Goal: Transaction & Acquisition: Purchase product/service

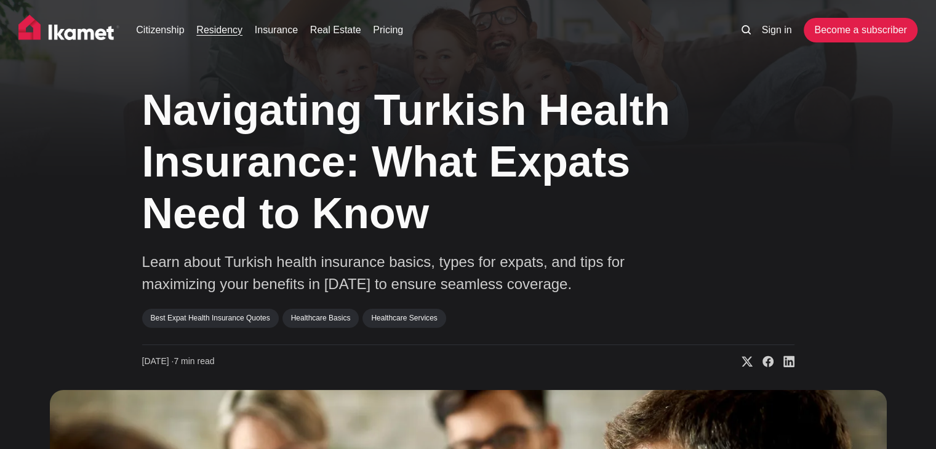
click at [212, 36] on link "Residency" at bounding box center [219, 30] width 46 height 15
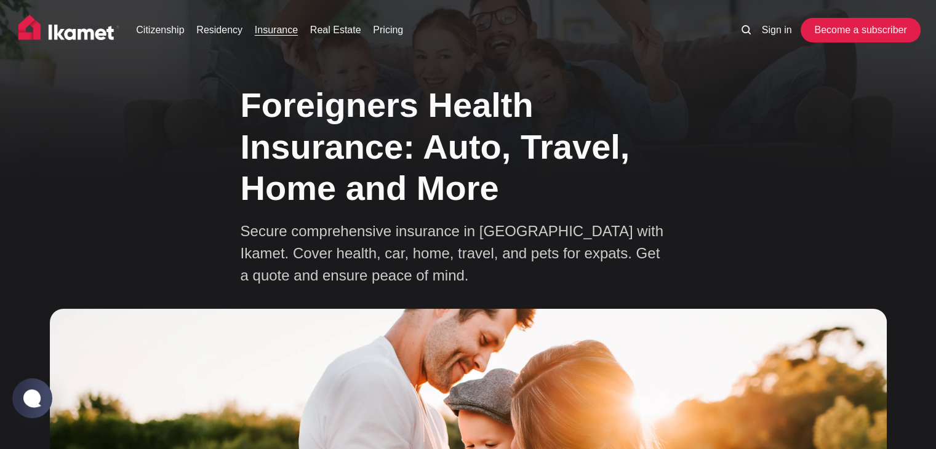
click at [821, 33] on link "Become a subscriber" at bounding box center [860, 30] width 113 height 25
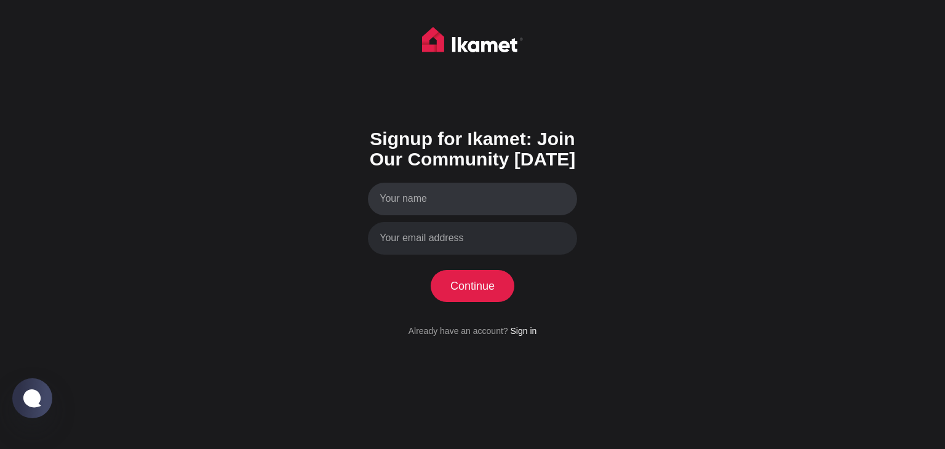
click at [471, 196] on input "Your name" at bounding box center [472, 199] width 209 height 33
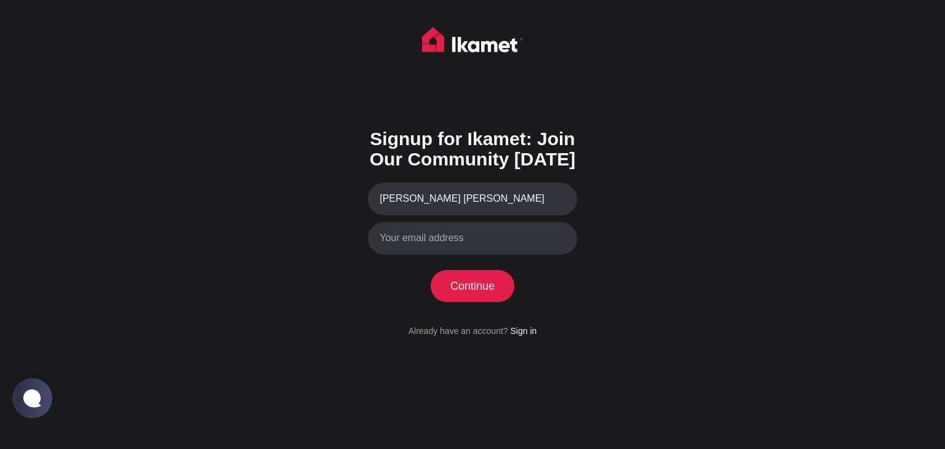
type input "[PERSON_NAME] [PERSON_NAME]"
click at [473, 232] on input "Your email address" at bounding box center [472, 238] width 209 height 33
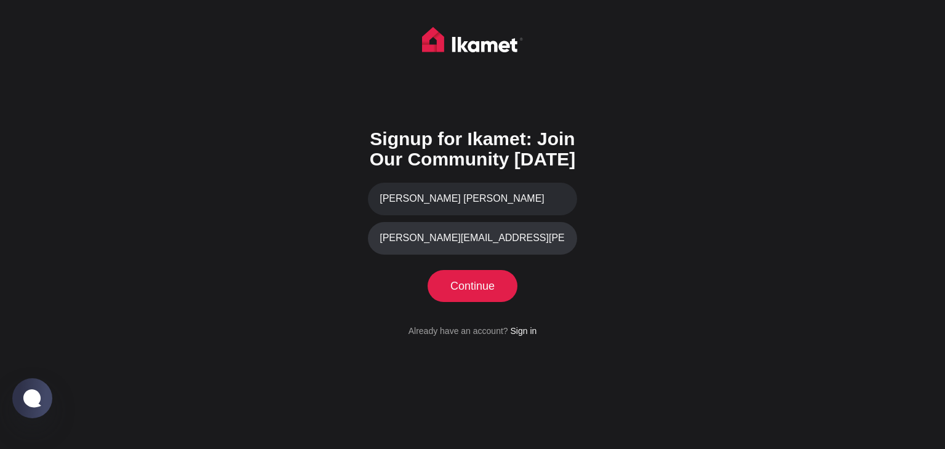
type input "[PERSON_NAME][EMAIL_ADDRESS][PERSON_NAME][DOMAIN_NAME]"
click at [463, 284] on button "Continue" at bounding box center [473, 286] width 84 height 32
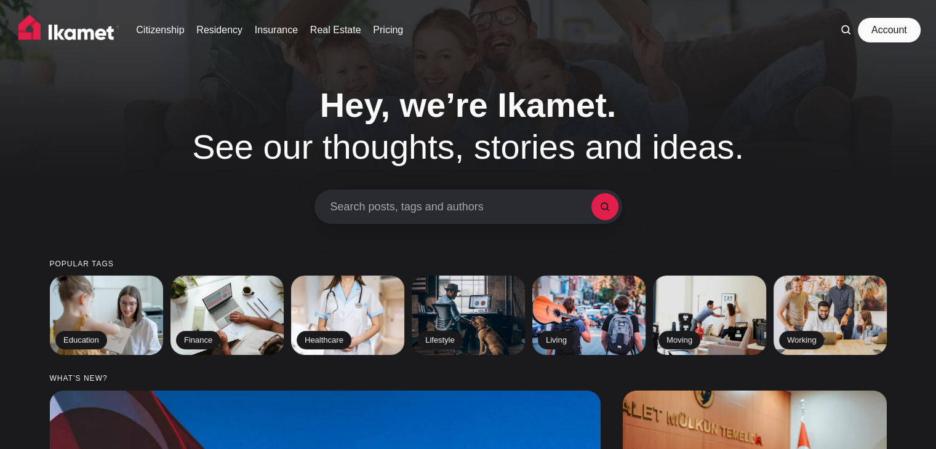
click at [882, 33] on link "Account" at bounding box center [889, 30] width 57 height 25
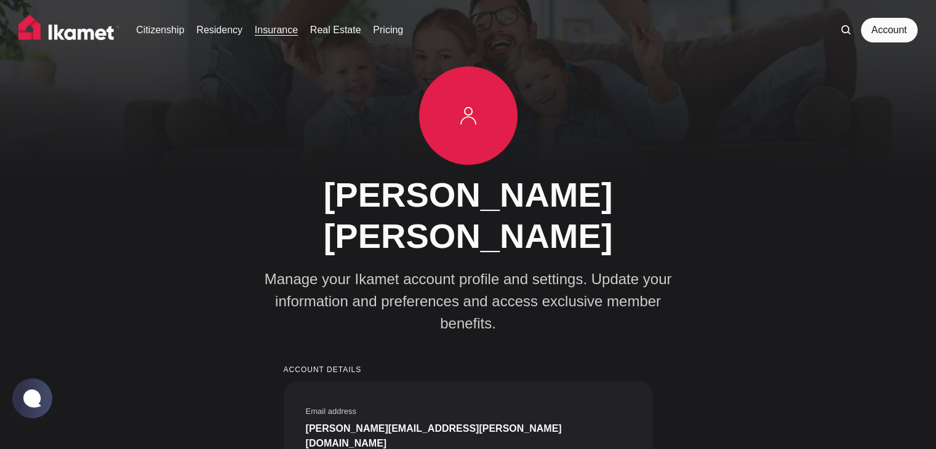
click at [271, 31] on link "Insurance" at bounding box center [276, 30] width 43 height 15
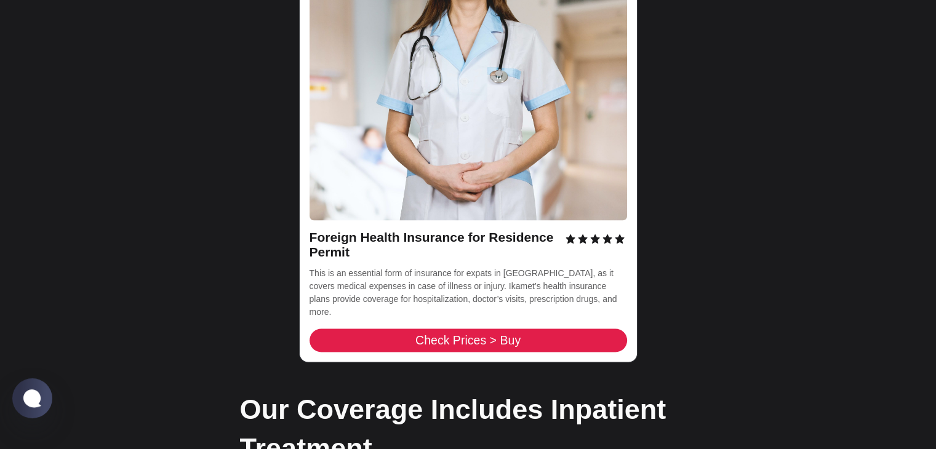
scroll to position [1846, 0]
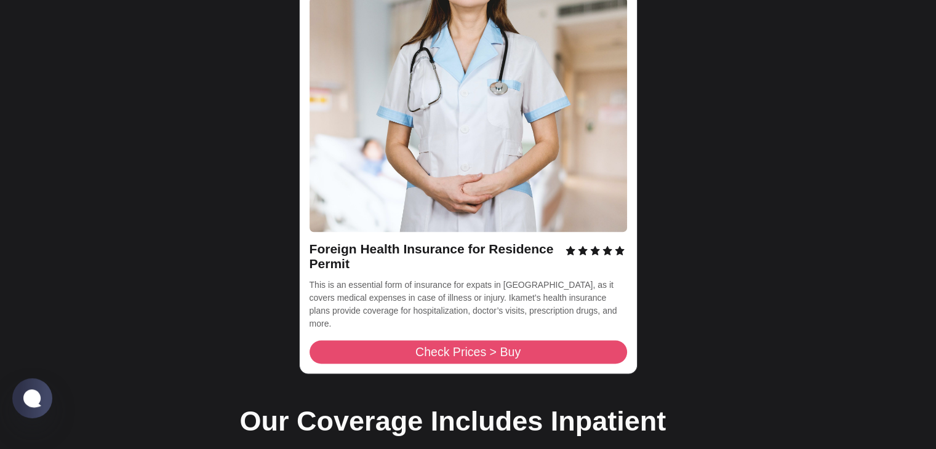
click at [513, 346] on span "Check Prices > Buy" at bounding box center [467, 352] width 105 height 12
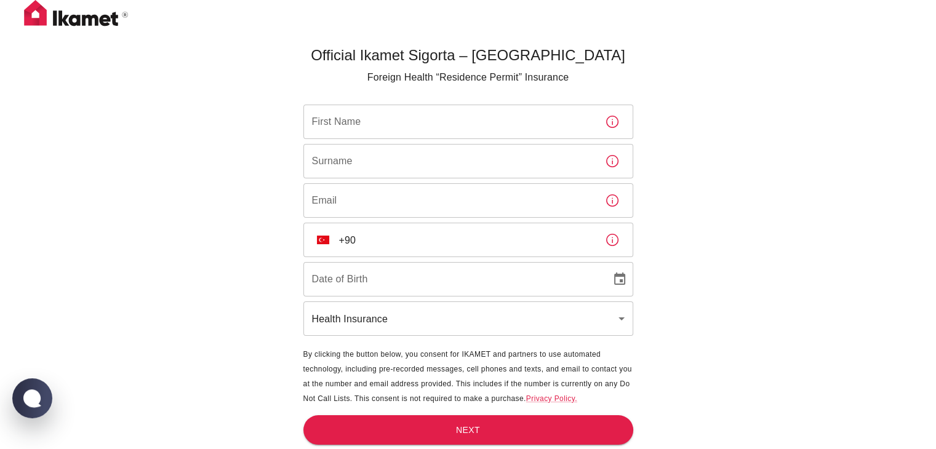
click at [485, 134] on input "First Name" at bounding box center [449, 122] width 292 height 34
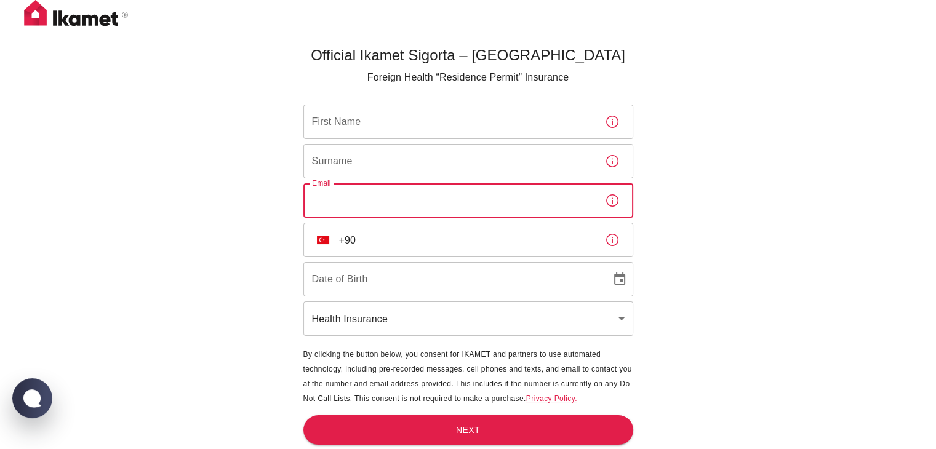
click at [482, 202] on input "Email" at bounding box center [449, 200] width 292 height 34
click at [613, 127] on icon "button" at bounding box center [612, 122] width 12 height 12
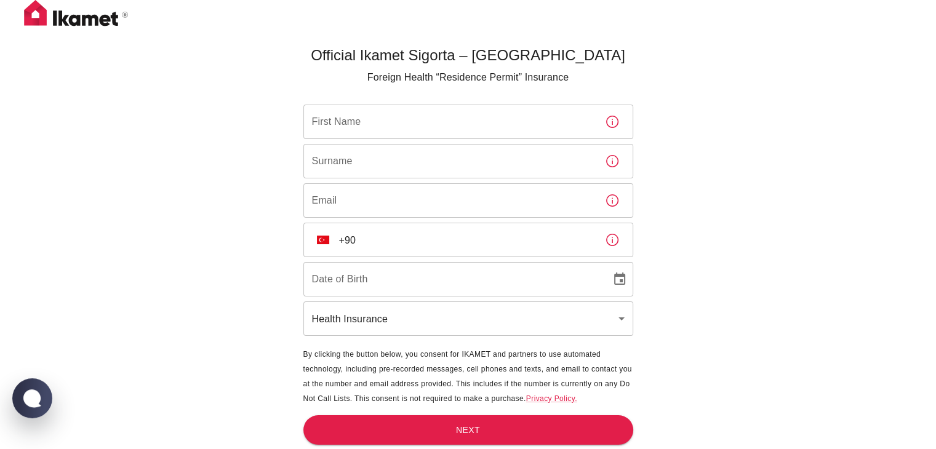
click at [431, 116] on input "First Name" at bounding box center [449, 122] width 292 height 34
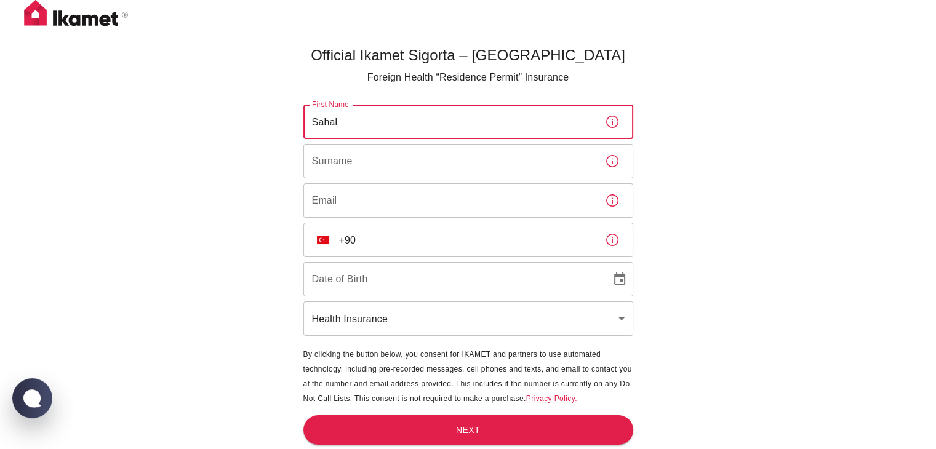
type input "Sahal"
click at [437, 171] on input "Surname" at bounding box center [449, 161] width 292 height 34
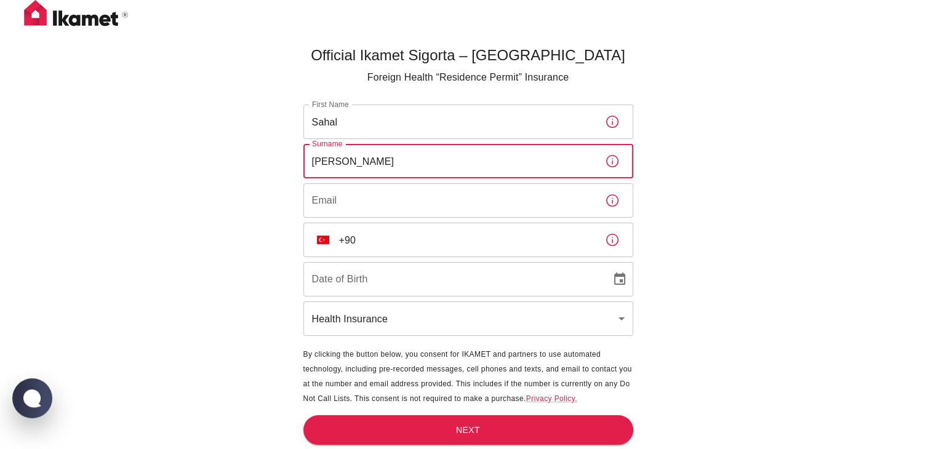
type input "Osman Moussa"
click at [418, 205] on input "Email" at bounding box center [449, 200] width 292 height 34
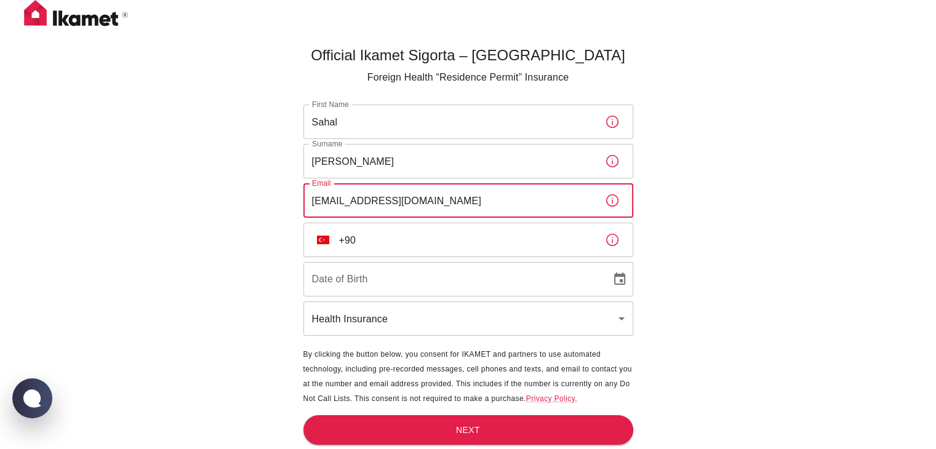
type input "sahalos.moussa@gmail.com"
click at [514, 286] on input "DD/MM/YYYY" at bounding box center [452, 279] width 299 height 34
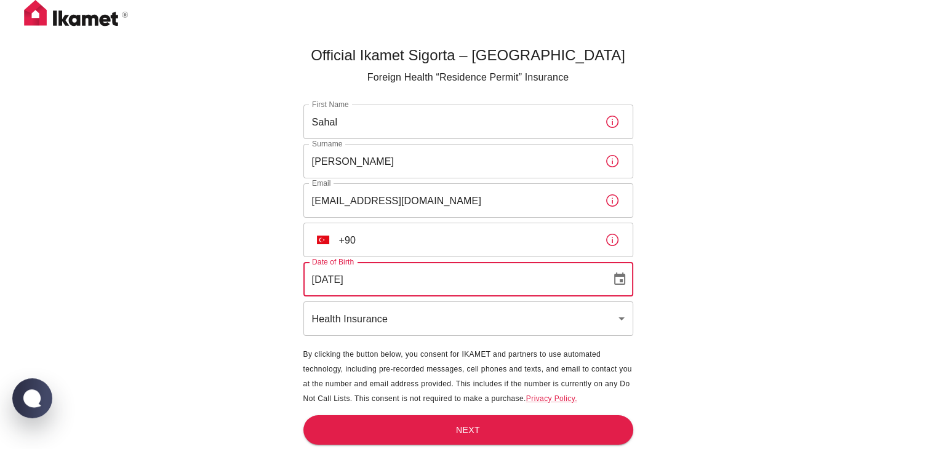
type input "21/12/1982"
click at [472, 247] on input "+90" at bounding box center [467, 240] width 256 height 34
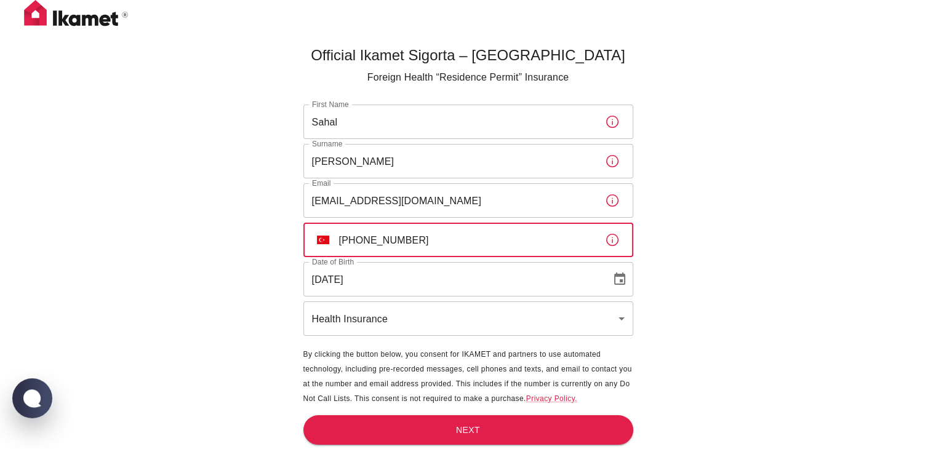
drag, startPoint x: 350, startPoint y: 239, endPoint x: 426, endPoint y: 240, distance: 76.3
click at [426, 240] on input "+90 535 458 53 07" at bounding box center [467, 240] width 256 height 34
type input "+90 535 458 53 07"
click at [441, 274] on input "21/12/1982" at bounding box center [452, 279] width 299 height 34
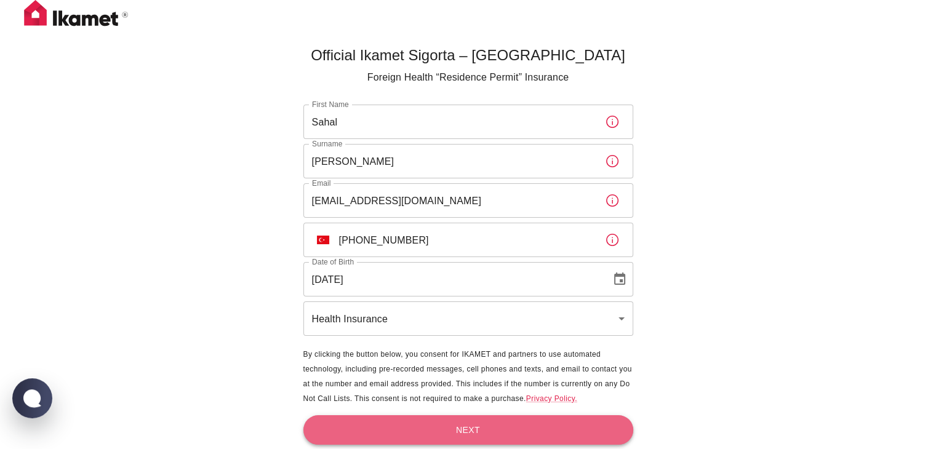
click at [458, 428] on button "Next" at bounding box center [468, 430] width 330 height 30
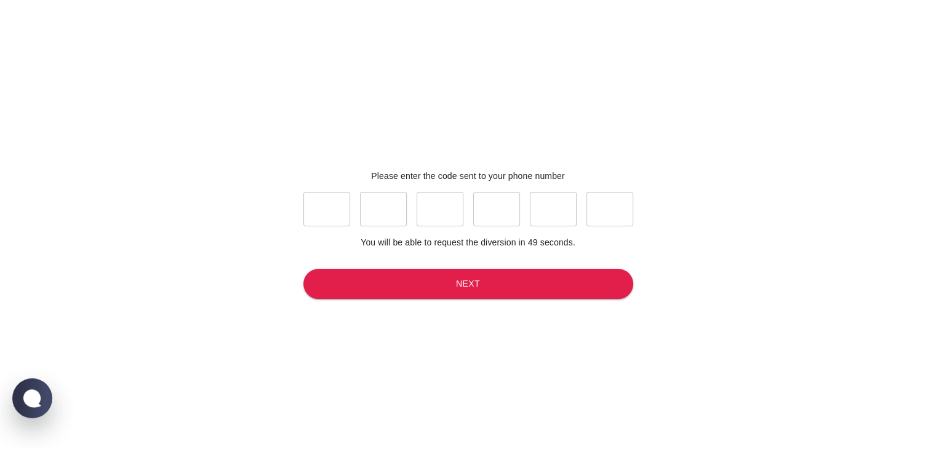
click at [341, 208] on input "text" at bounding box center [326, 209] width 47 height 34
type input "8"
type input "4"
type input "3"
type input "9"
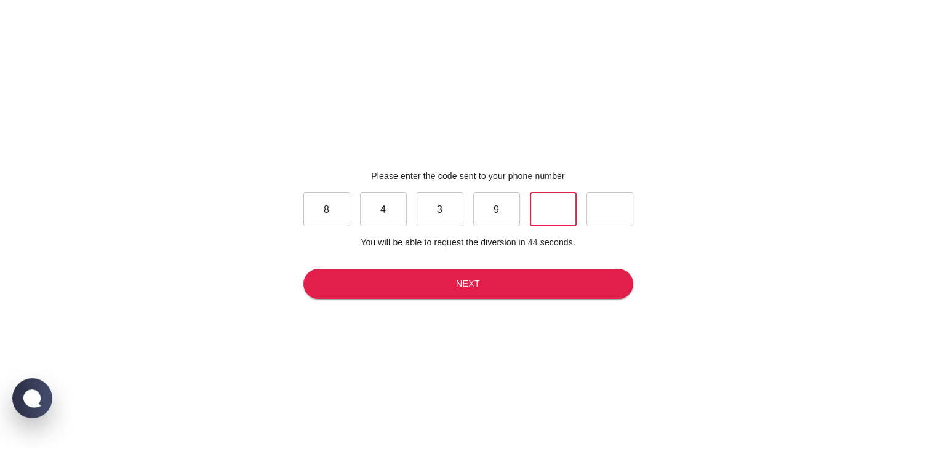
type input "6"
type input "1"
click at [527, 294] on button "Next" at bounding box center [468, 284] width 330 height 30
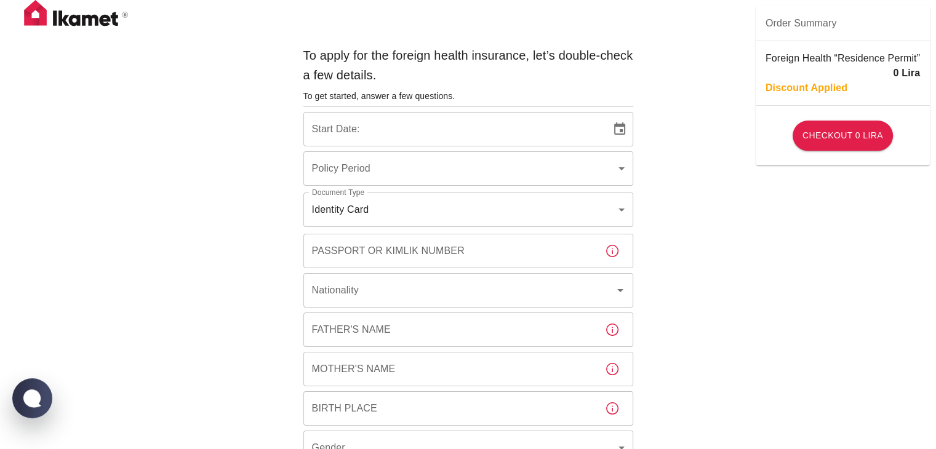
type input "b7343ef8-d55e-4554-96a8-76e30347e985"
type input "25/08/2025"
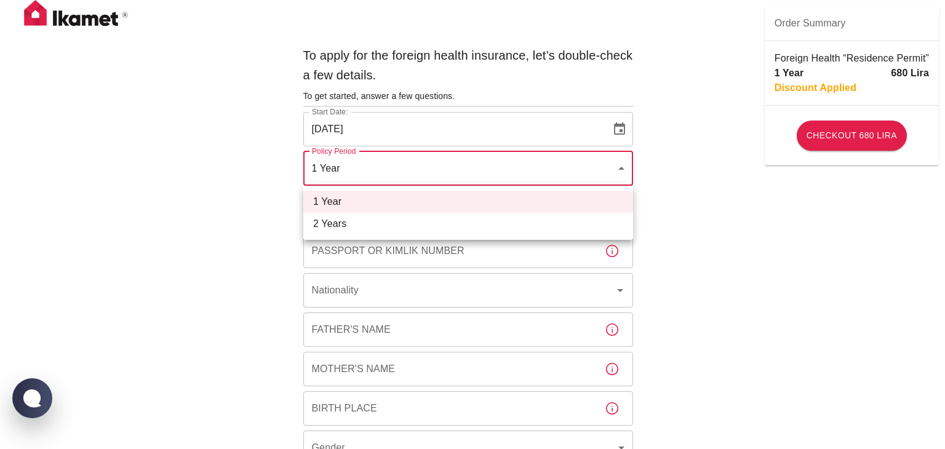
click at [625, 176] on div at bounding box center [472, 224] width 945 height 449
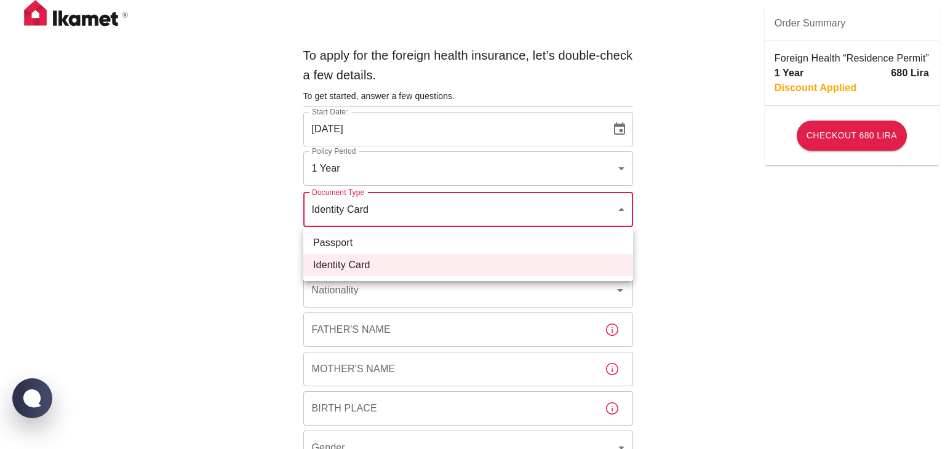
click at [555, 239] on li "Passport" at bounding box center [468, 243] width 330 height 22
type input "passport"
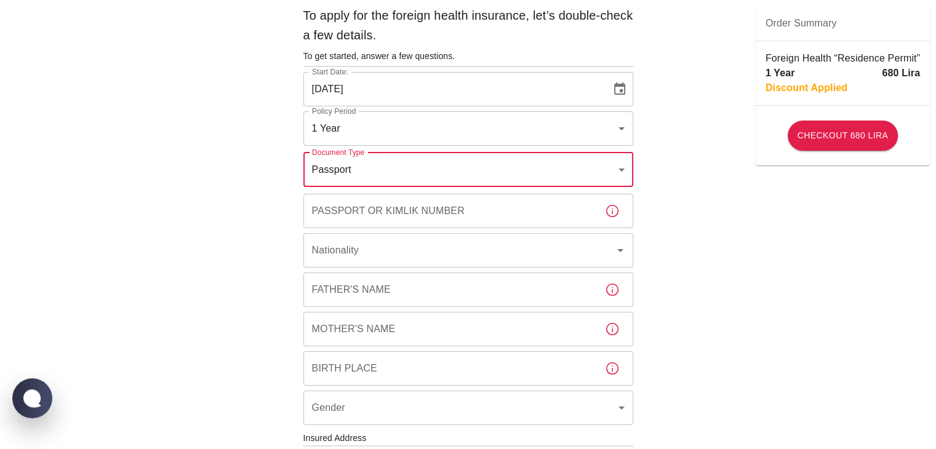
scroll to position [62, 0]
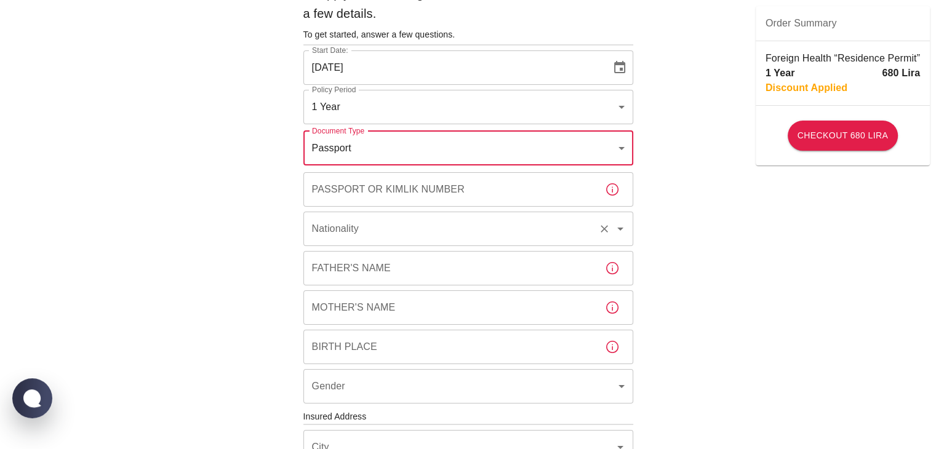
click at [616, 233] on icon "Open" at bounding box center [620, 229] width 15 height 15
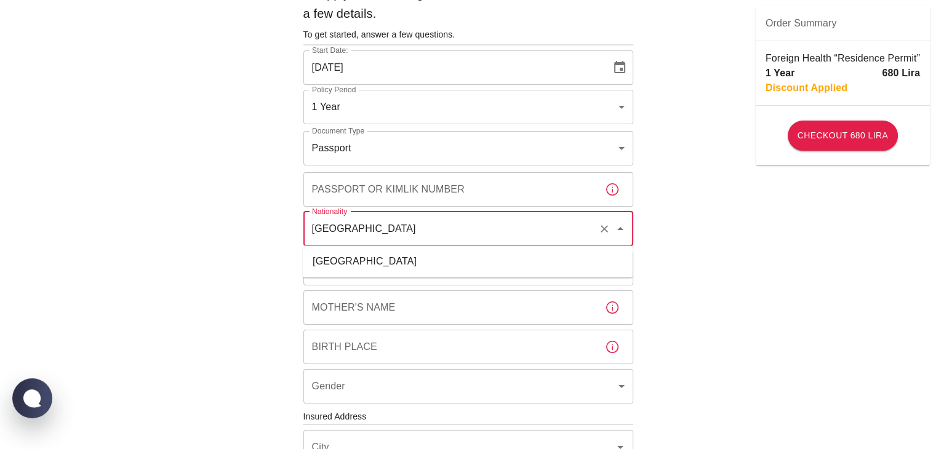
click at [447, 242] on div "djibouti Nationality" at bounding box center [468, 229] width 330 height 34
click at [420, 260] on li "Djibouti" at bounding box center [468, 261] width 330 height 22
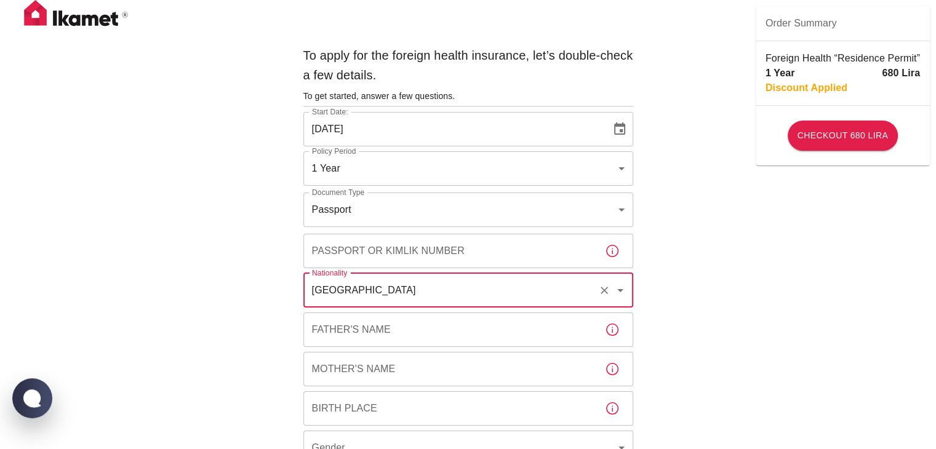
type input "Djibouti"
click at [377, 244] on input "Passport or Kimlik Number" at bounding box center [449, 251] width 292 height 34
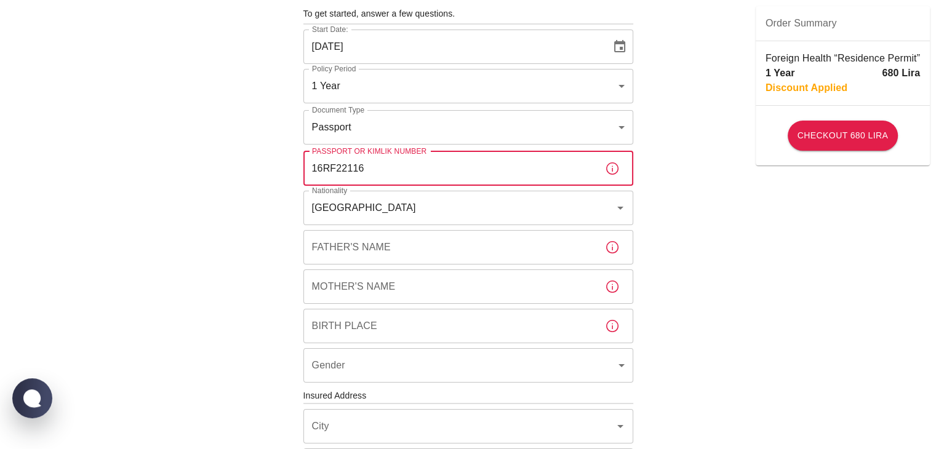
scroll to position [123, 0]
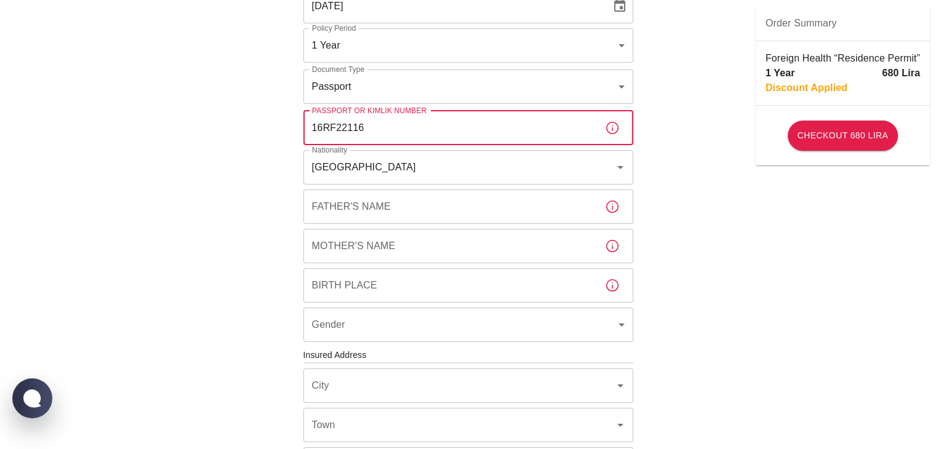
type input "16RF22116"
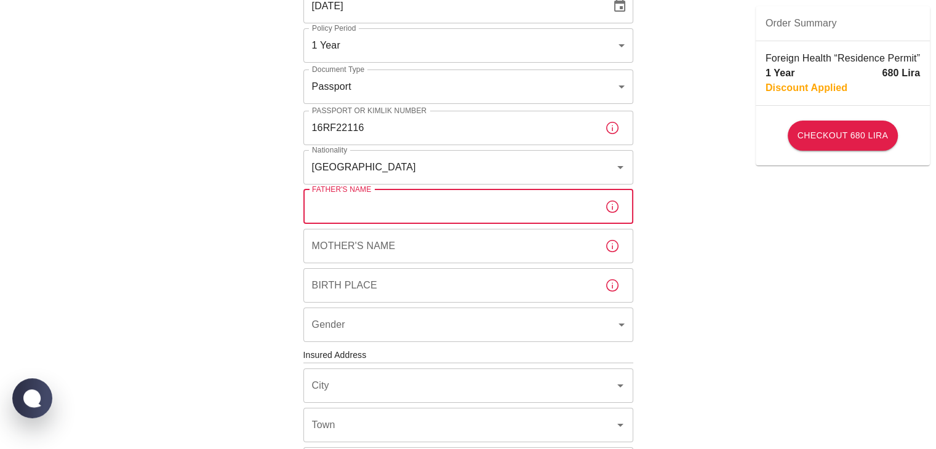
click at [450, 209] on input "Father's Name" at bounding box center [449, 207] width 292 height 34
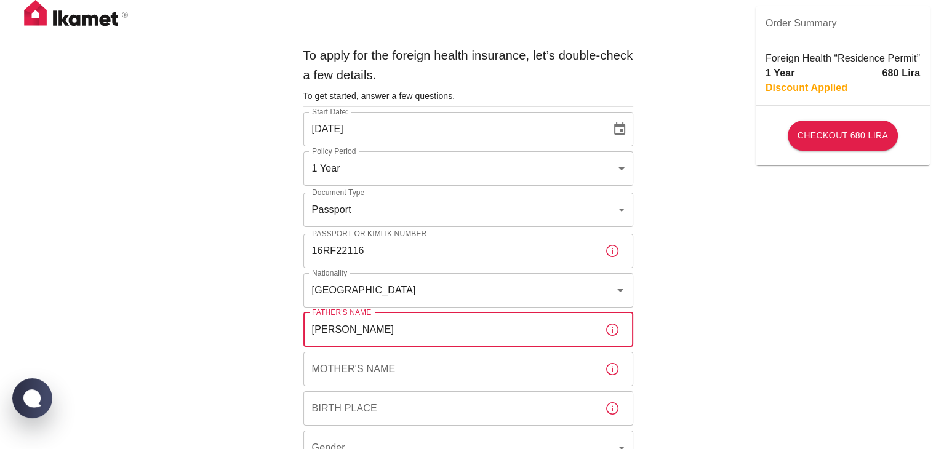
click at [418, 328] on input "OSMAN MOUSSA DJIRREH" at bounding box center [449, 330] width 292 height 34
type input "OSMAN MOUSSA DJIREH"
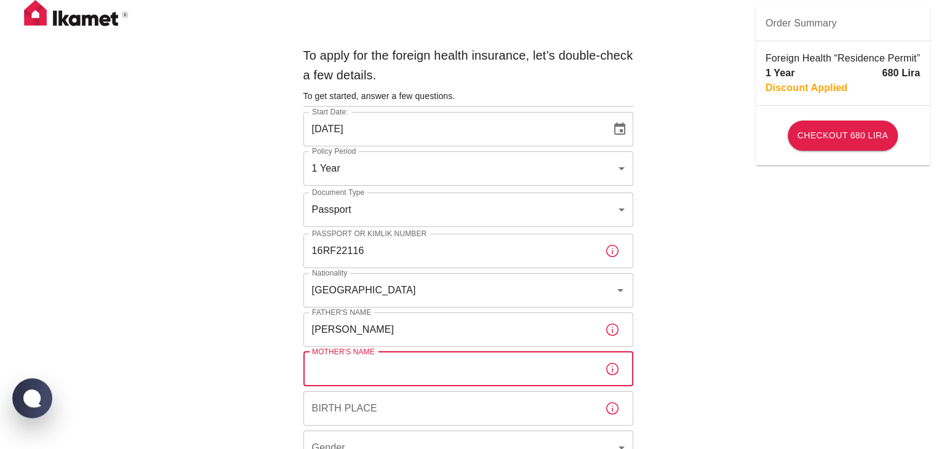
click at [410, 370] on input "Mother's Name" at bounding box center [449, 369] width 292 height 34
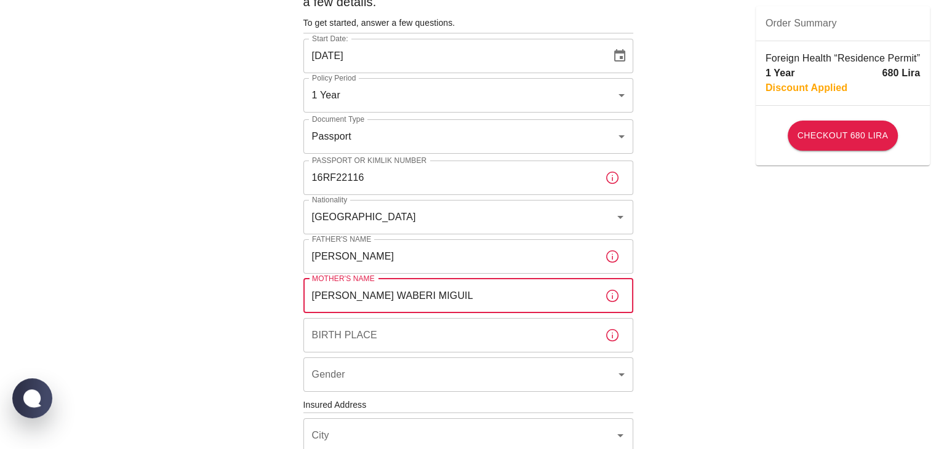
scroll to position [123, 0]
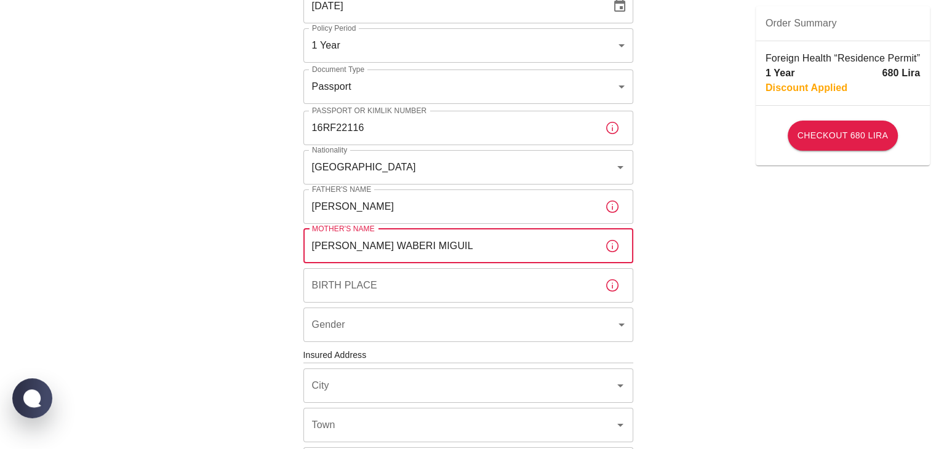
type input "FATMA WABERI MIGUIL"
click at [384, 273] on input "Birth Place" at bounding box center [449, 285] width 292 height 34
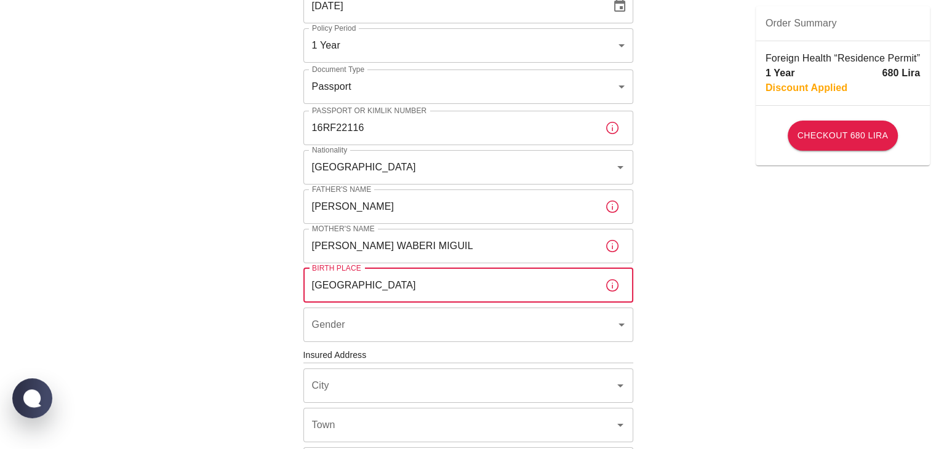
type input "DJIBOUTI"
click at [618, 328] on body "To apply for the foreign health insurance, let’s double-check a few details. To…" at bounding box center [472, 354] width 945 height 954
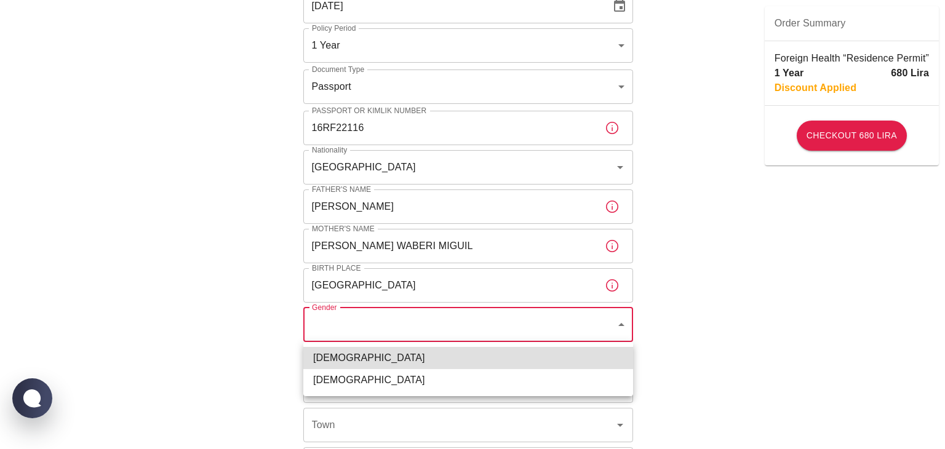
click at [454, 360] on li "Male" at bounding box center [468, 358] width 330 height 22
type input "male"
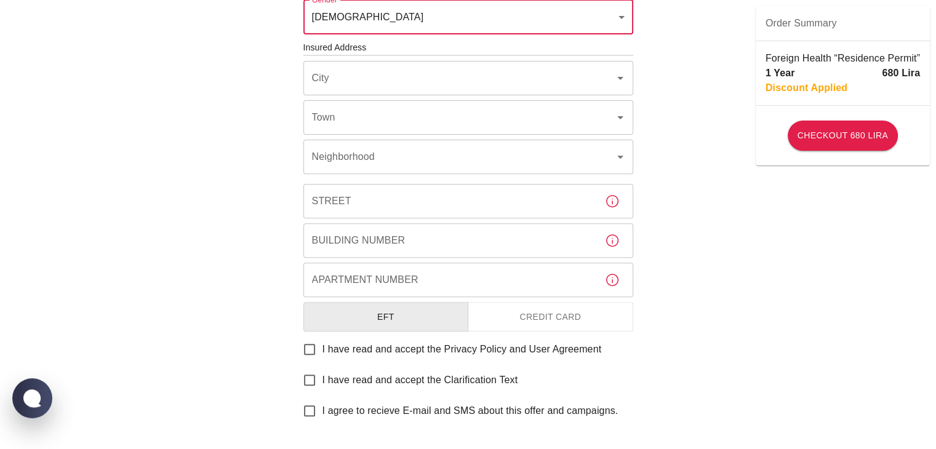
scroll to position [492, 0]
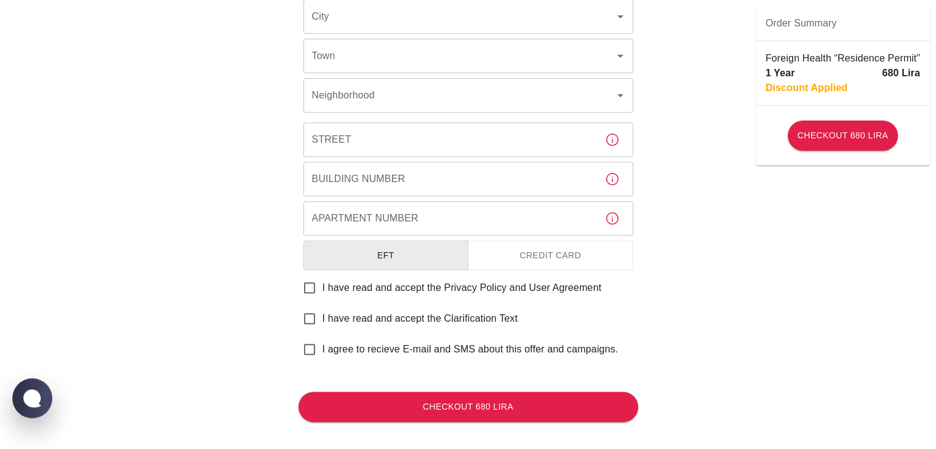
click at [367, 292] on span "I have read and accept the Privacy Policy and User Agreement" at bounding box center [461, 288] width 279 height 15
click at [322, 292] on input "I have read and accept the Privacy Policy and User Agreement" at bounding box center [310, 288] width 26 height 26
checkbox input "true"
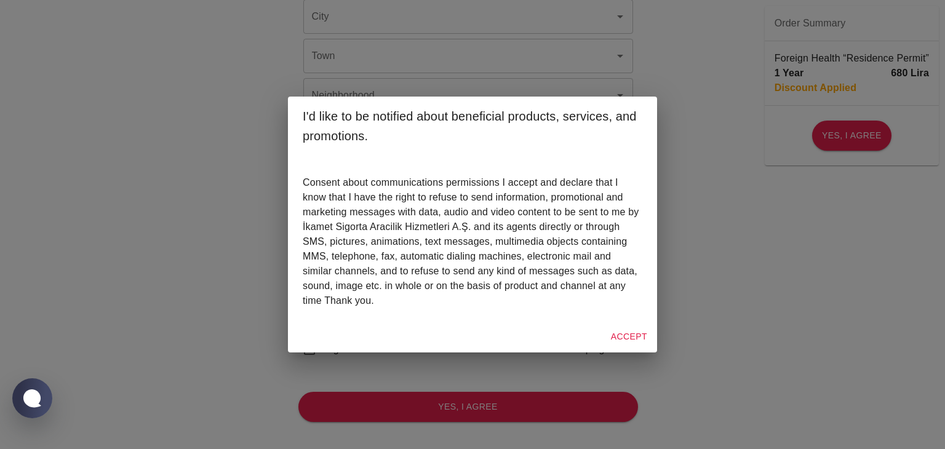
click at [622, 336] on button "Accept" at bounding box center [629, 337] width 46 height 23
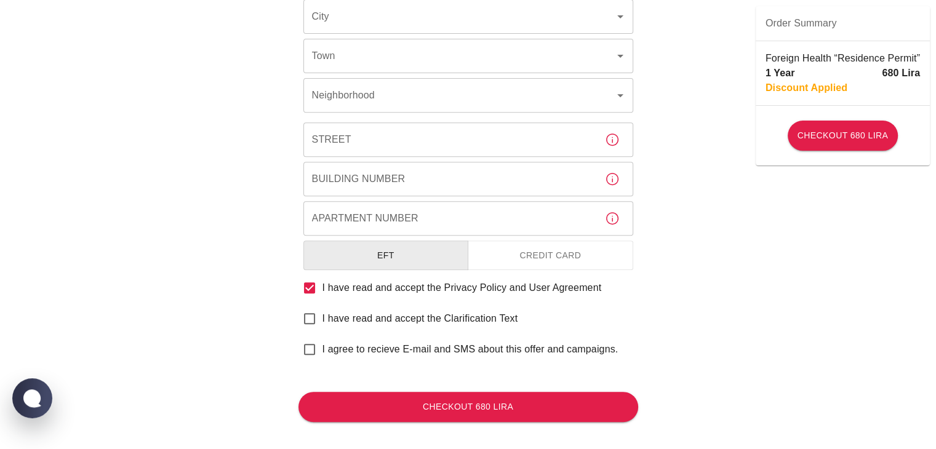
click at [377, 322] on span "I have read and accept the Clarification Text" at bounding box center [420, 318] width 196 height 15
click at [322, 322] on input "I have read and accept the Clarification Text" at bounding box center [310, 319] width 26 height 26
checkbox input "true"
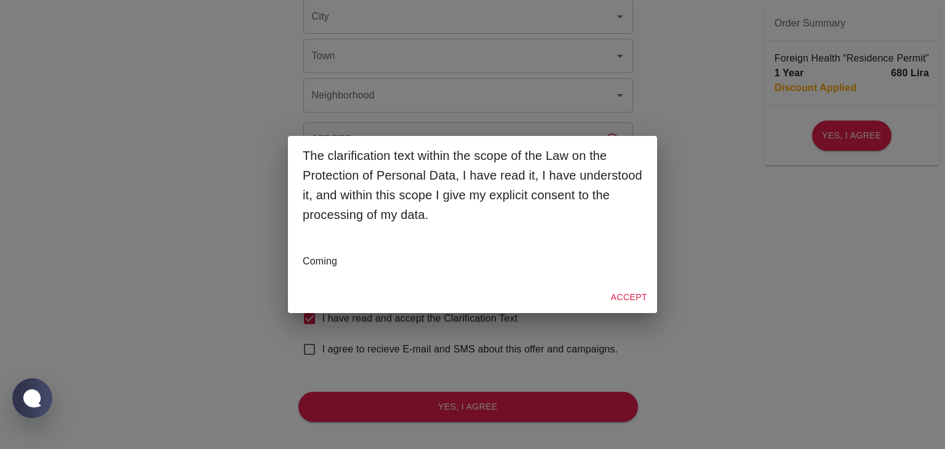
click at [626, 292] on button "Accept" at bounding box center [629, 297] width 46 height 23
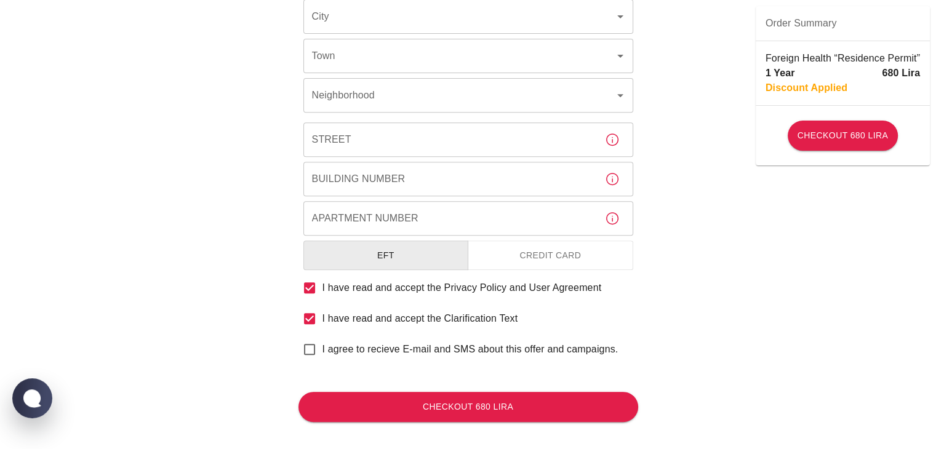
click at [400, 352] on span "I agree to recieve E-mail and SMS about this offer and campaigns." at bounding box center [470, 349] width 296 height 15
click at [322, 352] on input "I agree to recieve E-mail and SMS about this offer and campaigns." at bounding box center [310, 350] width 26 height 26
checkbox input "true"
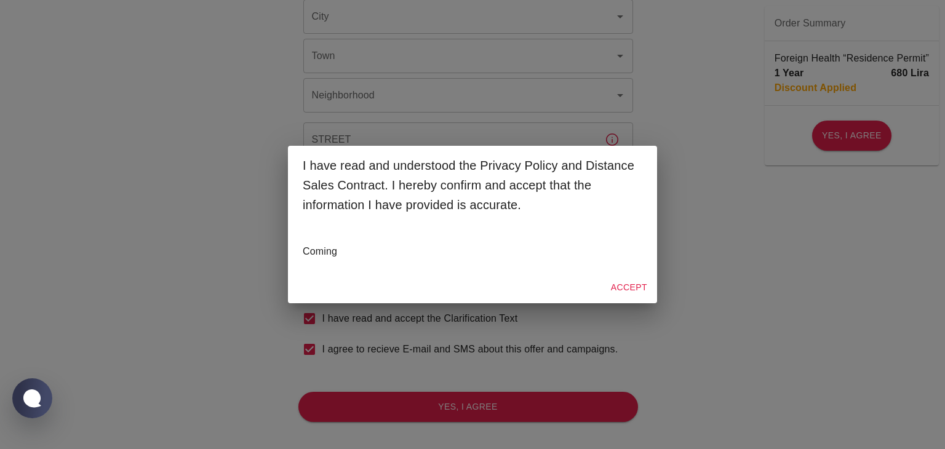
click at [633, 282] on button "Accept" at bounding box center [629, 287] width 46 height 23
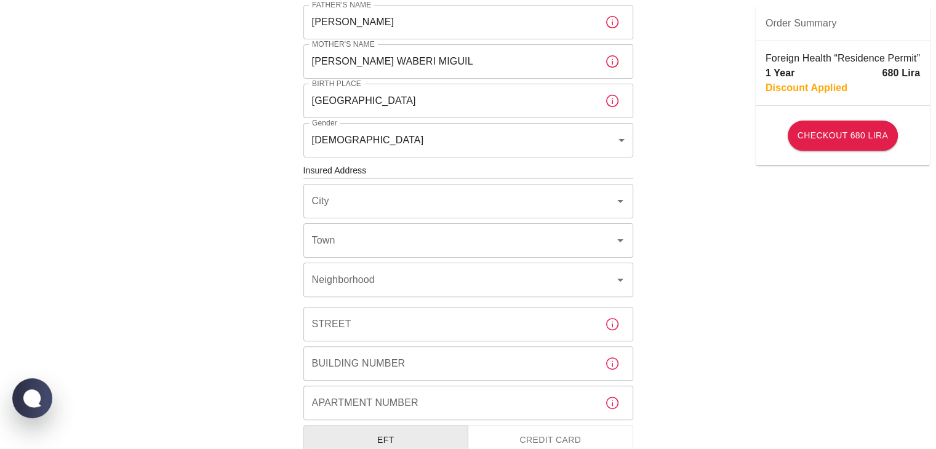
scroll to position [369, 0]
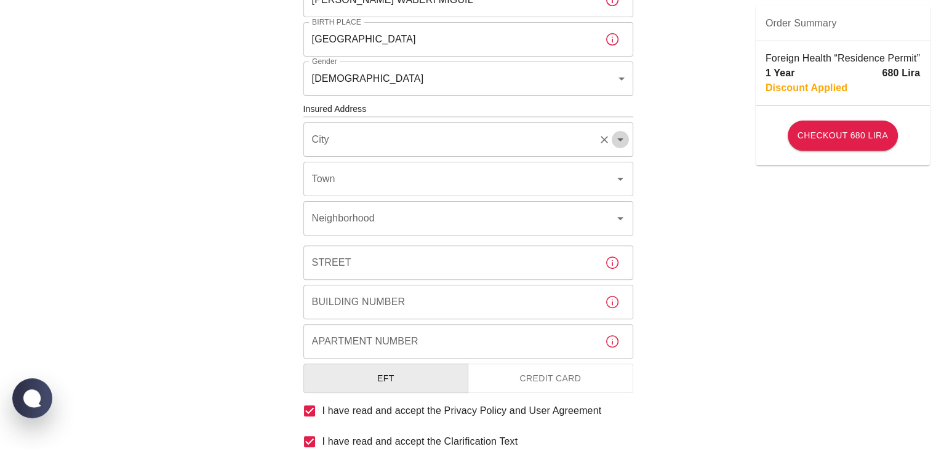
click at [617, 138] on icon "Open" at bounding box center [620, 139] width 6 height 3
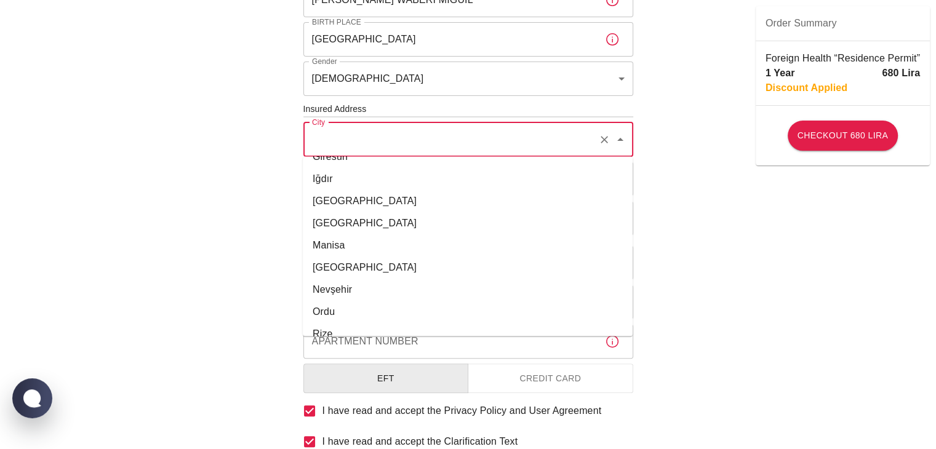
scroll to position [246, 0]
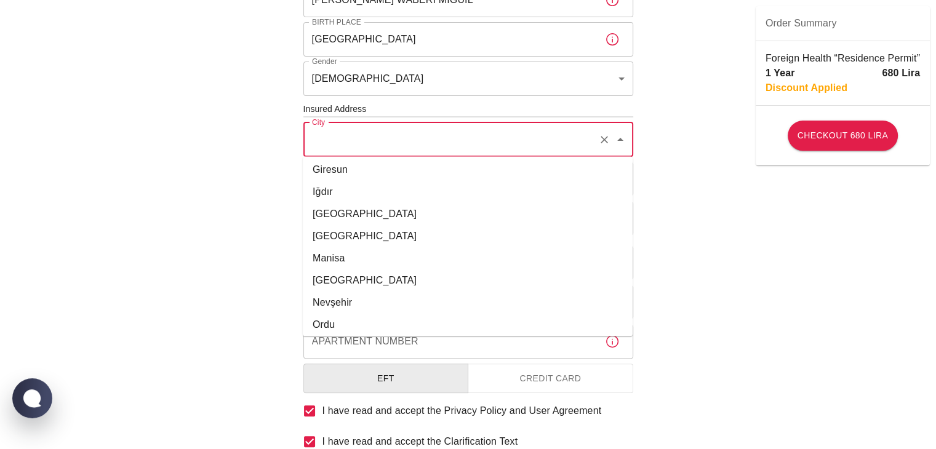
click at [489, 217] on li "İstanbul" at bounding box center [468, 214] width 330 height 22
type input "İstanbul"
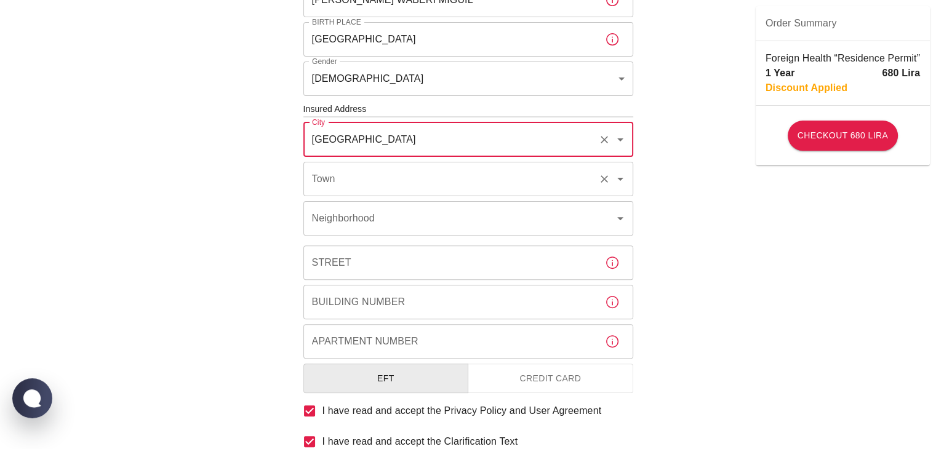
click at [625, 183] on icon "Open" at bounding box center [620, 179] width 15 height 15
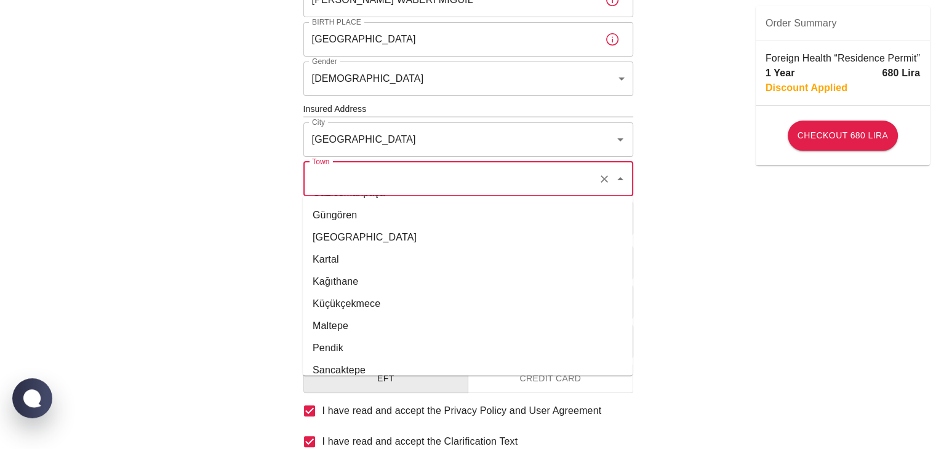
scroll to position [431, 0]
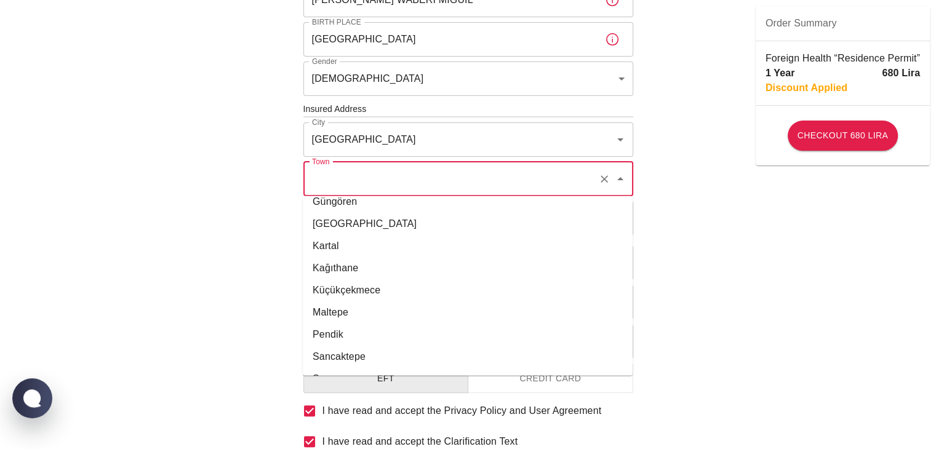
click at [536, 260] on li "Kağıthane" at bounding box center [468, 268] width 330 height 22
type input "Kağıthane"
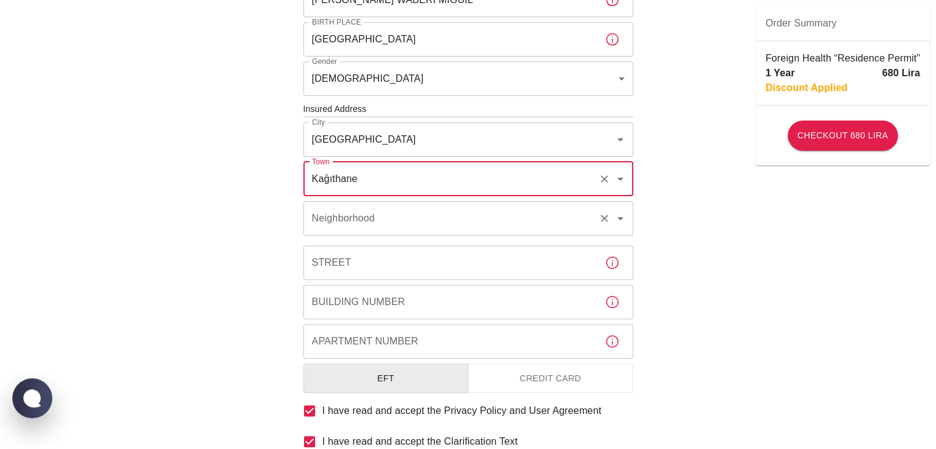
click at [623, 221] on icon "Open" at bounding box center [620, 218] width 15 height 15
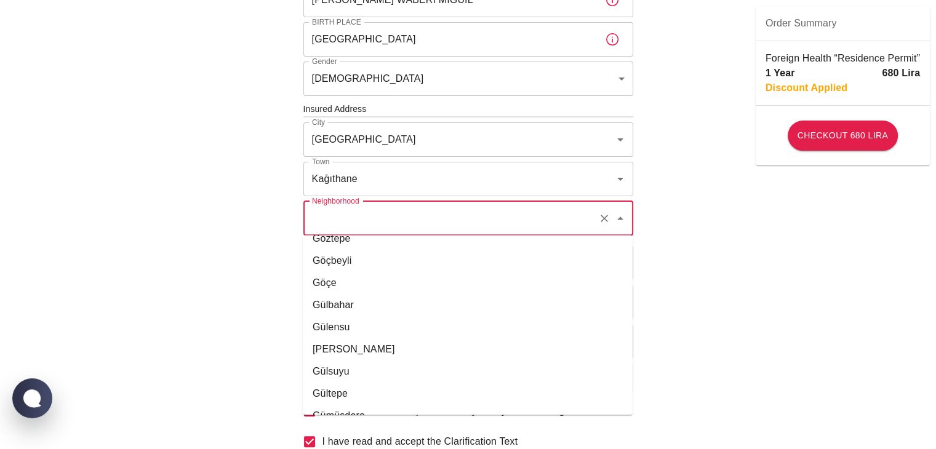
scroll to position [5785, 0]
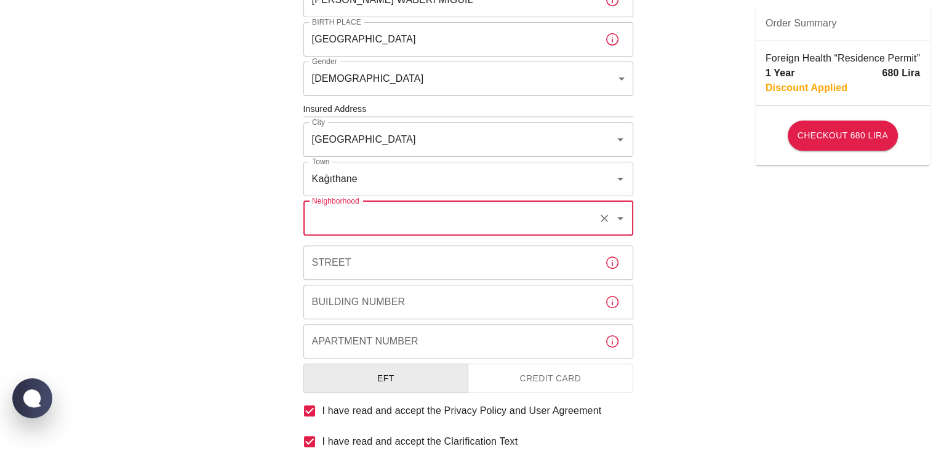
click at [622, 211] on icon "Open" at bounding box center [620, 218] width 15 height 15
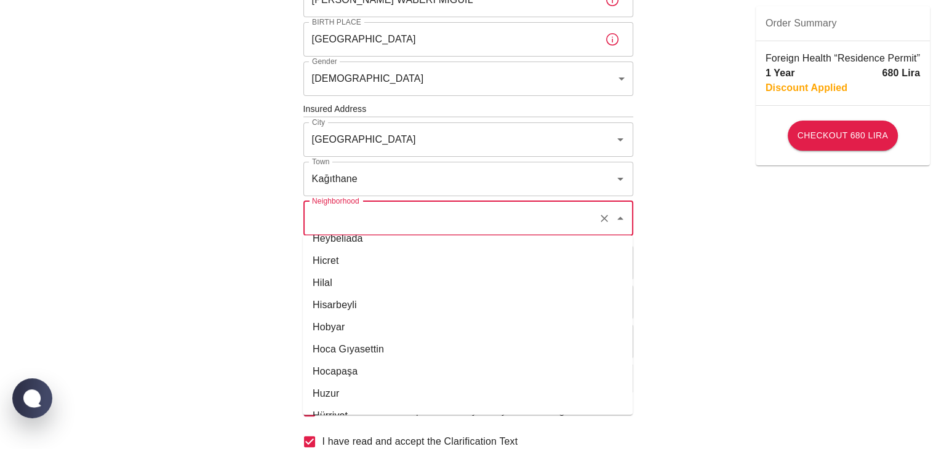
scroll to position [6831, 0]
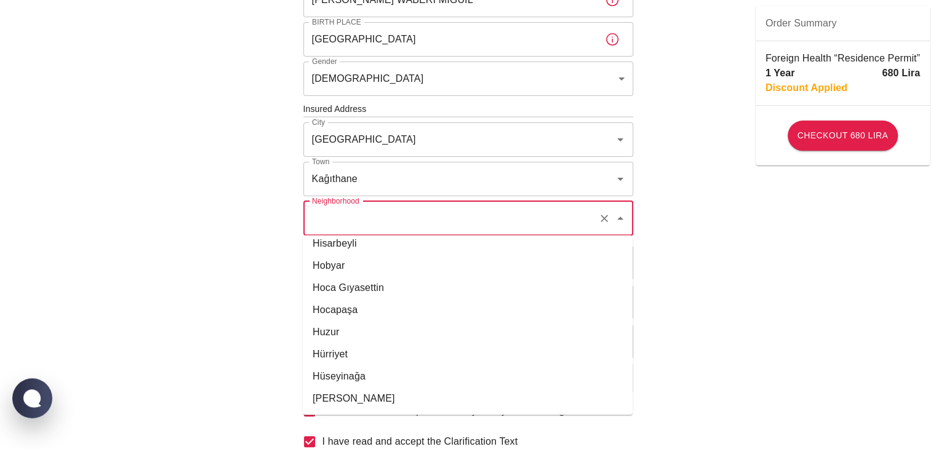
click at [414, 353] on li "Hürriyet" at bounding box center [468, 354] width 330 height 22
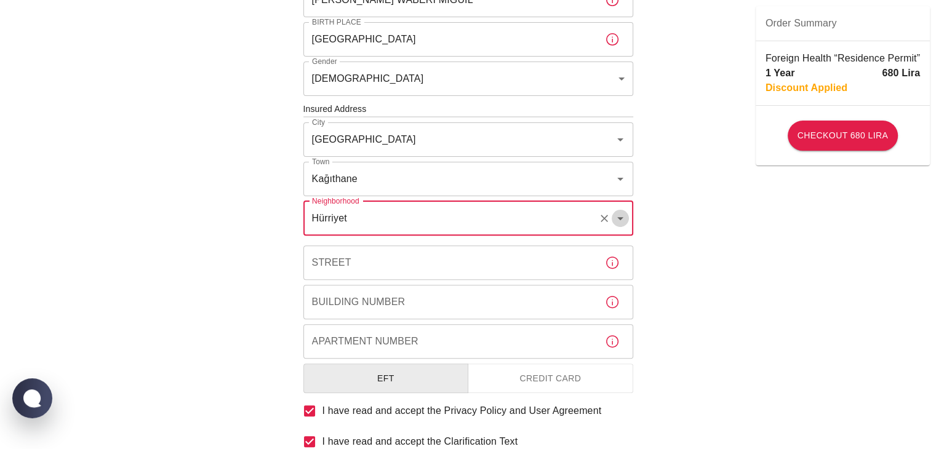
click at [620, 218] on icon "Open" at bounding box center [620, 218] width 6 height 3
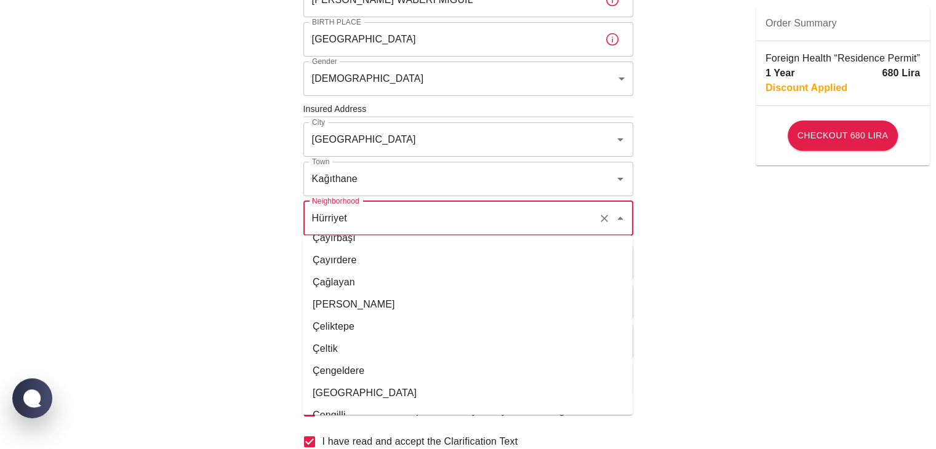
scroll to position [15722, 0]
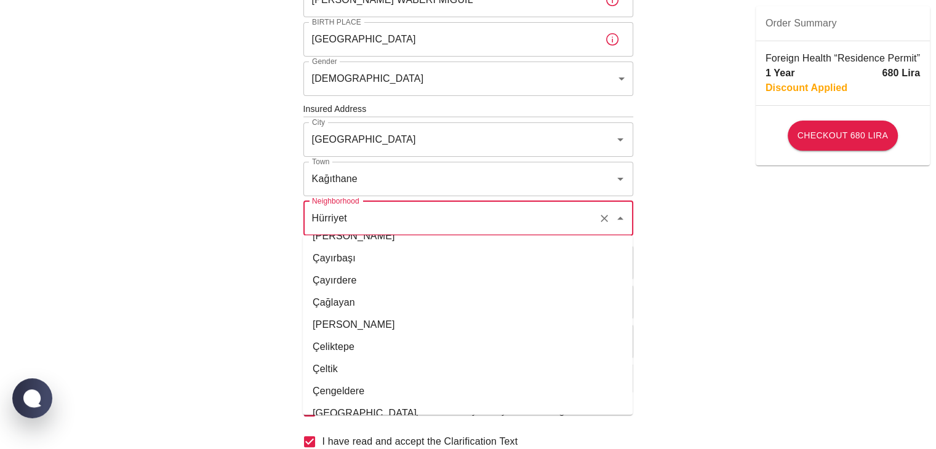
click at [377, 306] on li "Çağlayan" at bounding box center [468, 303] width 330 height 22
type input "Çağlayan"
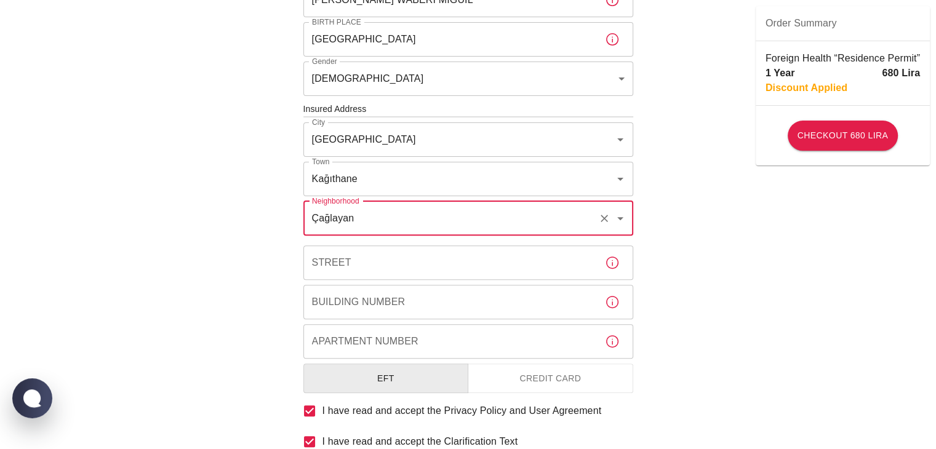
click at [396, 255] on input "Street" at bounding box center [449, 263] width 292 height 34
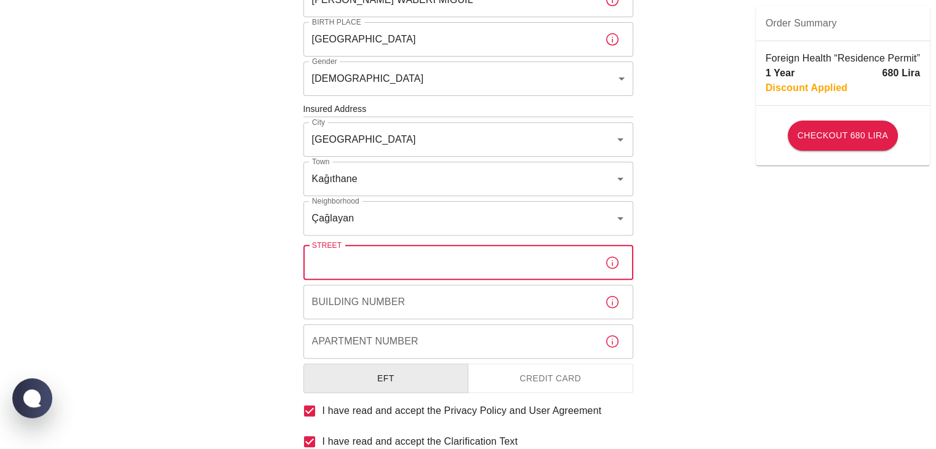
paste input "Taşocağı Cd. No:27, 34403 Kağıthane/İstanbul"
type input "Taşocağı Cd. No:27, 34403"
click at [767, 289] on div "To apply for the foreign health insurance, let’s double-check a few details. To…" at bounding box center [468, 108] width 936 height 954
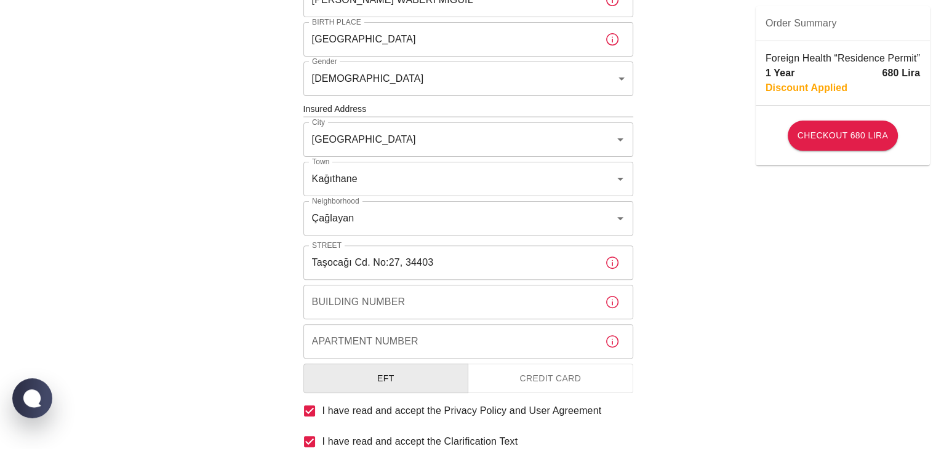
click at [615, 300] on icon "button" at bounding box center [612, 302] width 15 height 15
click at [611, 303] on icon "button" at bounding box center [612, 302] width 15 height 15
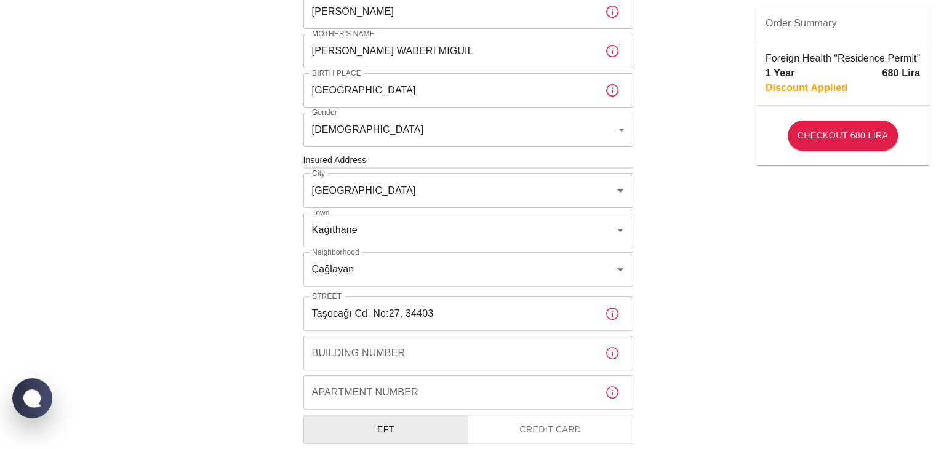
scroll to position [308, 0]
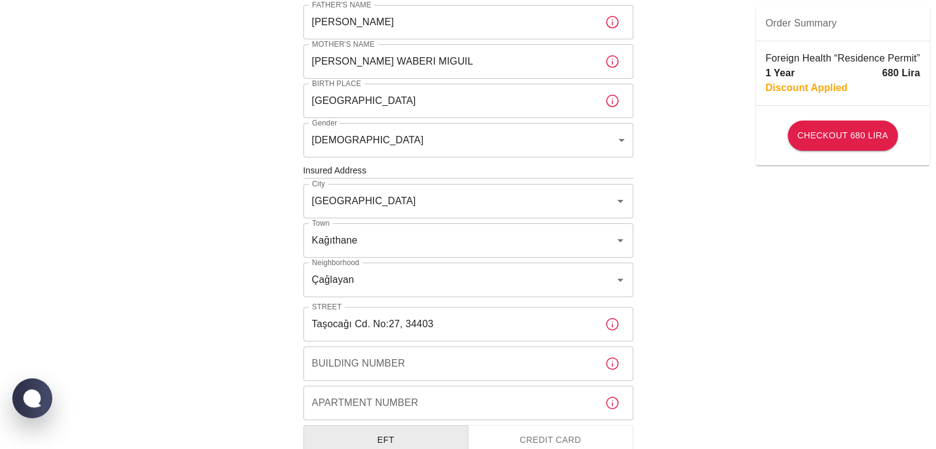
click at [613, 323] on icon "button" at bounding box center [612, 324] width 15 height 15
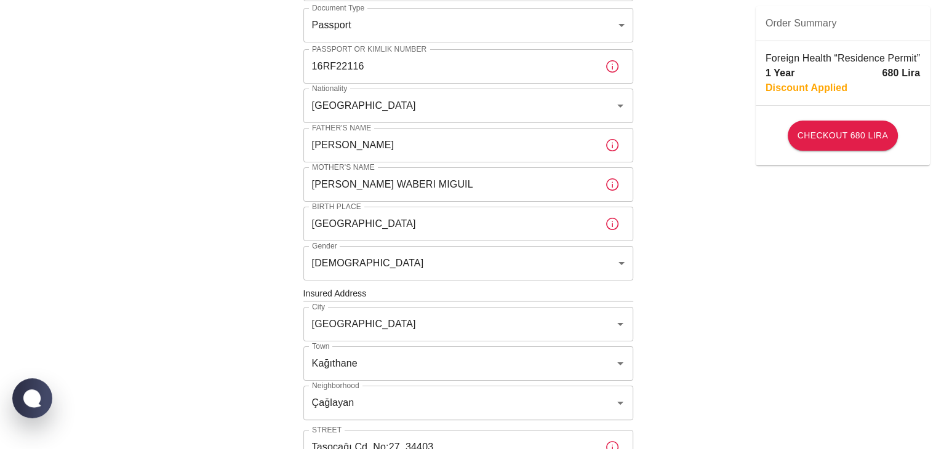
scroll to position [0, 0]
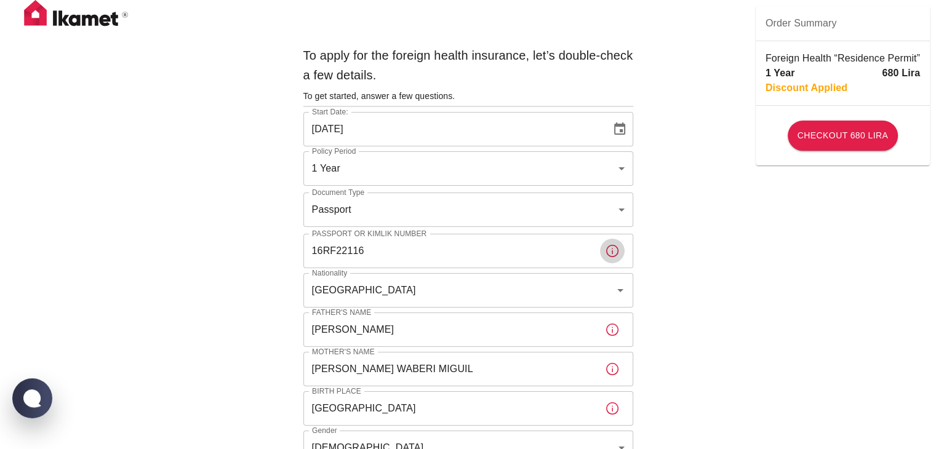
click at [613, 246] on icon "button" at bounding box center [612, 251] width 15 height 15
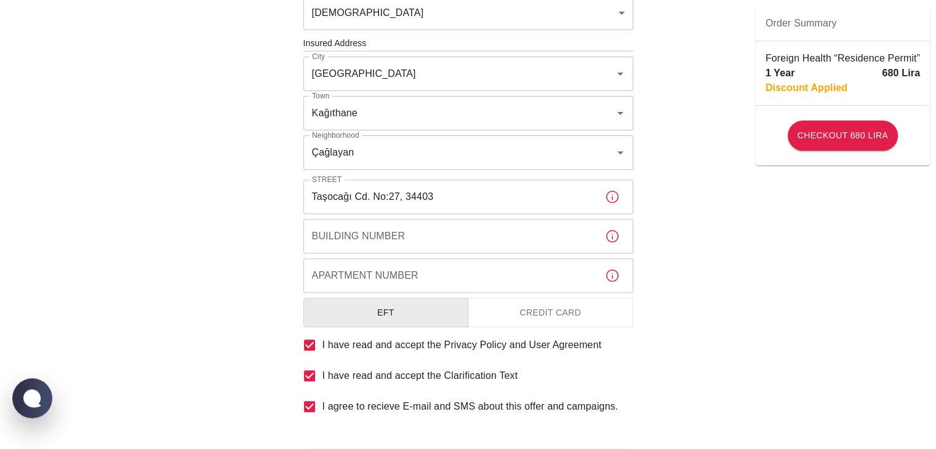
scroll to position [492, 0]
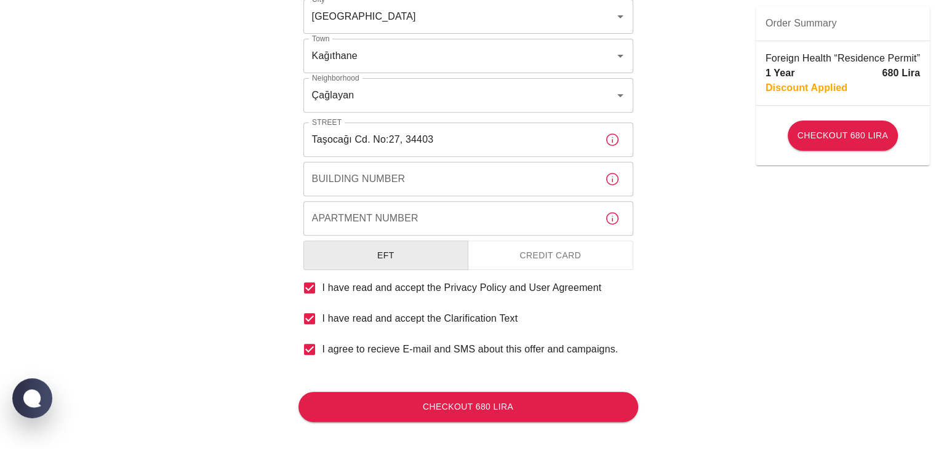
click at [580, 254] on button "Credit Card" at bounding box center [551, 256] width 166 height 30
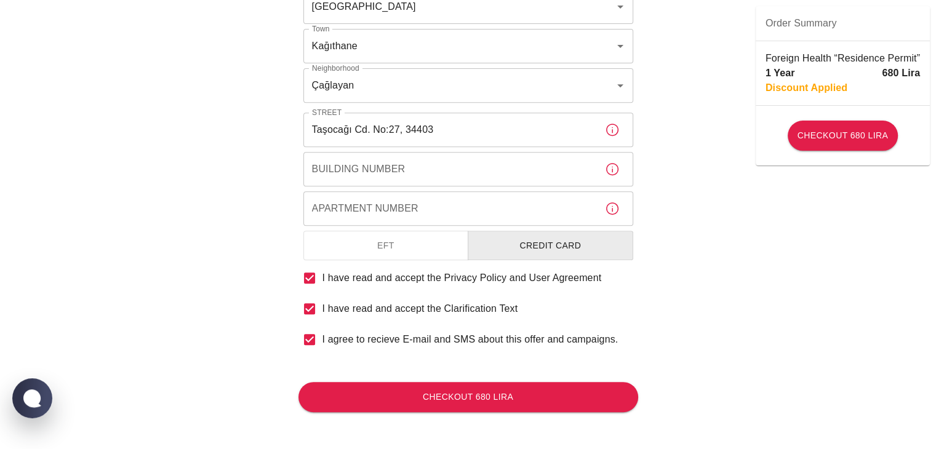
scroll to position [504, 0]
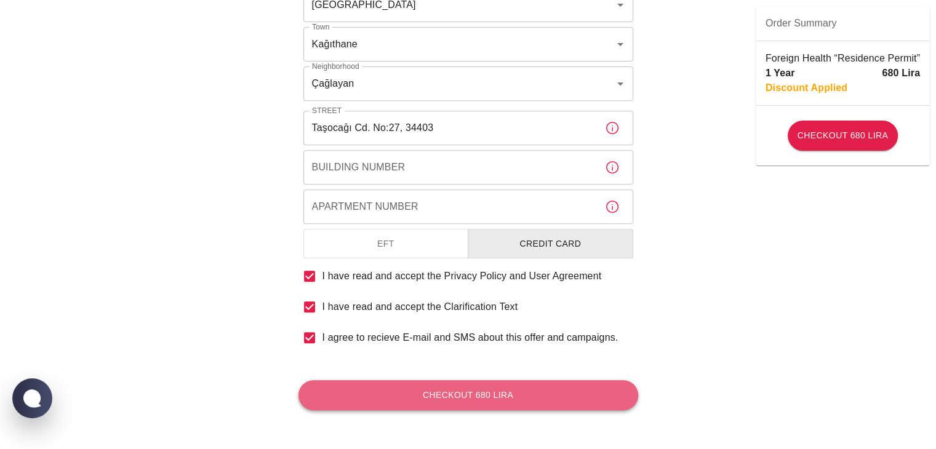
click at [549, 399] on button "Checkout 680 Lira" at bounding box center [468, 395] width 340 height 30
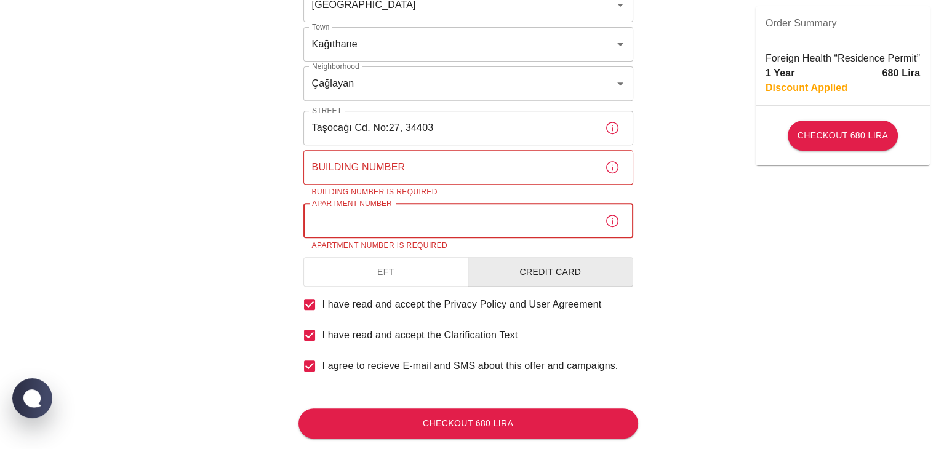
click at [453, 225] on input "Apartment Number" at bounding box center [449, 221] width 292 height 34
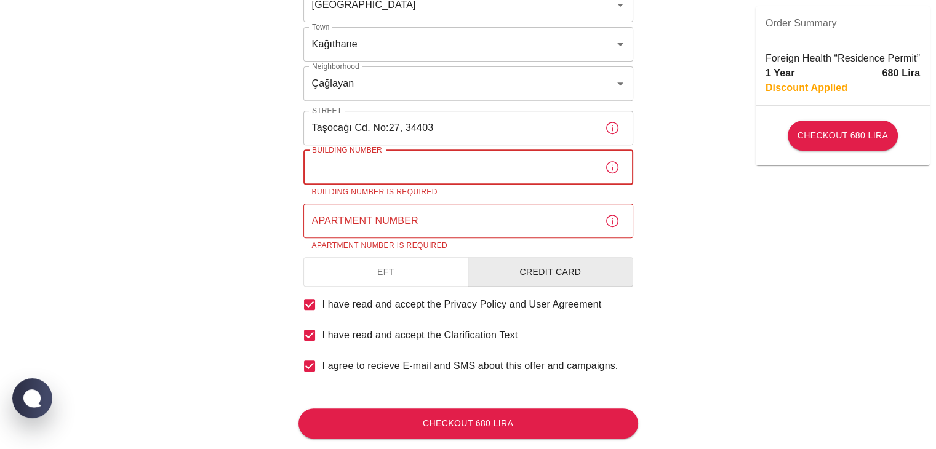
click at [434, 168] on input "Building Number" at bounding box center [449, 167] width 292 height 34
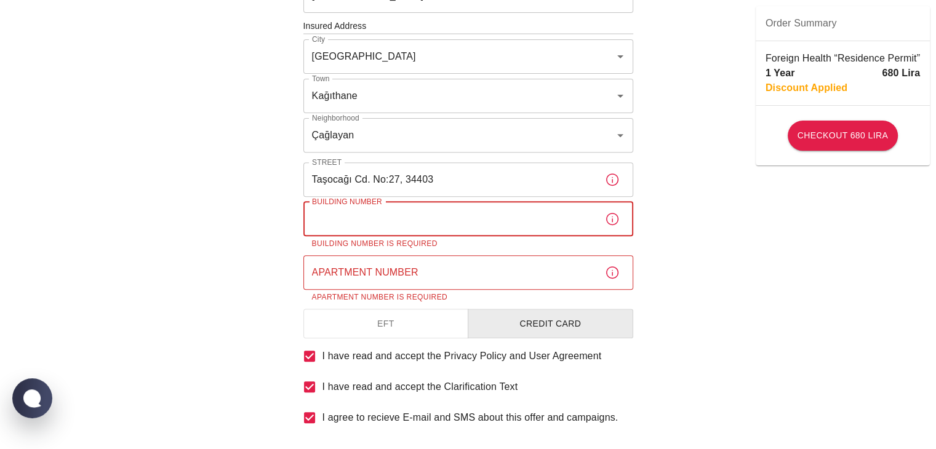
scroll to position [381, 0]
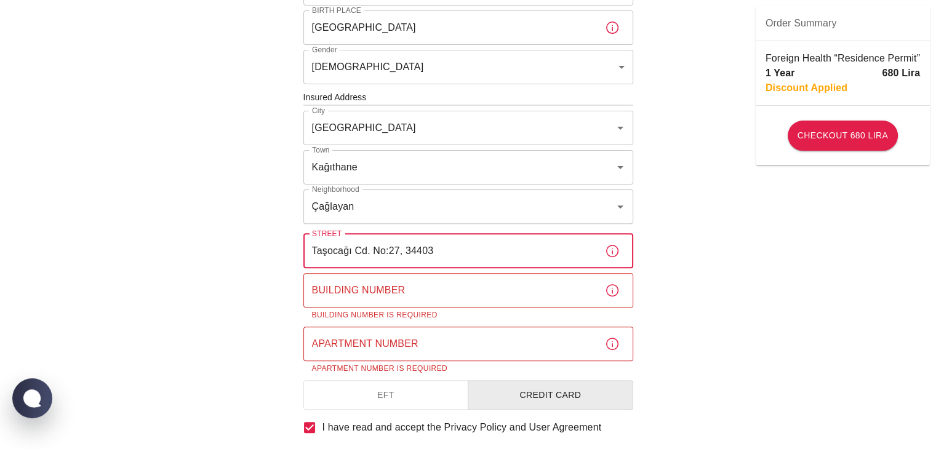
drag, startPoint x: 372, startPoint y: 248, endPoint x: 400, endPoint y: 249, distance: 28.3
click at [400, 249] on input "Taşocağı Cd. No:27, 34403" at bounding box center [449, 251] width 292 height 34
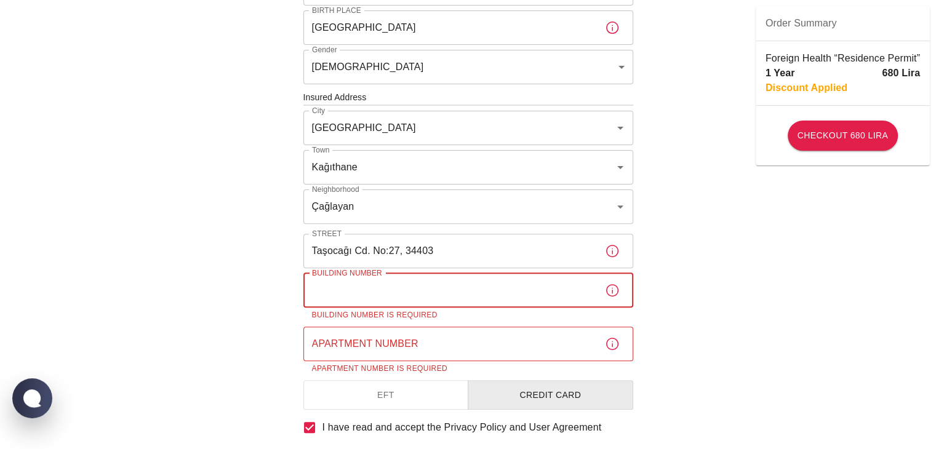
click at [340, 286] on input "Building Number" at bounding box center [449, 290] width 292 height 34
paste input "No:27"
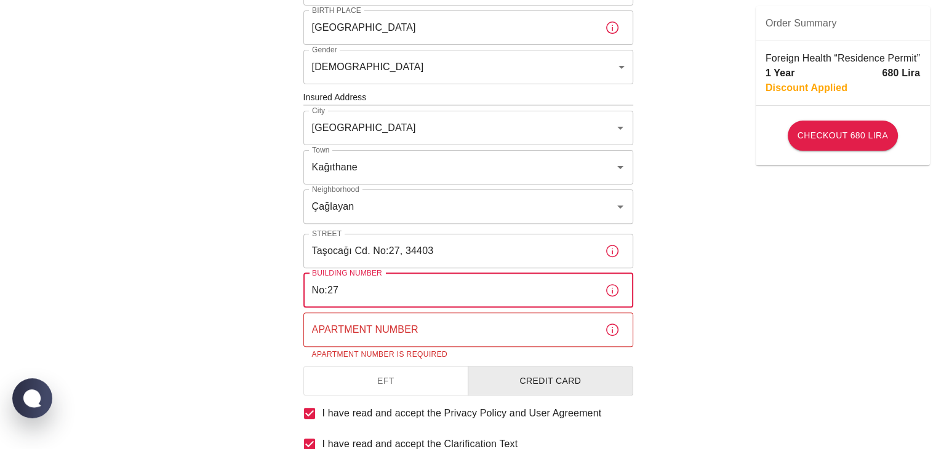
type input "No:27"
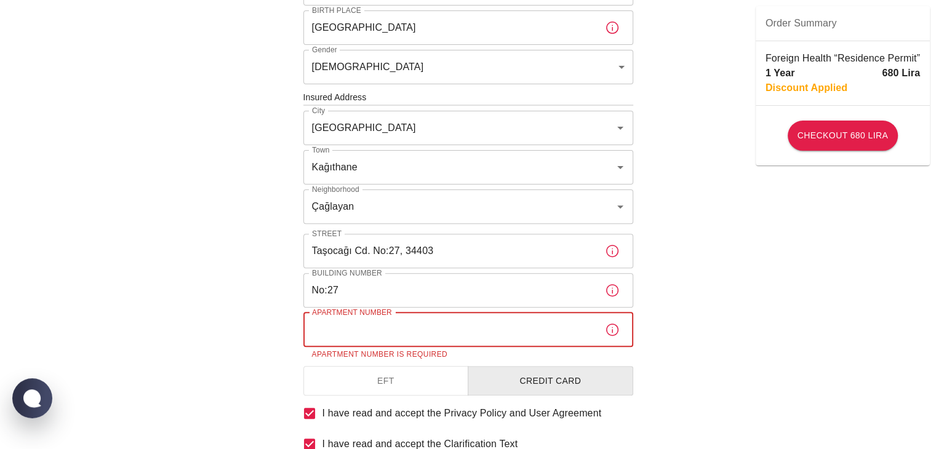
click at [351, 335] on input "Apartment Number" at bounding box center [449, 330] width 292 height 34
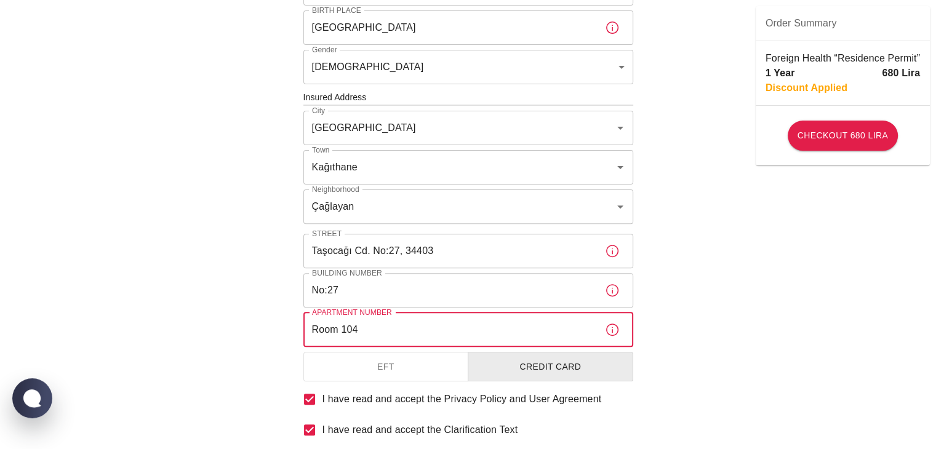
type input "Room 104"
click at [762, 301] on div "To apply for the foreign health insurance, let’s double-check a few details. To…" at bounding box center [468, 96] width 936 height 954
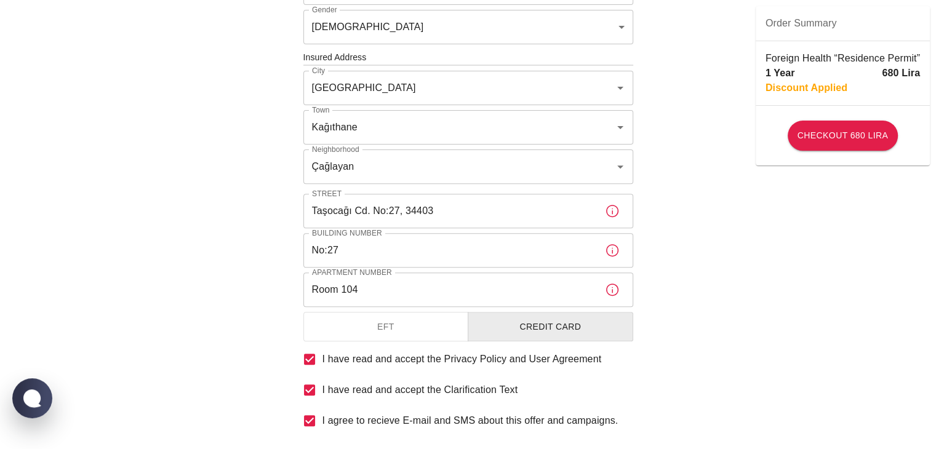
scroll to position [442, 0]
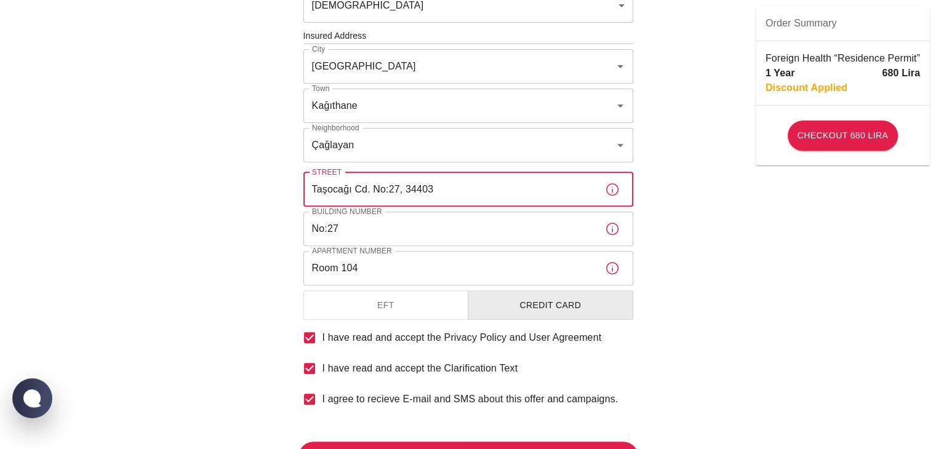
click at [442, 190] on input "Taşocağı Cd. No:27, 34403" at bounding box center [449, 189] width 292 height 34
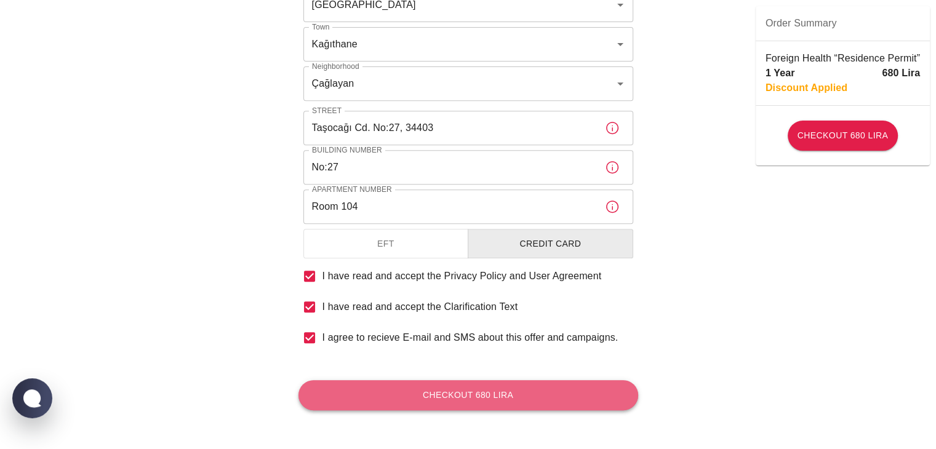
click at [503, 401] on button "Checkout 680 Lira" at bounding box center [468, 395] width 340 height 30
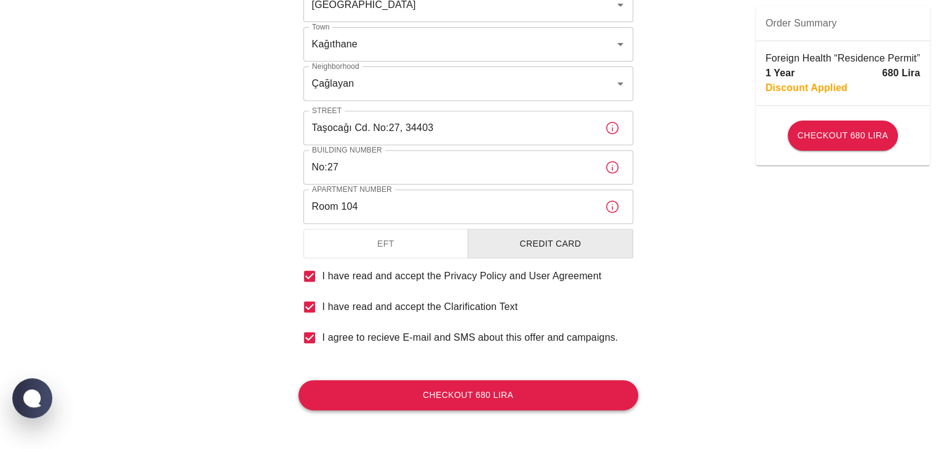
click at [543, 393] on button "Checkout 680 Lira" at bounding box center [468, 395] width 340 height 30
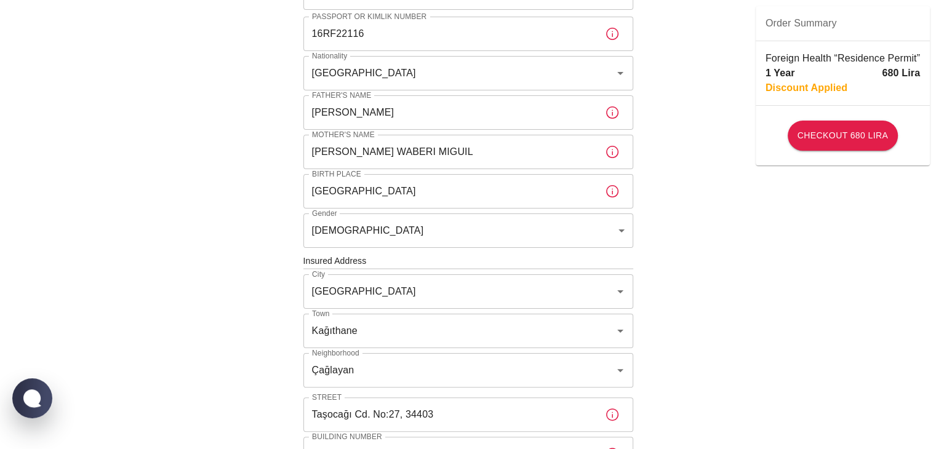
scroll to position [492, 0]
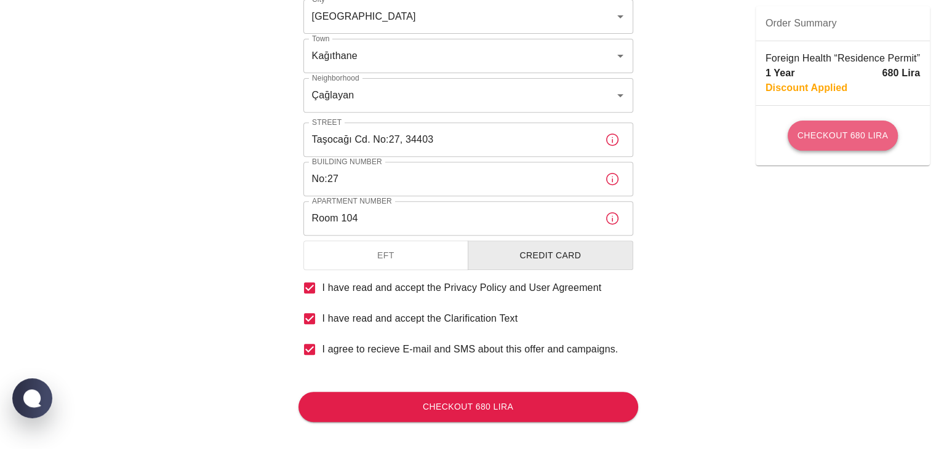
click at [815, 132] on button "Checkout 680 Lira" at bounding box center [843, 136] width 110 height 30
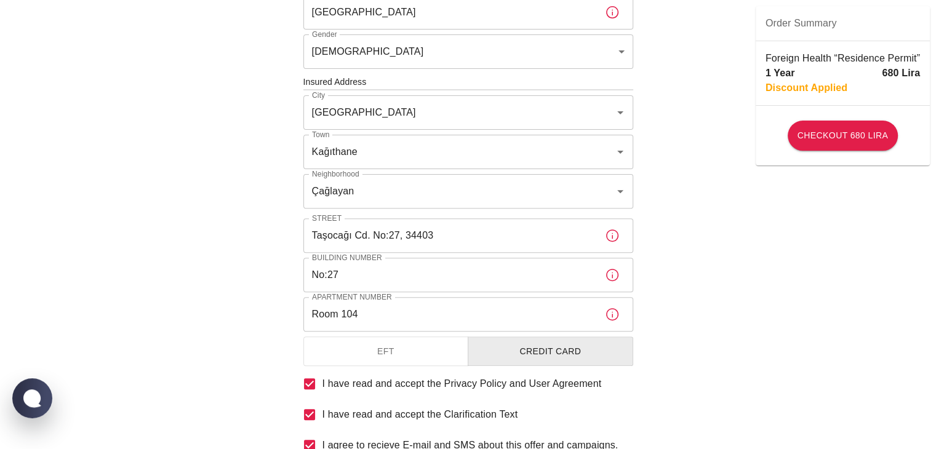
scroll to position [431, 0]
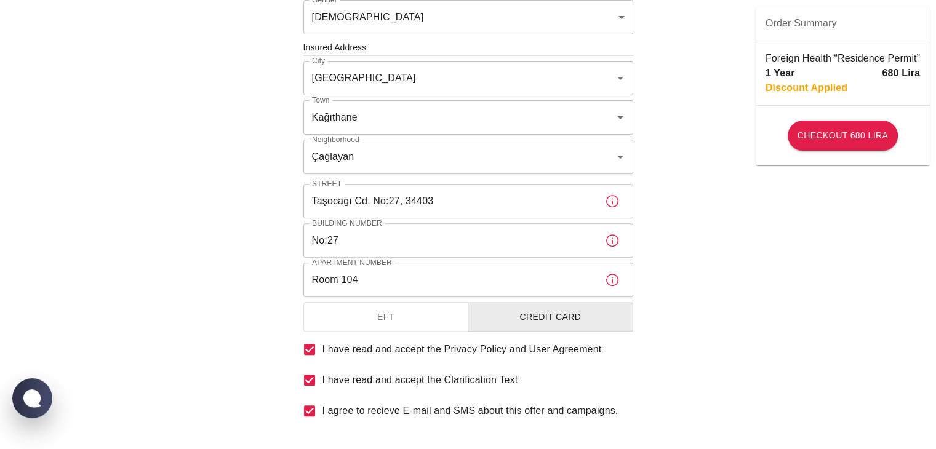
click at [548, 210] on input "Taşocağı Cd. No:27, 34403" at bounding box center [449, 201] width 292 height 34
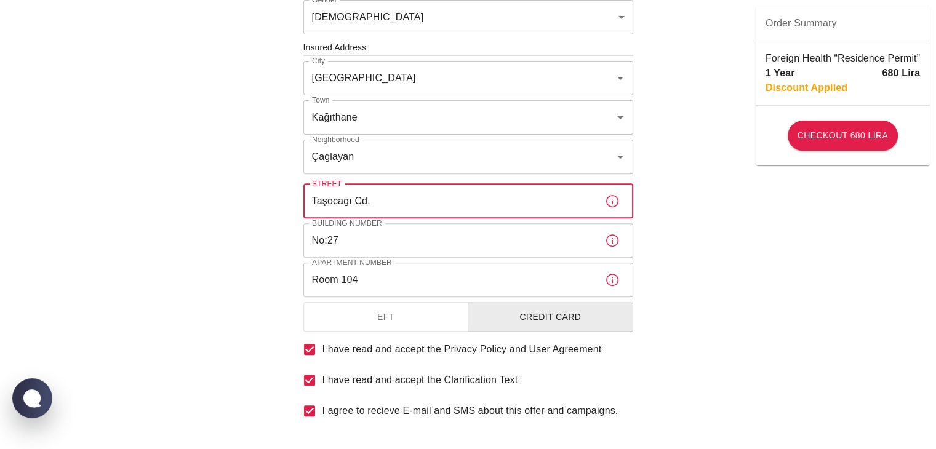
scroll to position [504, 0]
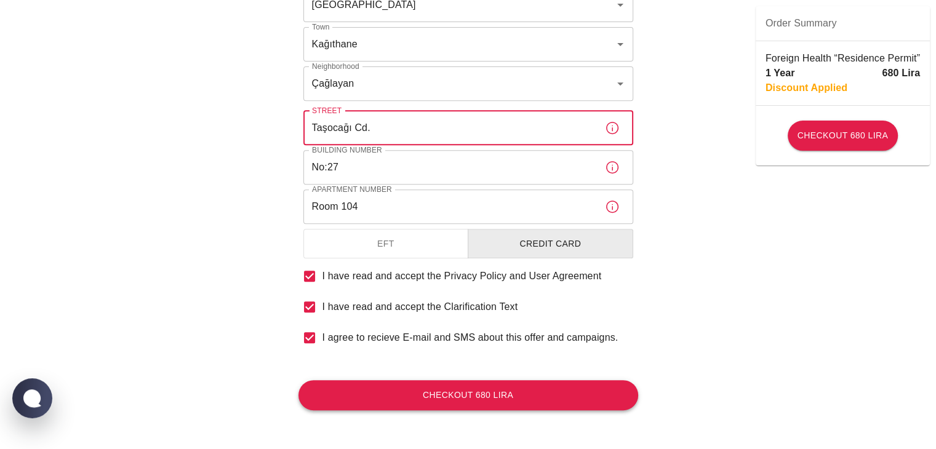
type input "Taşocağı Cd."
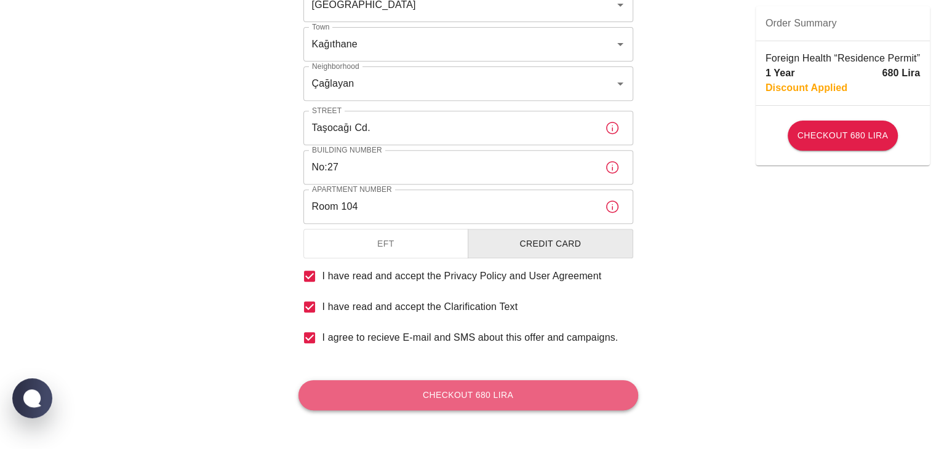
click at [540, 391] on button "Checkout 680 Lira" at bounding box center [468, 395] width 340 height 30
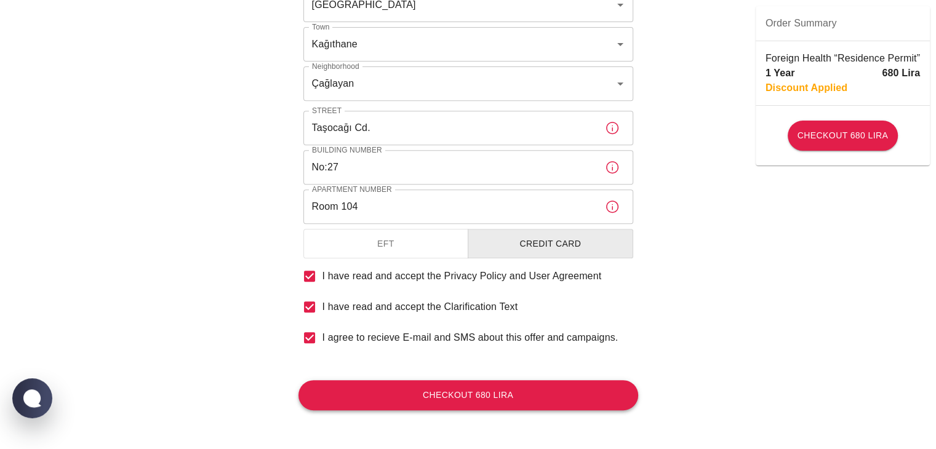
click at [540, 391] on button "Checkout 680 Lira" at bounding box center [468, 395] width 340 height 30
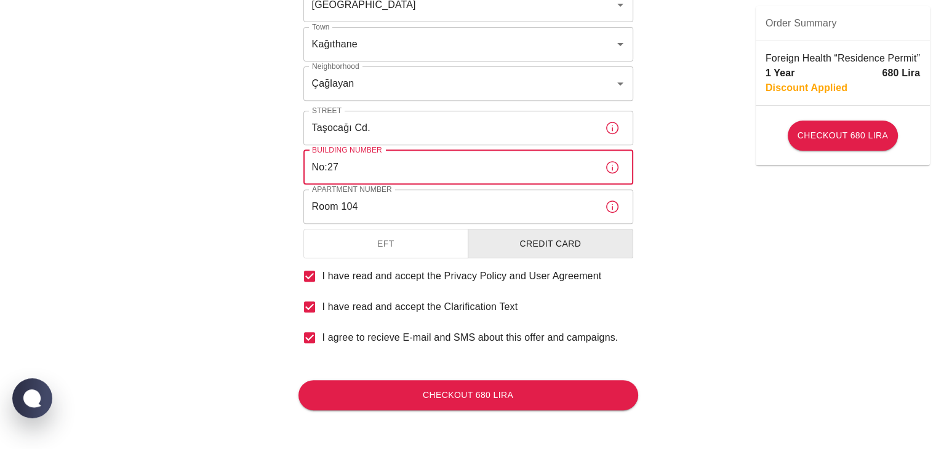
click at [327, 162] on input "No:27" at bounding box center [449, 167] width 292 height 34
type input "27"
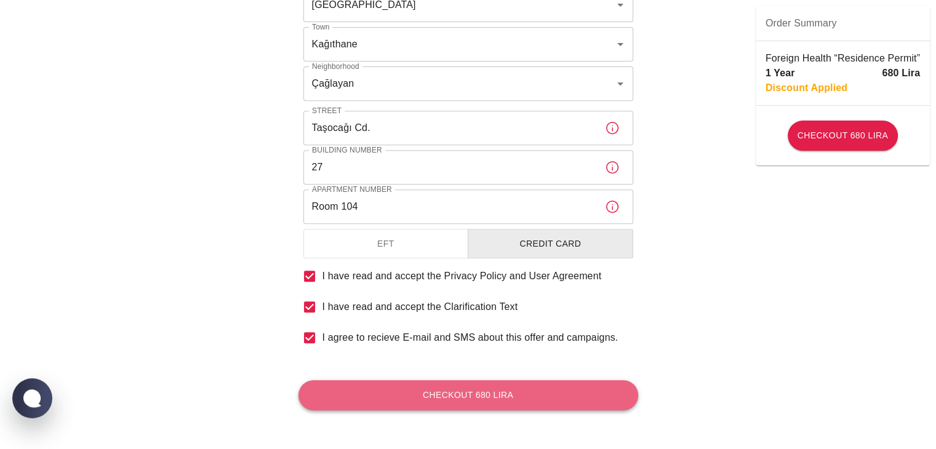
click at [441, 405] on button "Checkout 680 Lira" at bounding box center [468, 395] width 340 height 30
click at [445, 393] on button "Checkout 680 Lira" at bounding box center [468, 395] width 340 height 30
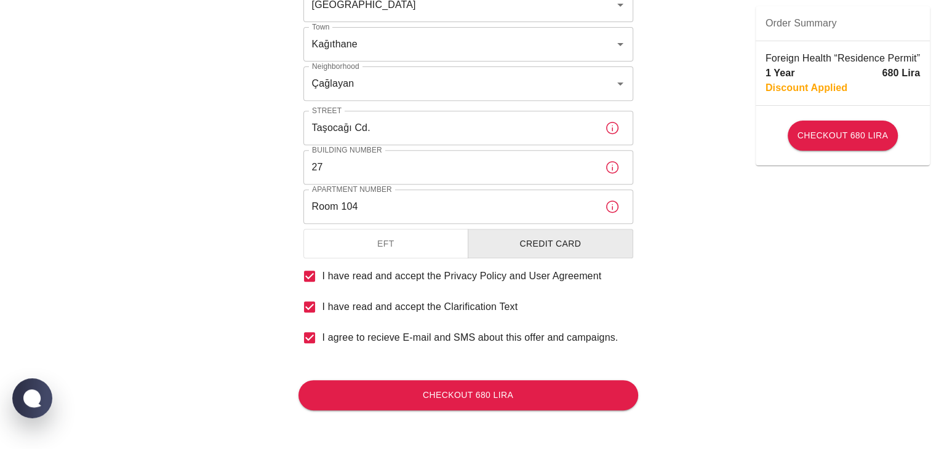
click at [343, 204] on input "Room 104" at bounding box center [449, 207] width 292 height 34
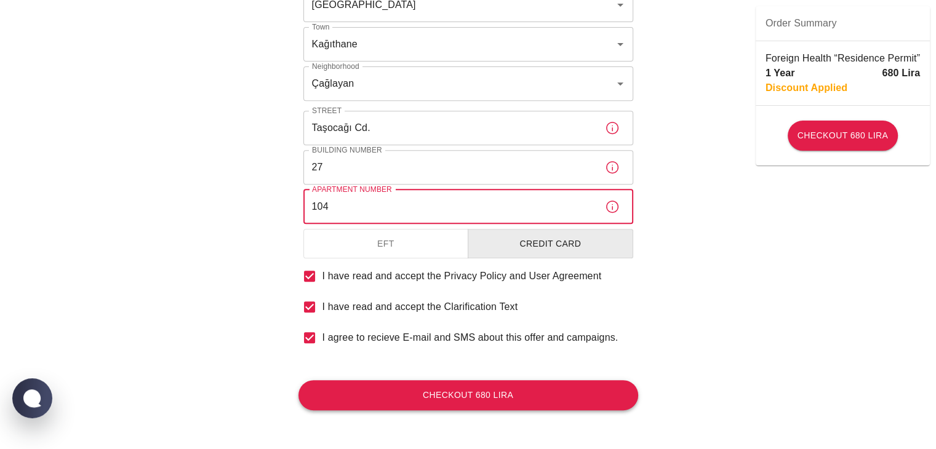
type input "104"
click at [421, 396] on button "Checkout 680 Lira" at bounding box center [468, 395] width 340 height 30
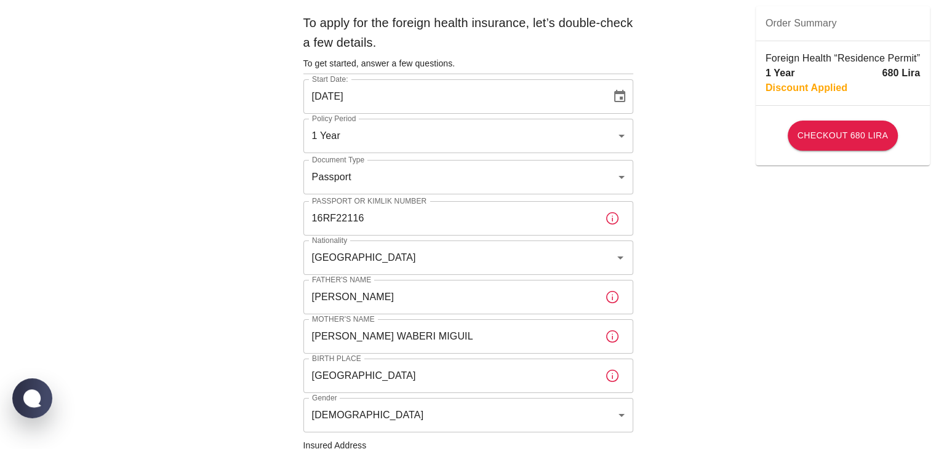
scroll to position [0, 0]
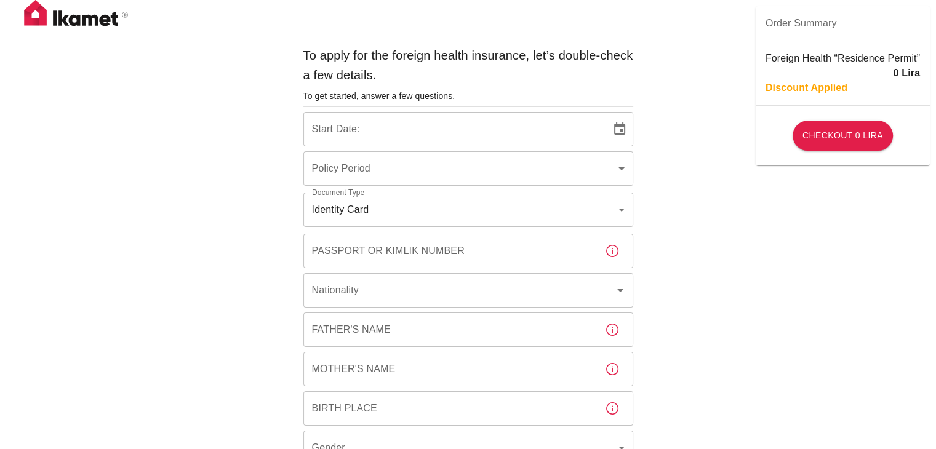
type input "b7343ef8-d55e-4554-96a8-76e30347e985"
type input "[DATE]"
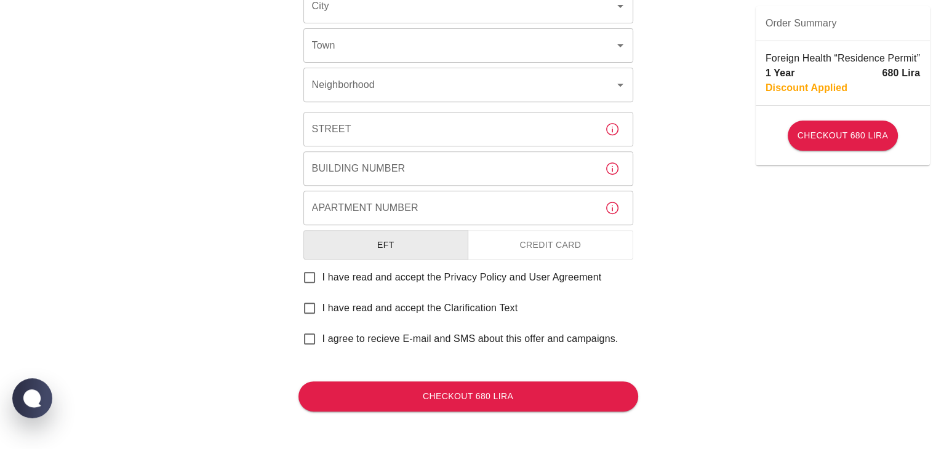
scroll to position [504, 0]
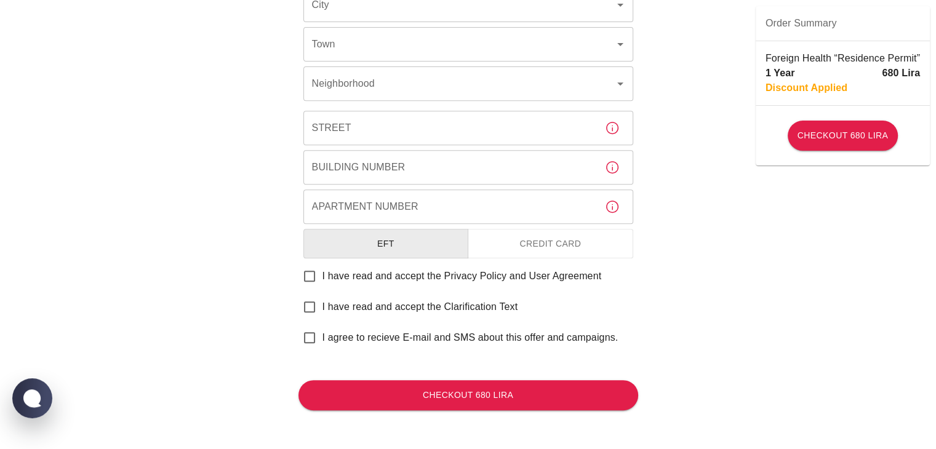
click at [540, 251] on button "Credit Card" at bounding box center [551, 244] width 166 height 30
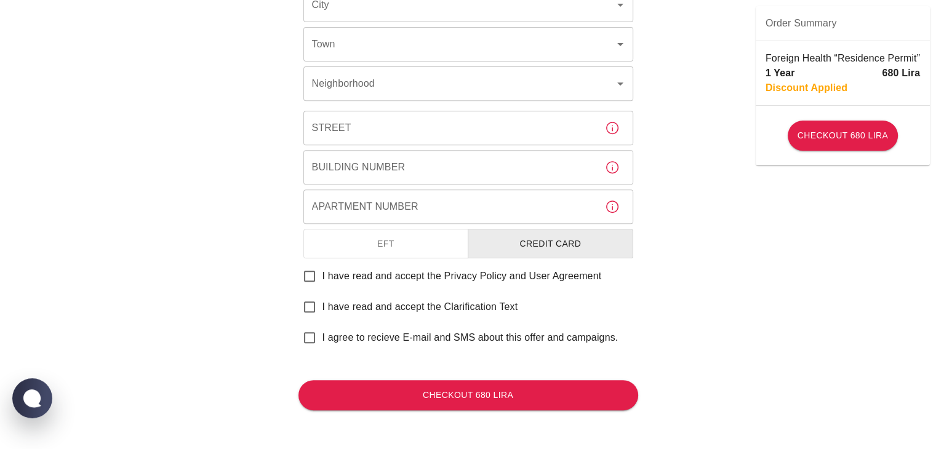
click at [407, 271] on span "I have read and accept the Privacy Policy and User Agreement" at bounding box center [461, 276] width 279 height 15
click at [322, 271] on input "I have read and accept the Privacy Policy and User Agreement" at bounding box center [310, 276] width 26 height 26
checkbox input "true"
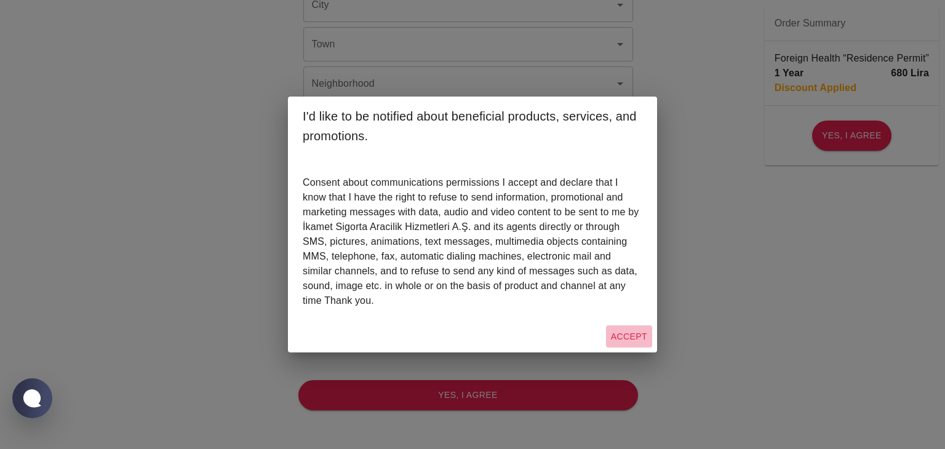
click at [623, 335] on button "Accept" at bounding box center [629, 337] width 46 height 23
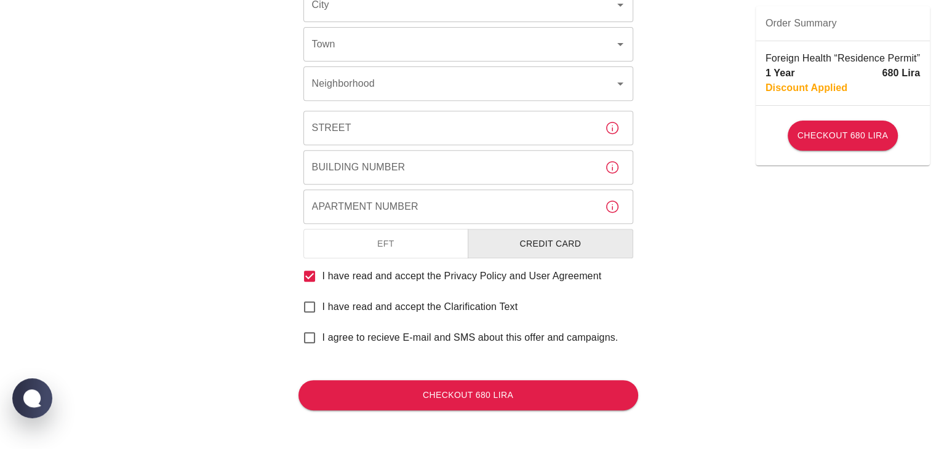
click at [367, 308] on span "I have read and accept the Clarification Text" at bounding box center [420, 307] width 196 height 15
click at [322, 308] on input "I have read and accept the Clarification Text" at bounding box center [310, 307] width 26 height 26
checkbox input "true"
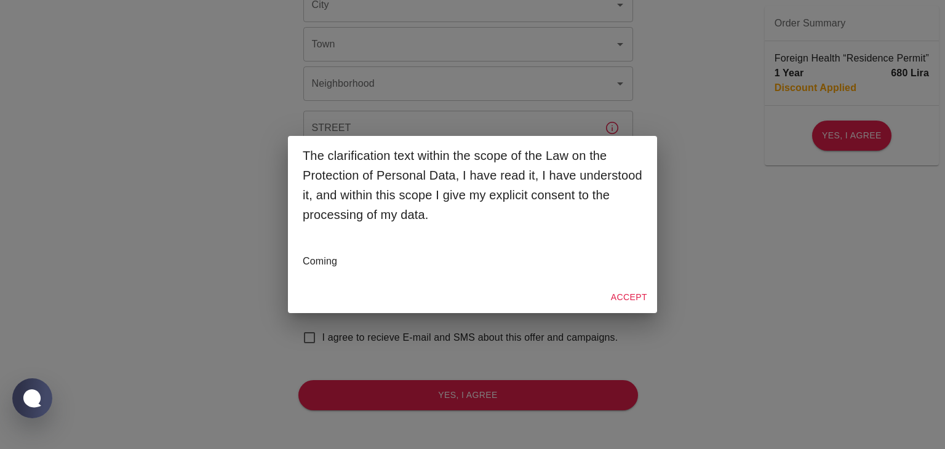
click at [638, 294] on button "Accept" at bounding box center [629, 297] width 46 height 23
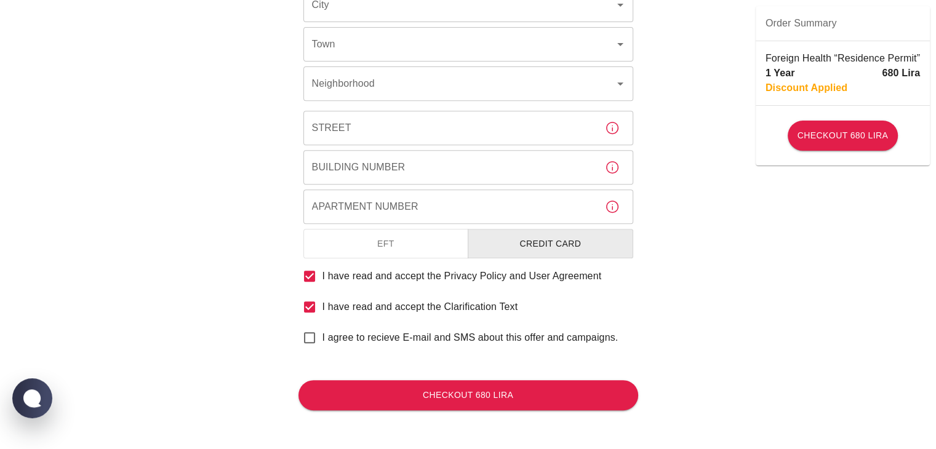
click at [428, 338] on span "I agree to recieve E-mail and SMS about this offer and campaigns." at bounding box center [470, 337] width 296 height 15
click at [322, 338] on input "I agree to recieve E-mail and SMS about this offer and campaigns." at bounding box center [310, 338] width 26 height 26
checkbox input "true"
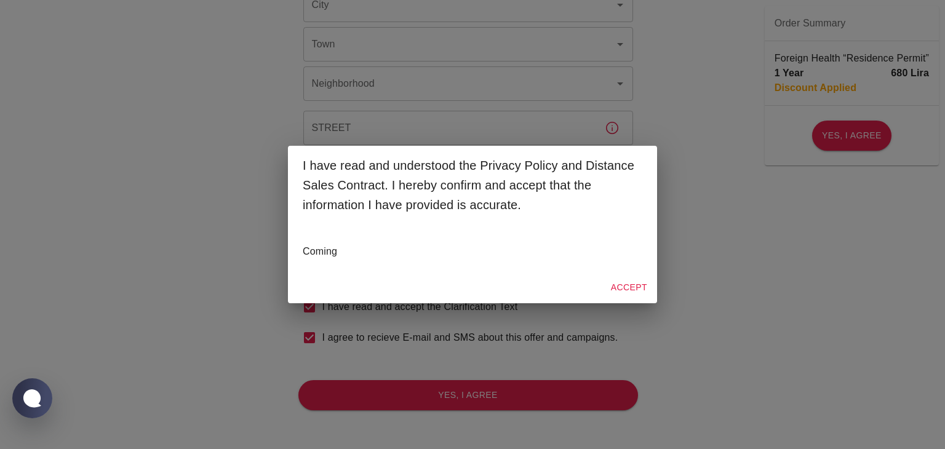
click at [620, 289] on button "Accept" at bounding box center [629, 287] width 46 height 23
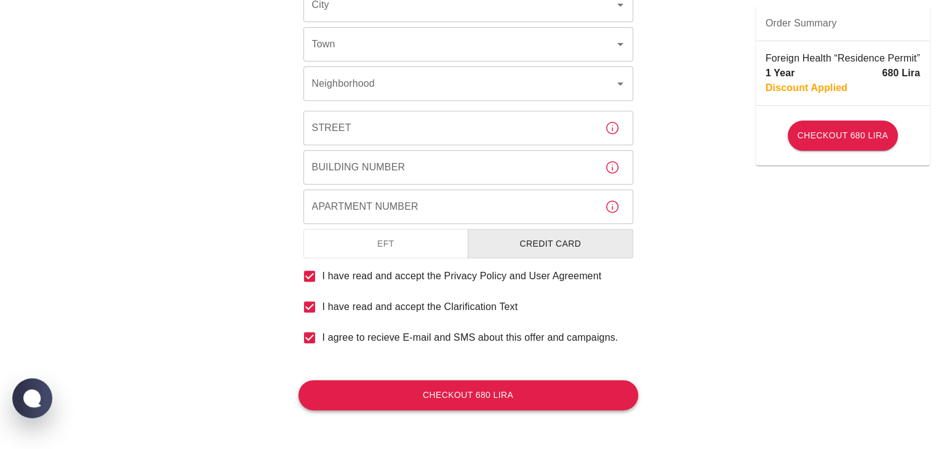
click at [540, 391] on button "Checkout 680 Lira" at bounding box center [468, 395] width 340 height 30
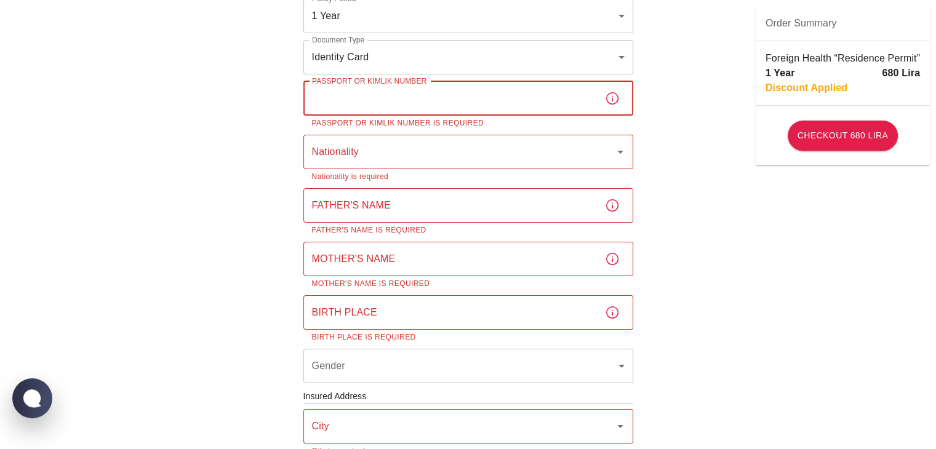
scroll to position [91, 0]
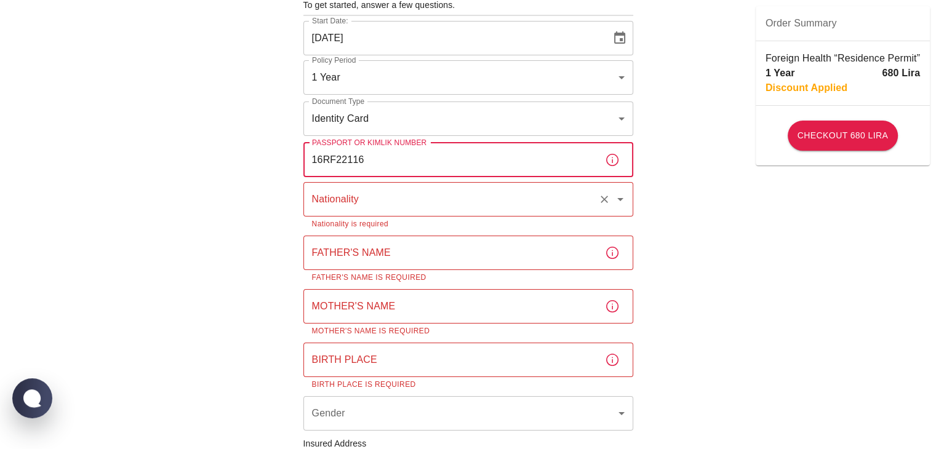
type input "16RF22116"
click at [545, 196] on input "Nationality" at bounding box center [451, 199] width 284 height 23
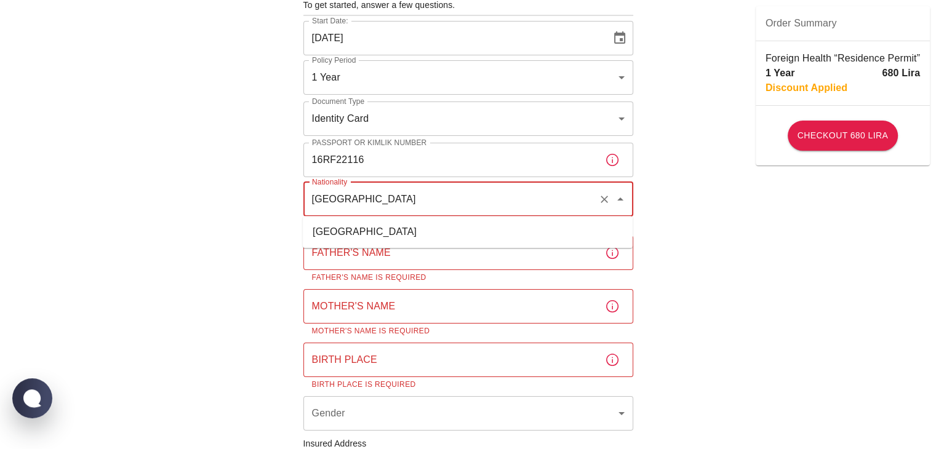
click at [391, 227] on li "Djibouti" at bounding box center [468, 232] width 330 height 22
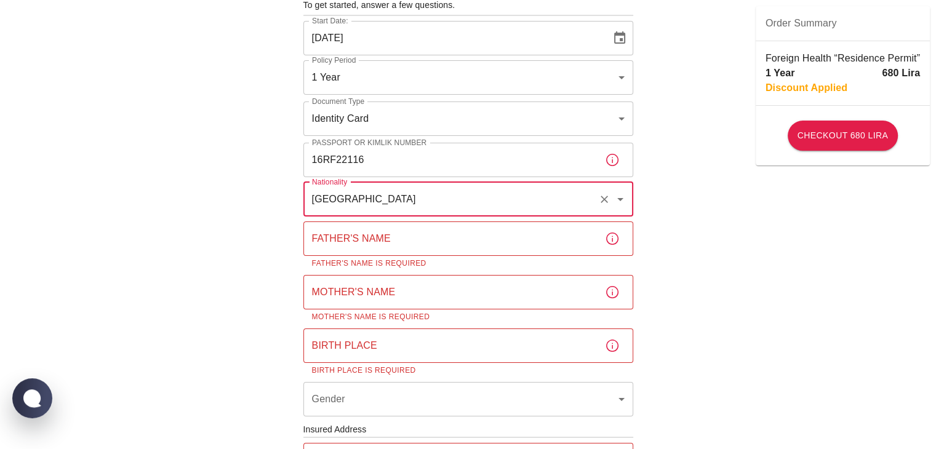
type input "Djibouti"
click at [376, 247] on input "Father's Name" at bounding box center [449, 239] width 292 height 34
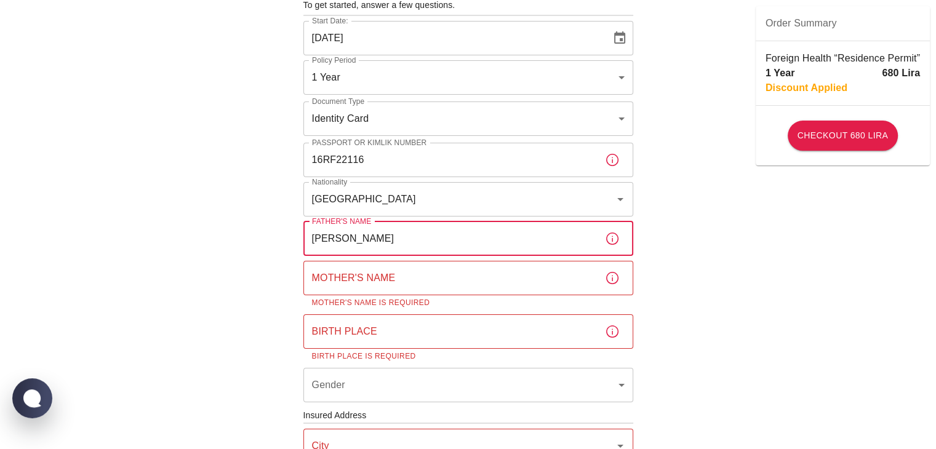
type input "OSMAN MOUSSA DJIREH"
click at [372, 270] on div "Mother's Name Mother's Name Mother's Name is required" at bounding box center [468, 285] width 330 height 49
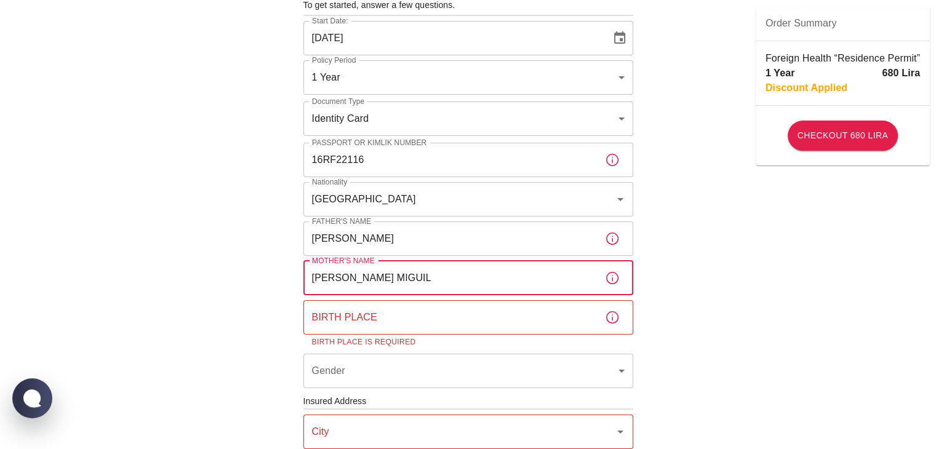
type input "FATMA WABERI MIGUIL"
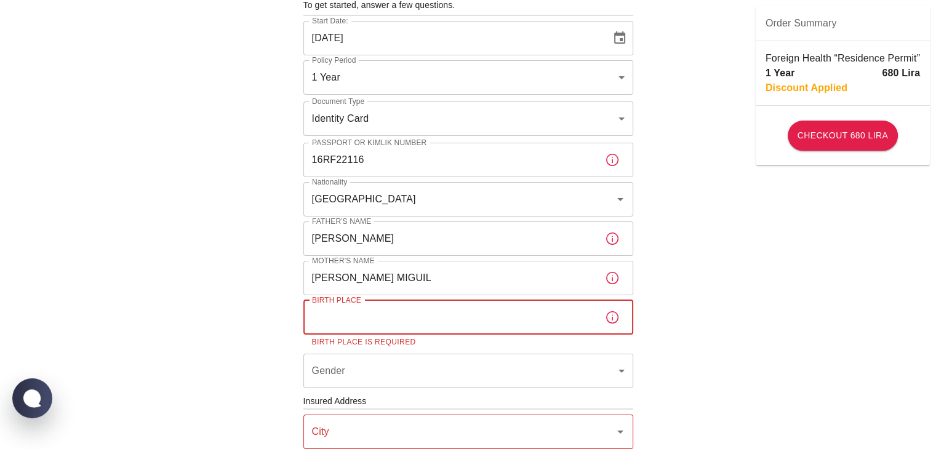
click at [418, 319] on input "Birth Place" at bounding box center [449, 317] width 292 height 34
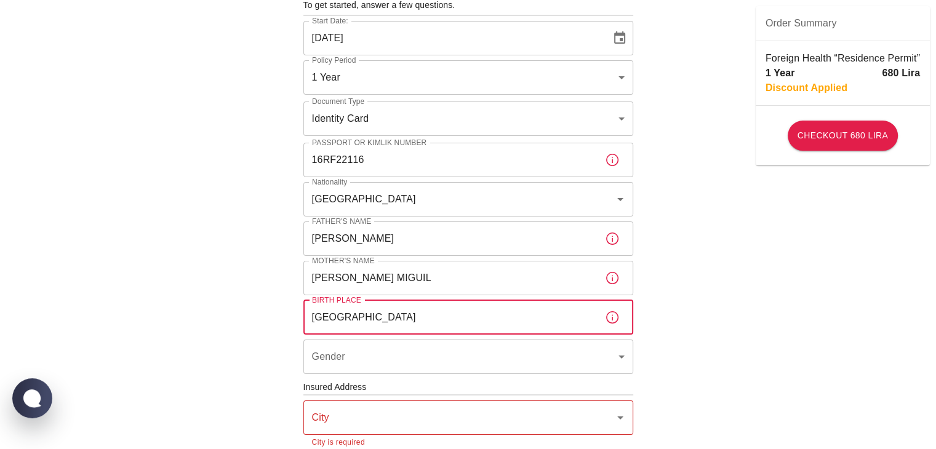
type input "DJIBOUTI"
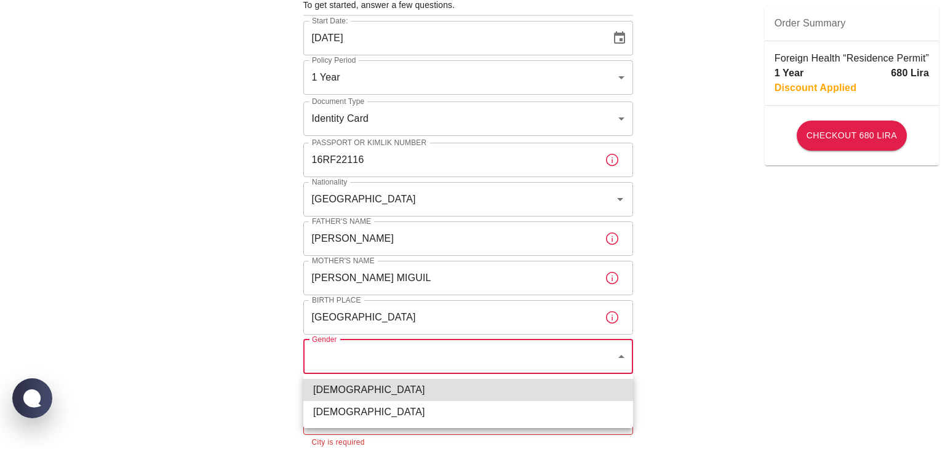
click at [623, 358] on body "To apply for the foreign health insurance, let’s double-check a few details. To…" at bounding box center [472, 421] width 945 height 1024
click at [348, 385] on li "Male" at bounding box center [468, 390] width 330 height 22
type input "male"
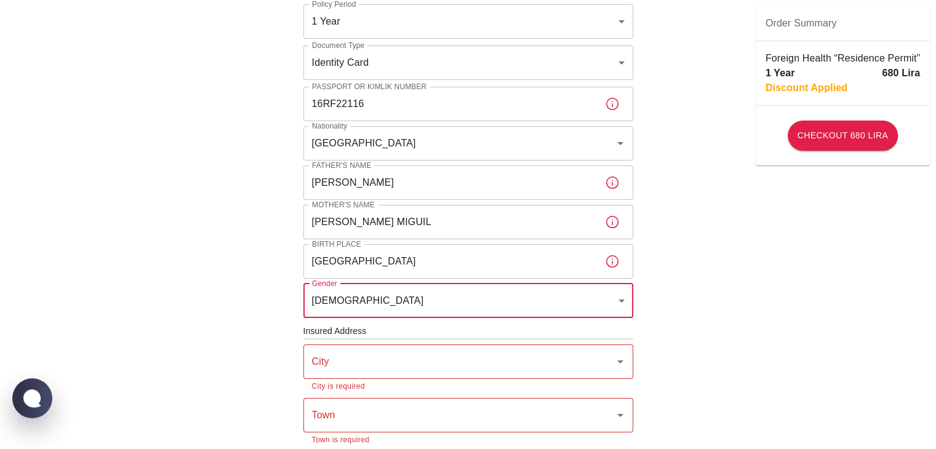
scroll to position [214, 0]
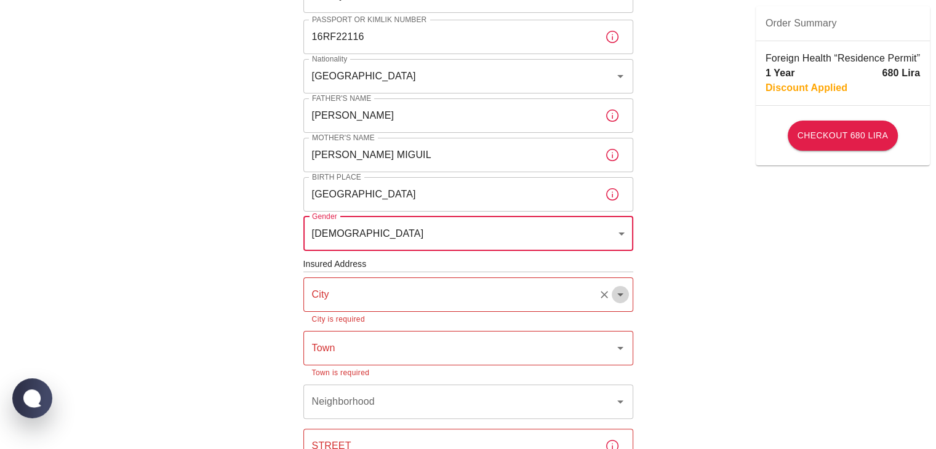
click at [616, 294] on icon "Open" at bounding box center [620, 294] width 15 height 15
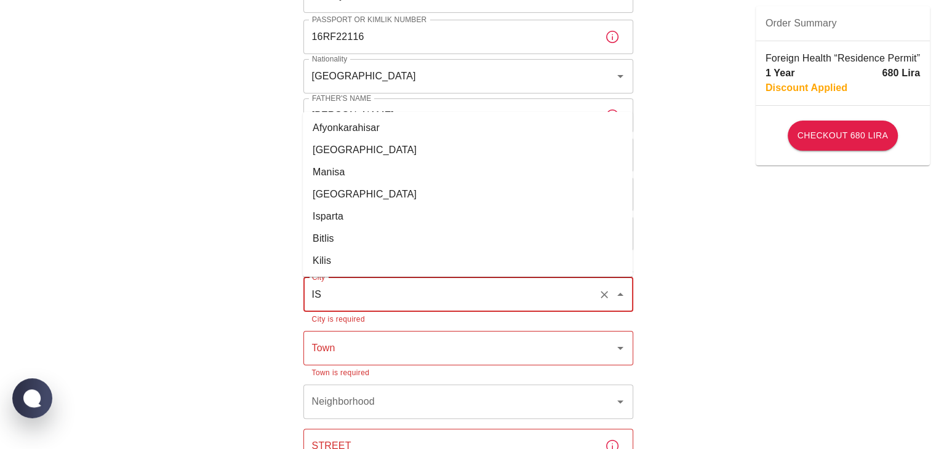
click at [406, 151] on li "İstanbul" at bounding box center [468, 150] width 330 height 22
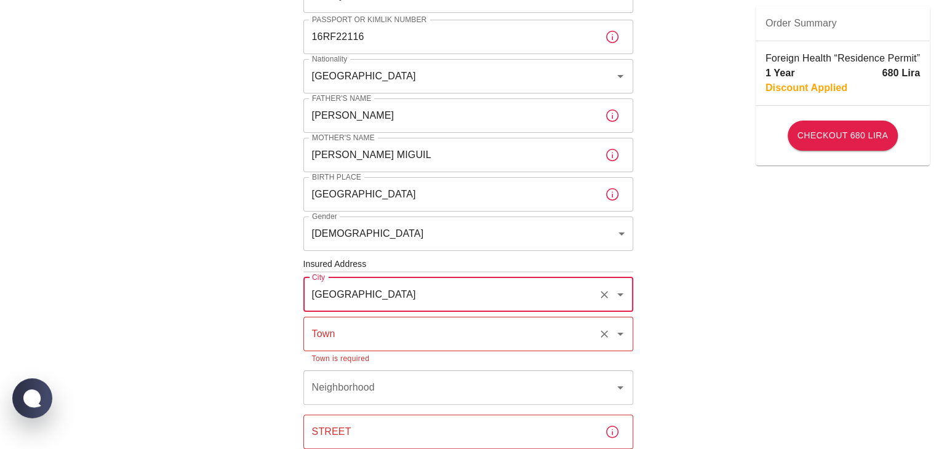
click at [613, 339] on icon "Open" at bounding box center [620, 334] width 15 height 15
type input "İstanbul"
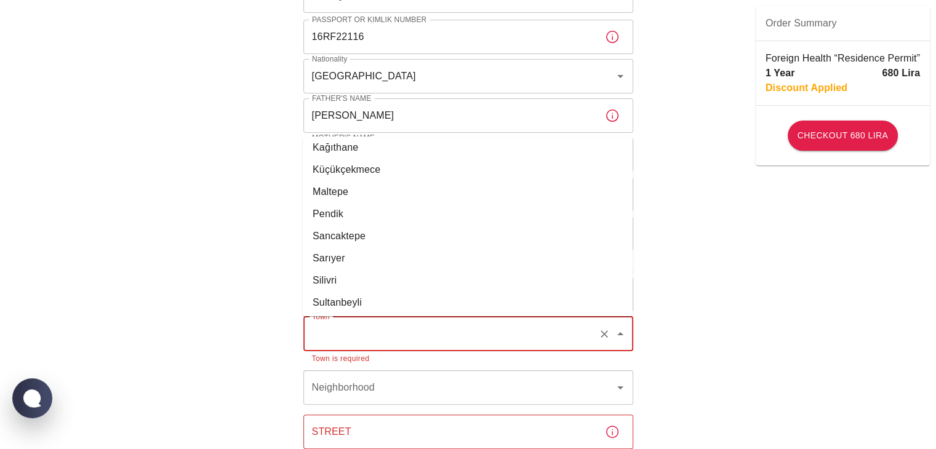
scroll to position [431, 0]
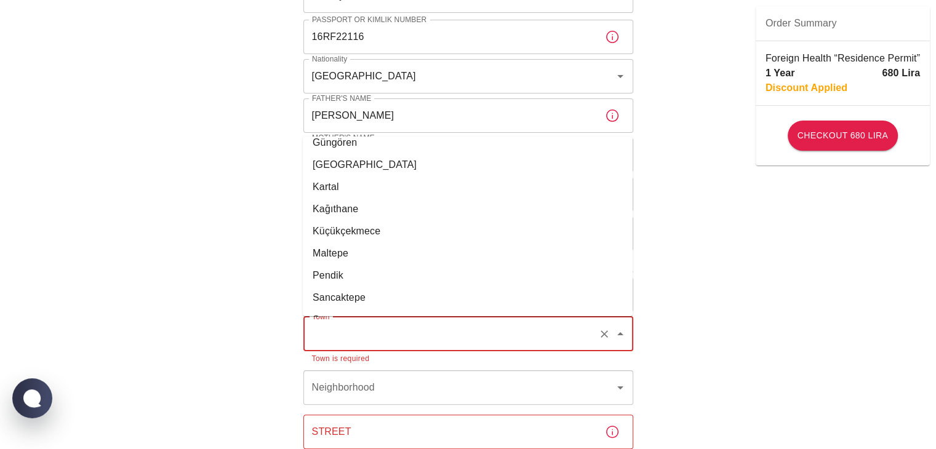
click at [482, 215] on li "Kağıthane" at bounding box center [468, 209] width 330 height 22
type input "Kağıthane"
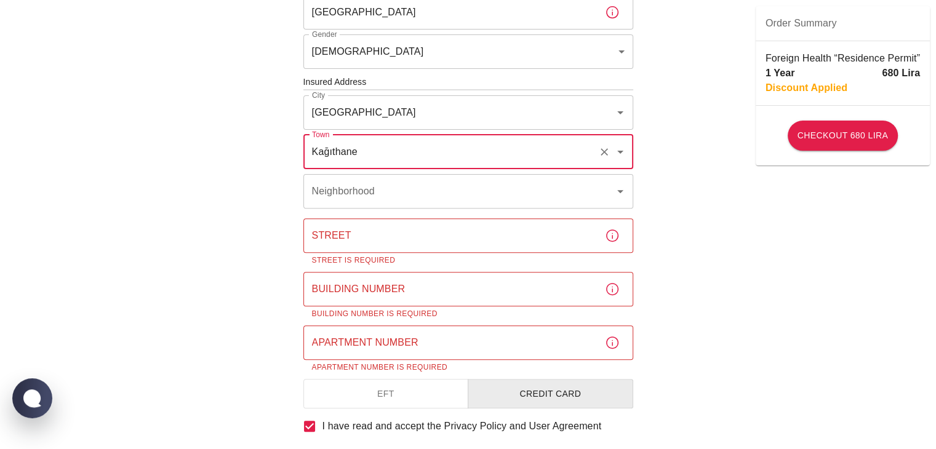
scroll to position [399, 0]
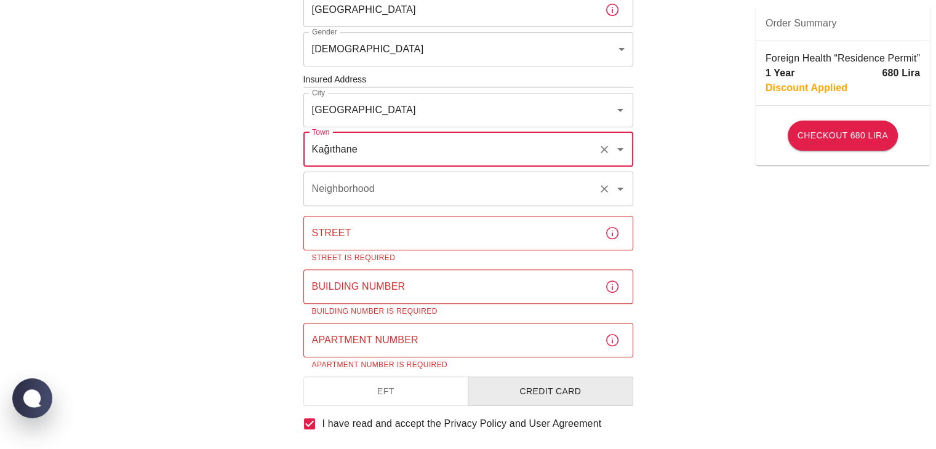
click at [616, 196] on button "Open" at bounding box center [620, 188] width 17 height 17
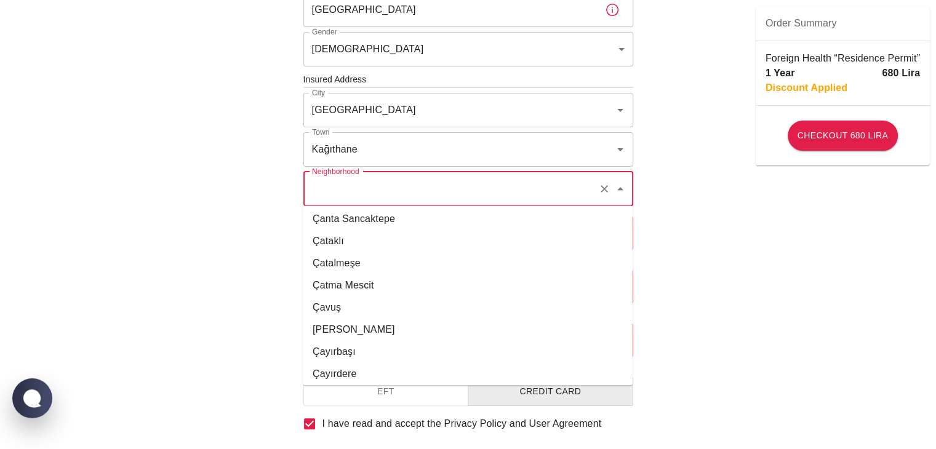
scroll to position [15665, 0]
click at [441, 329] on li "Çağlayan" at bounding box center [468, 330] width 330 height 22
type input "Çağlayan"
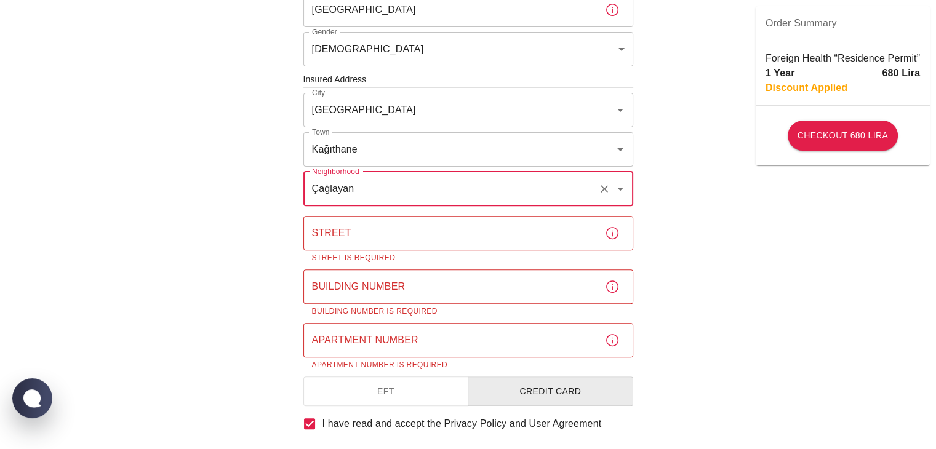
click at [372, 236] on input "Street" at bounding box center [449, 233] width 292 height 34
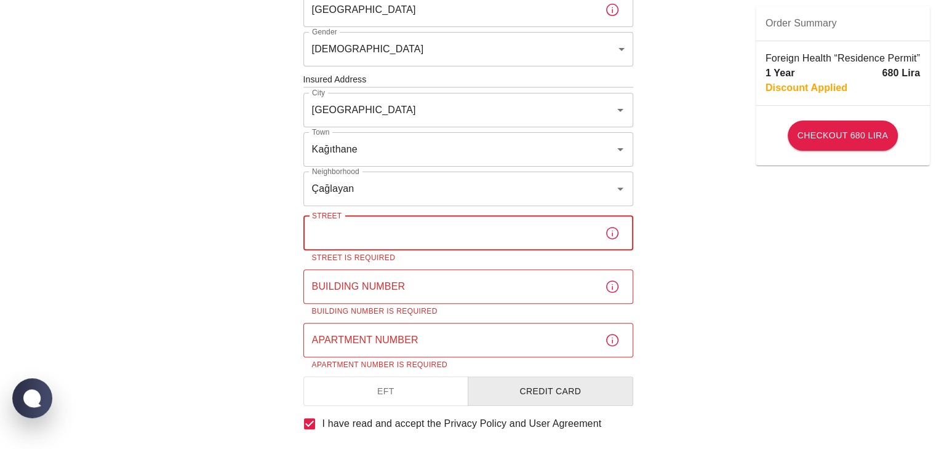
click at [380, 236] on input "Street" at bounding box center [449, 233] width 292 height 34
paste input "Taşocağı Cd. No:27, 34403 Kağıthane/İstanbul"
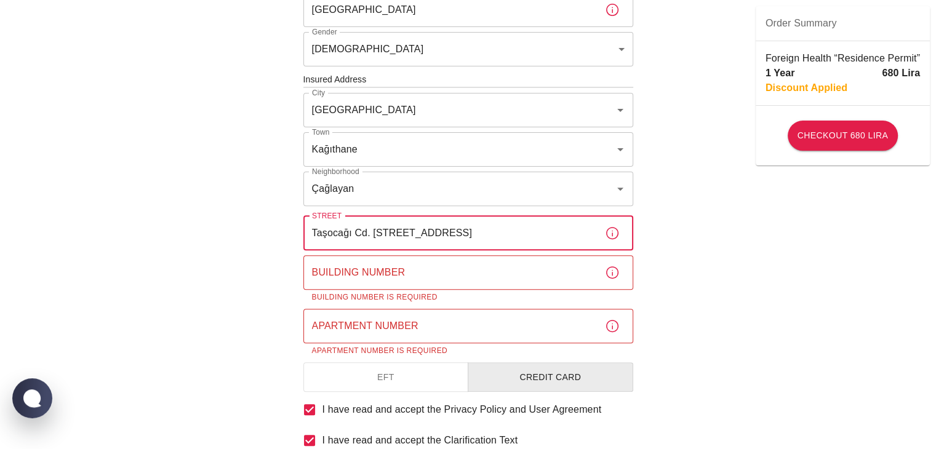
type input "Taşocağı Cd. No:27, 34403 Kağıthane/İstanbul"
click at [366, 273] on input "Building Number" at bounding box center [449, 272] width 292 height 34
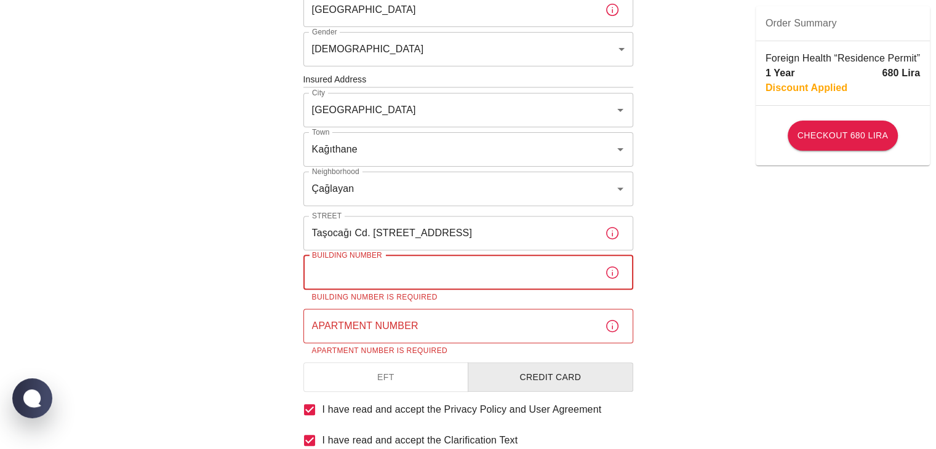
paste input "Taşocağı Cd. No:27, 34403 Kağıthane/İstanbul"
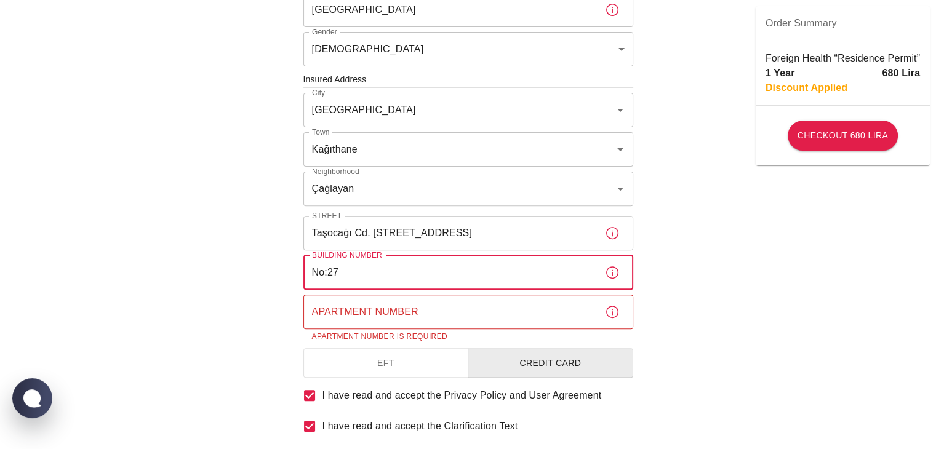
type input "No:27"
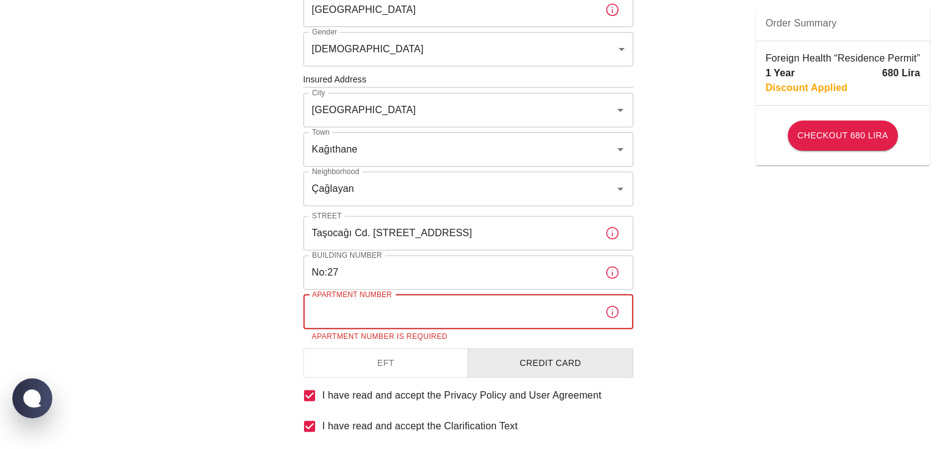
click at [341, 319] on input "Apartment Number" at bounding box center [449, 312] width 292 height 34
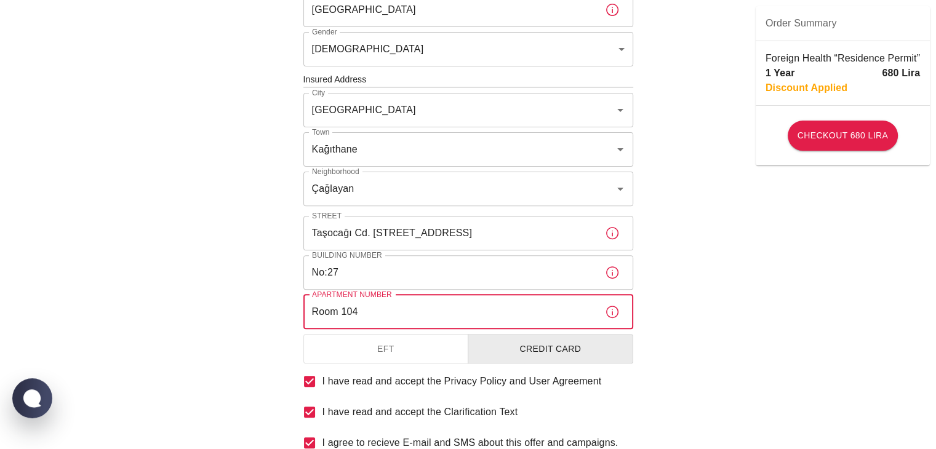
type input "Room 104"
click at [776, 367] on div "To apply for the foreign health insurance, let’s double-check a few details. To…" at bounding box center [468, 78] width 936 height 954
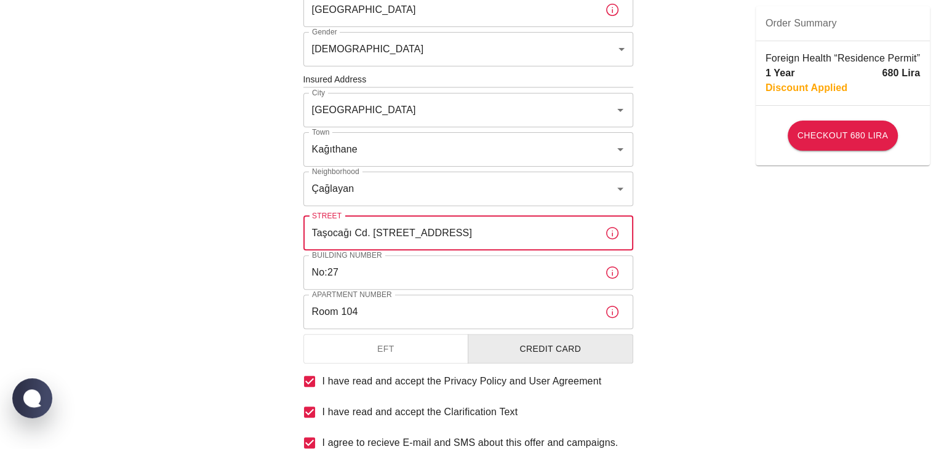
click at [565, 237] on input "Taşocağı Cd. No:27, 34403 Kağıthane/İstanbul" at bounding box center [449, 233] width 292 height 34
type input "Taşocağı Cd. No:27, 34403"
click at [798, 329] on div "To apply for the foreign health insurance, let’s double-check a few details. To…" at bounding box center [468, 78] width 936 height 954
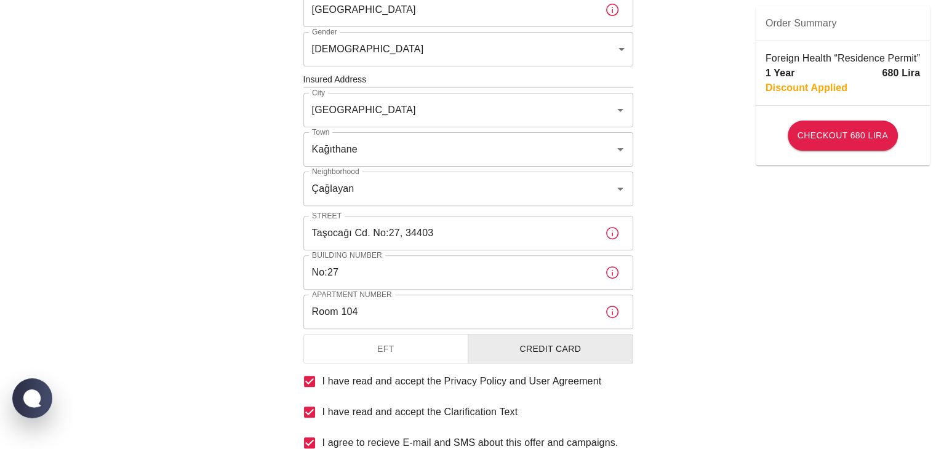
click at [589, 348] on button "Credit Card" at bounding box center [551, 349] width 166 height 30
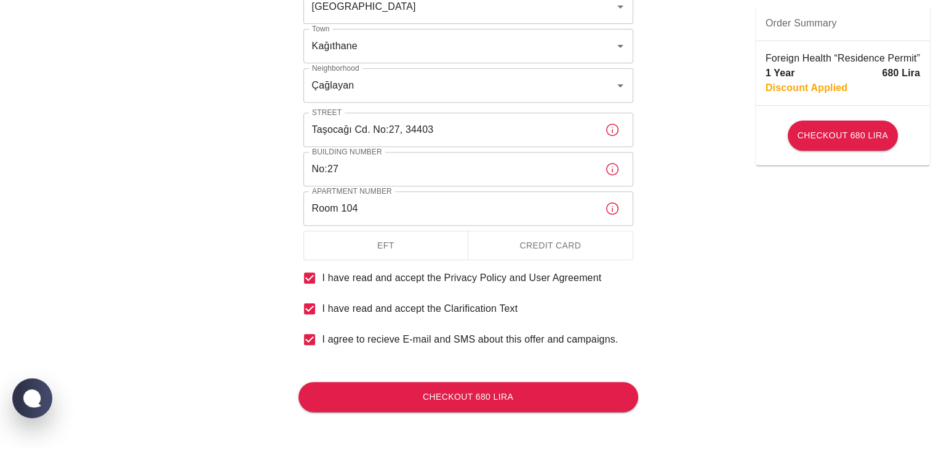
scroll to position [504, 0]
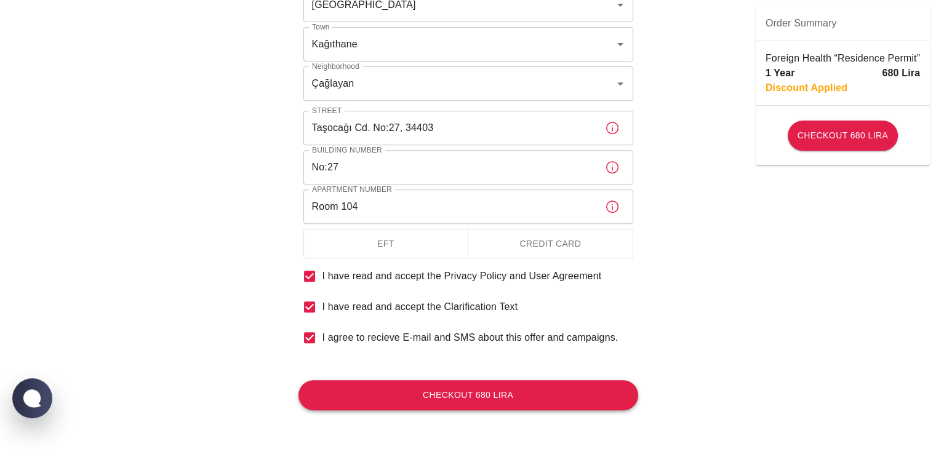
click at [519, 383] on button "Checkout 680 Lira" at bounding box center [468, 395] width 340 height 30
click at [487, 399] on button "Checkout 680 Lira" at bounding box center [468, 395] width 340 height 30
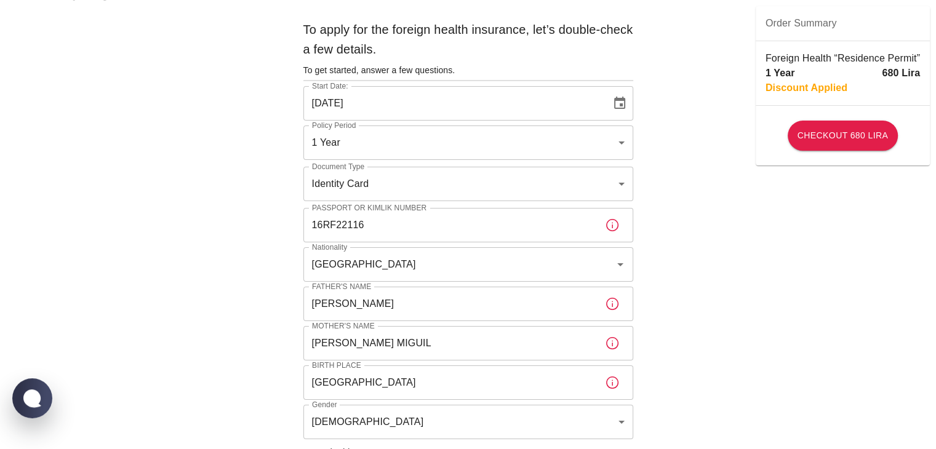
scroll to position [0, 0]
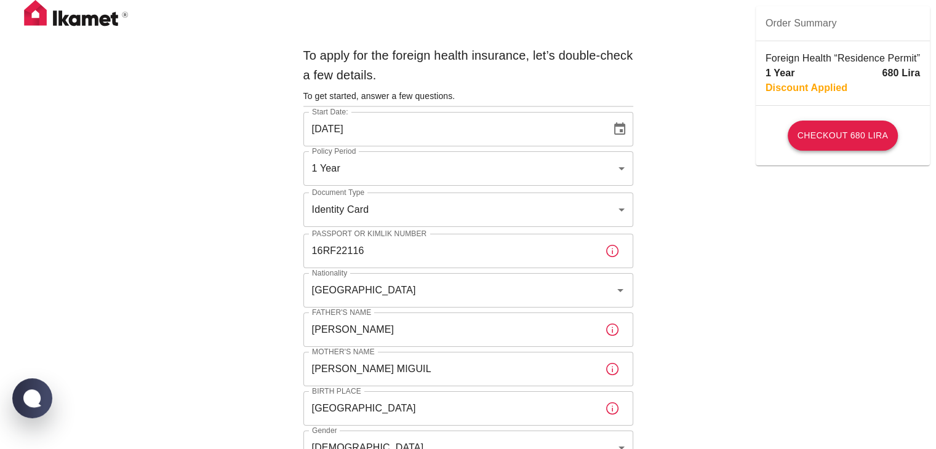
click at [823, 127] on button "Checkout 680 Lira" at bounding box center [843, 136] width 110 height 30
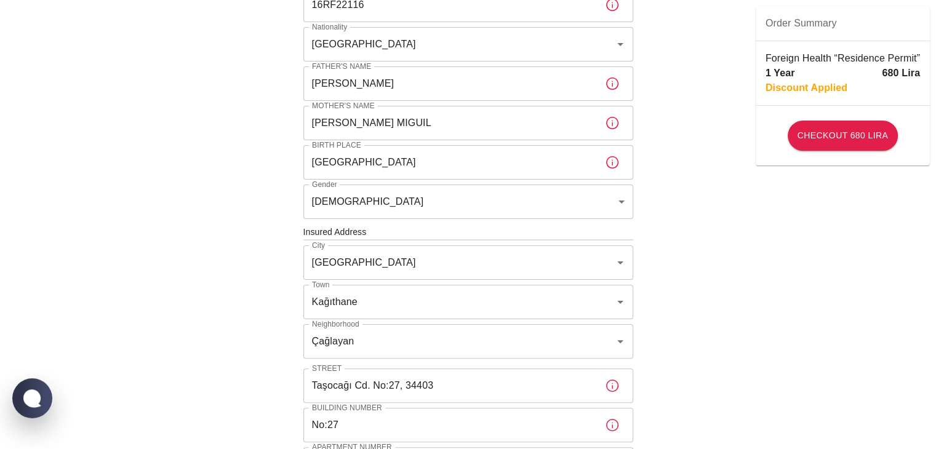
scroll to position [62, 0]
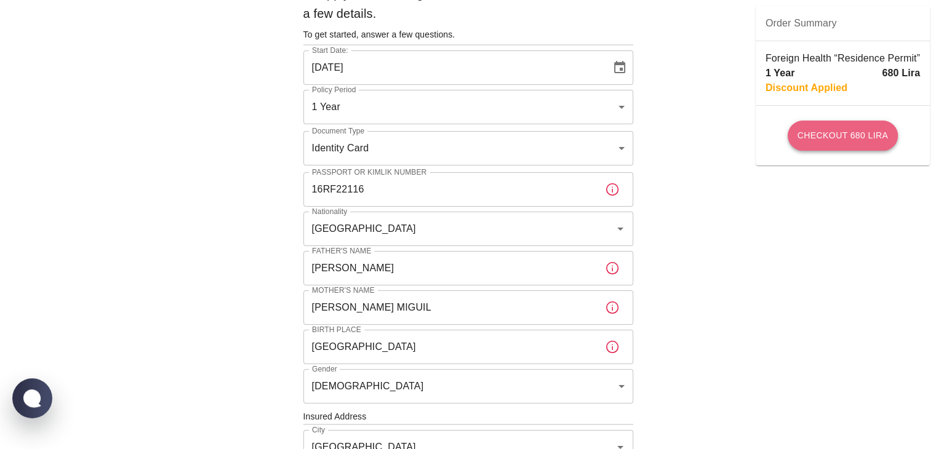
click at [849, 138] on button "Checkout 680 Lira" at bounding box center [843, 136] width 110 height 30
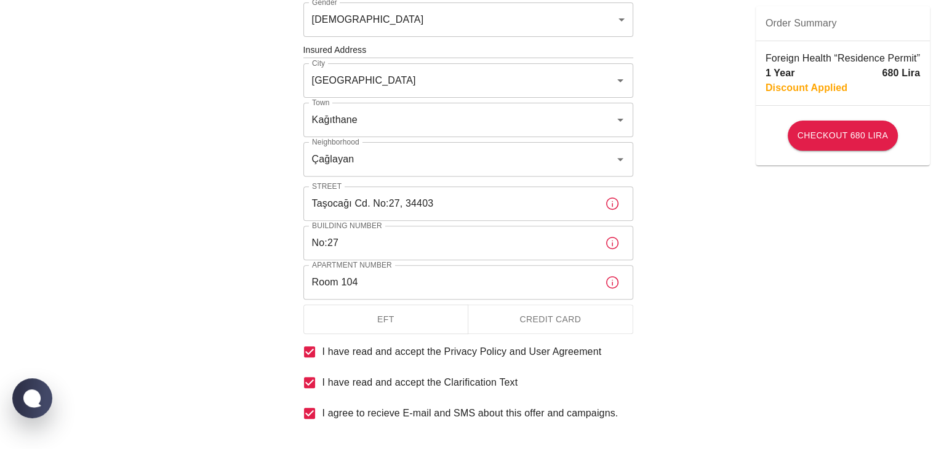
scroll to position [492, 0]
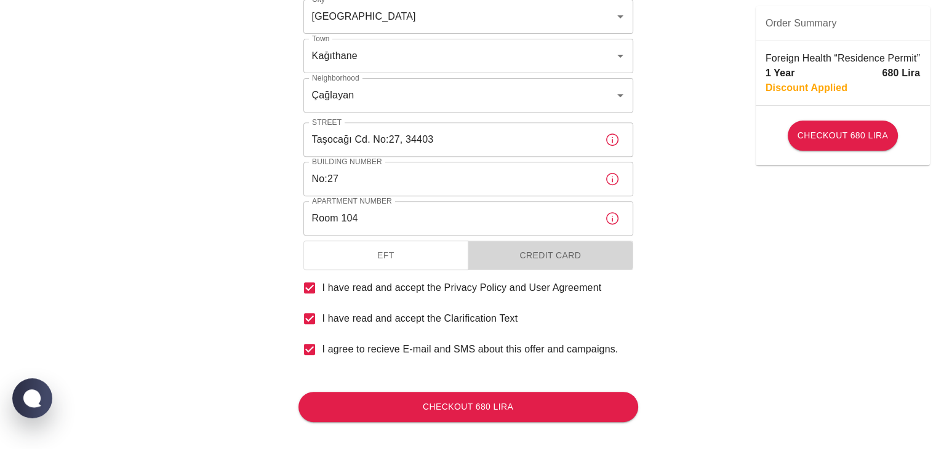
click at [581, 262] on button "Credit Card" at bounding box center [551, 256] width 166 height 30
click at [601, 259] on button "Credit Card" at bounding box center [551, 256] width 166 height 30
click at [596, 263] on button "Credit Card" at bounding box center [551, 256] width 166 height 30
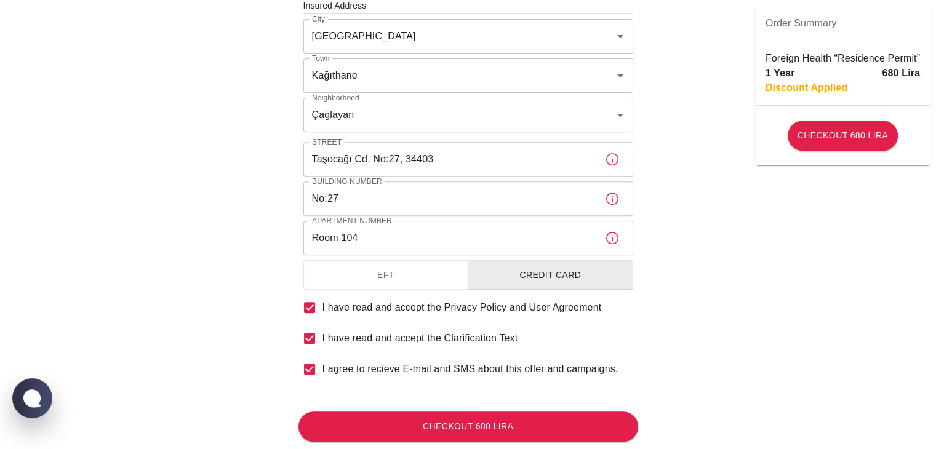
scroll to position [504, 0]
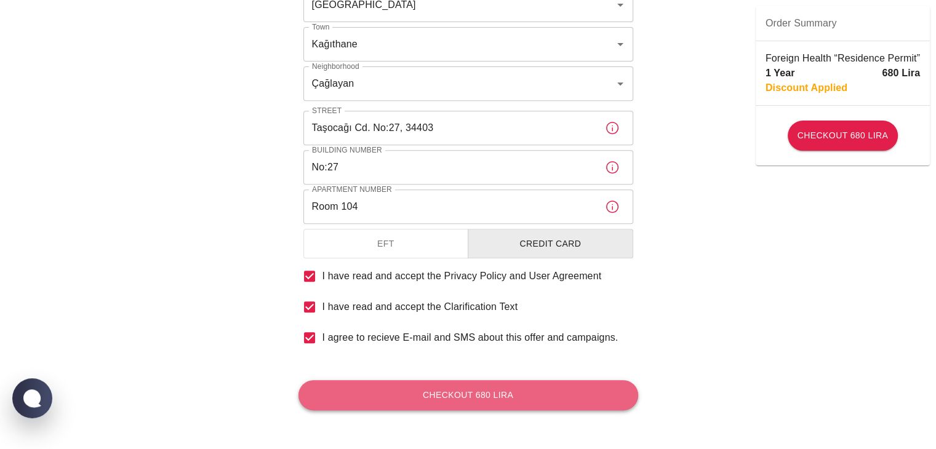
click at [504, 403] on button "Checkout 680 Lira" at bounding box center [468, 395] width 340 height 30
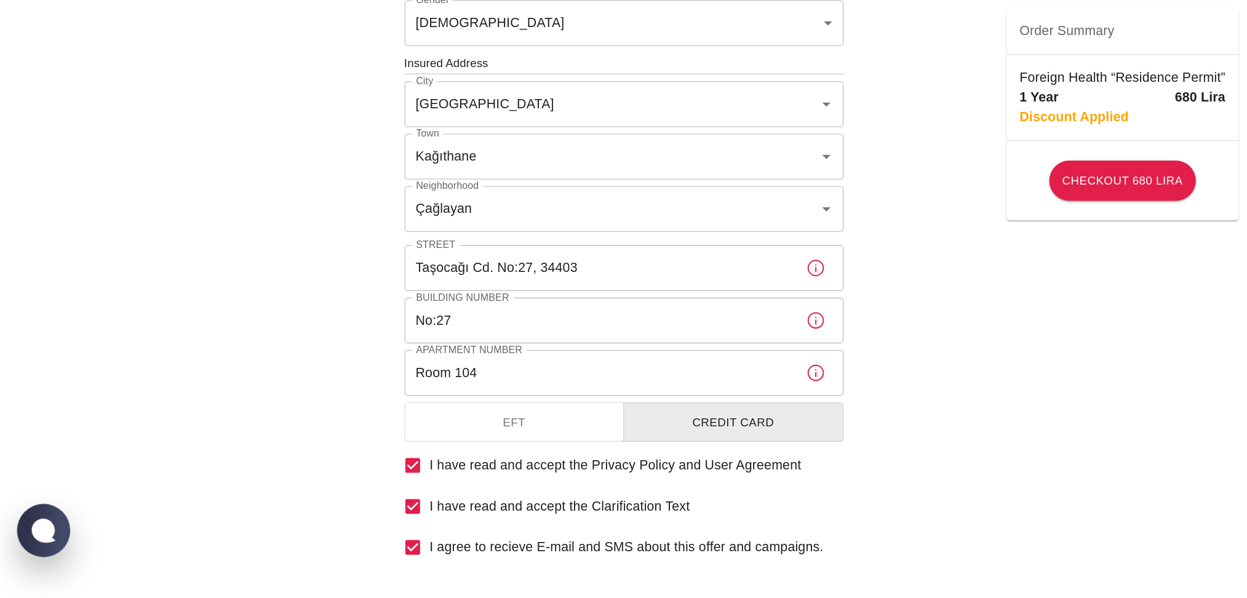
scroll to position [353, 0]
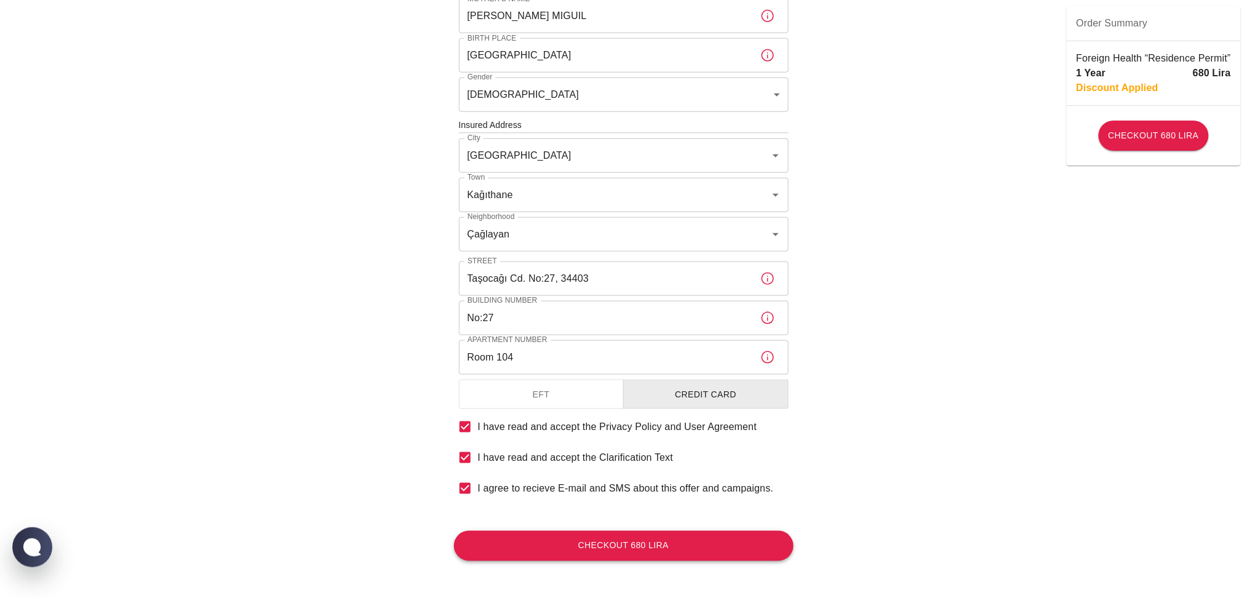
click at [684, 449] on button "Checkout 680 Lira" at bounding box center [624, 546] width 340 height 30
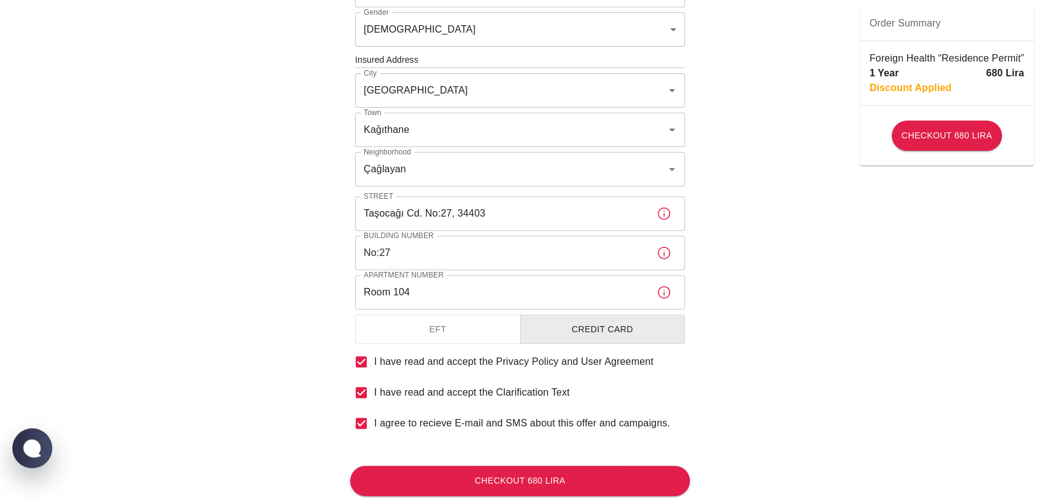
scroll to position [422, 0]
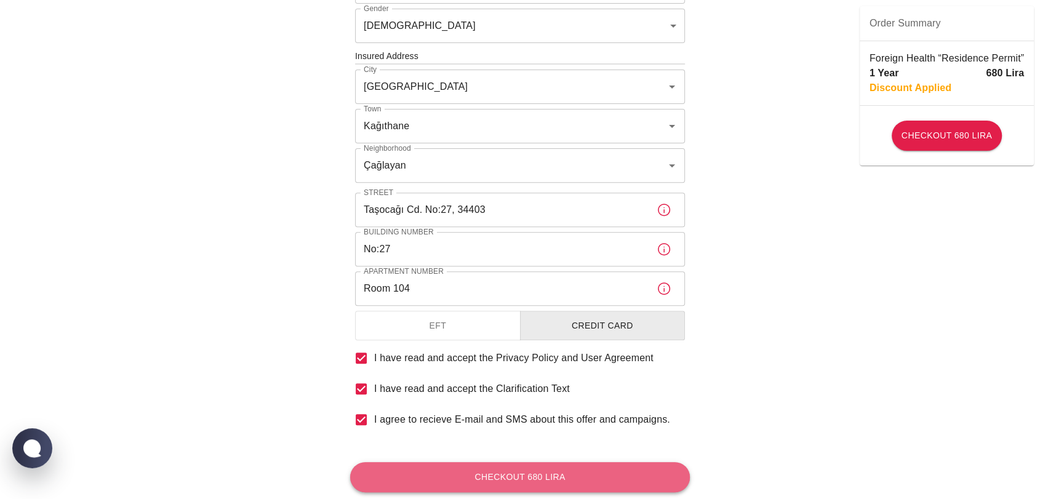
click at [569, 449] on button "Checkout 680 Lira" at bounding box center [520, 477] width 340 height 30
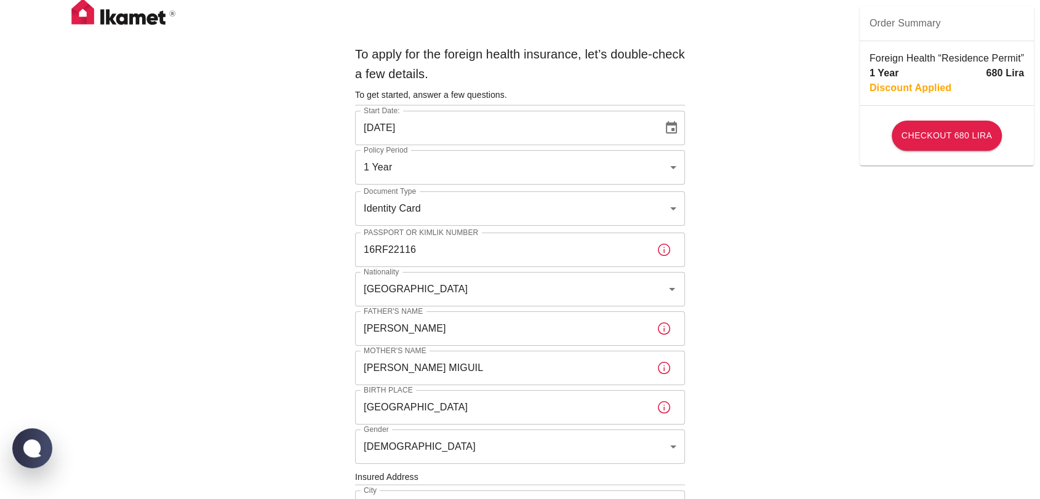
scroll to position [0, 0]
click at [944, 140] on button "Checkout 680 Lira" at bounding box center [947, 136] width 110 height 30
drag, startPoint x: 944, startPoint y: 140, endPoint x: 978, endPoint y: 147, distance: 35.2
click at [945, 147] on button "Checkout 680 Lira" at bounding box center [947, 136] width 110 height 30
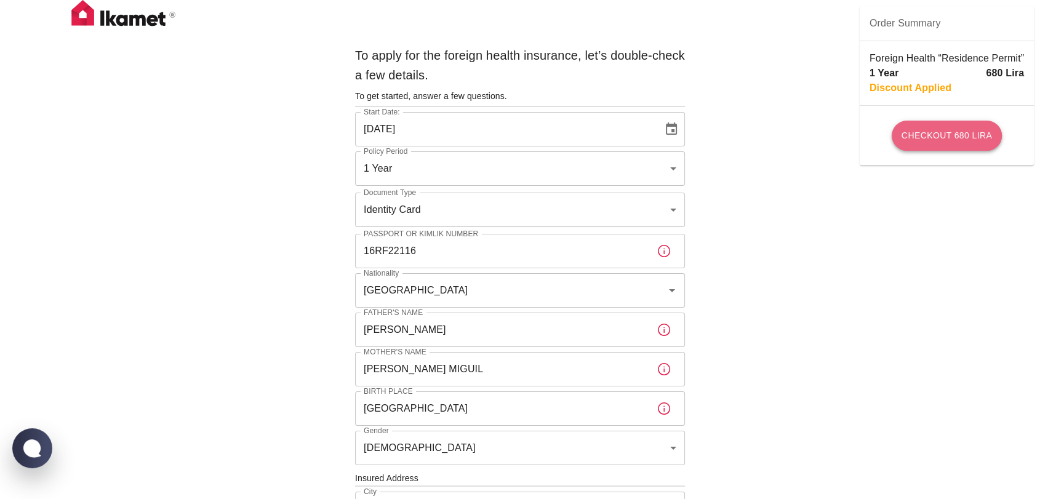
click at [945, 147] on button "Checkout 680 Lira" at bounding box center [947, 136] width 110 height 30
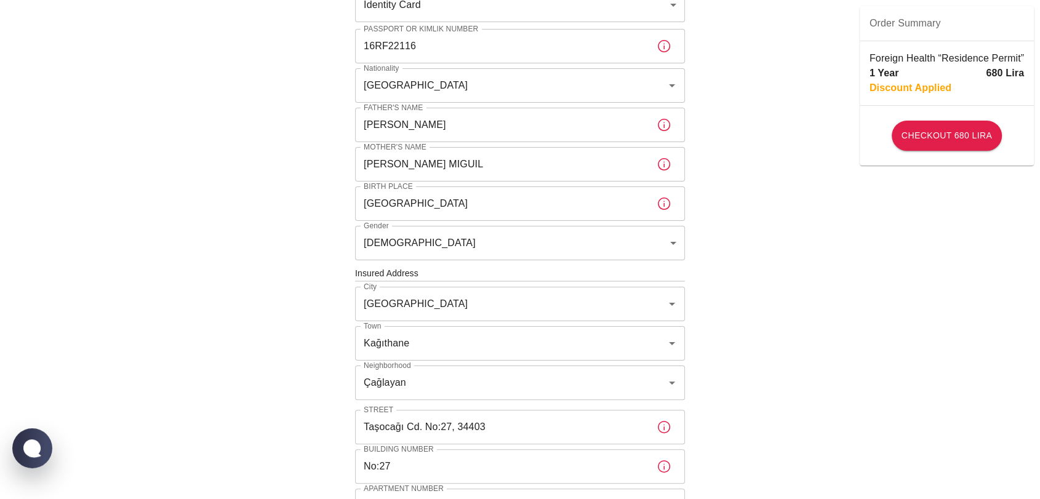
scroll to position [454, 0]
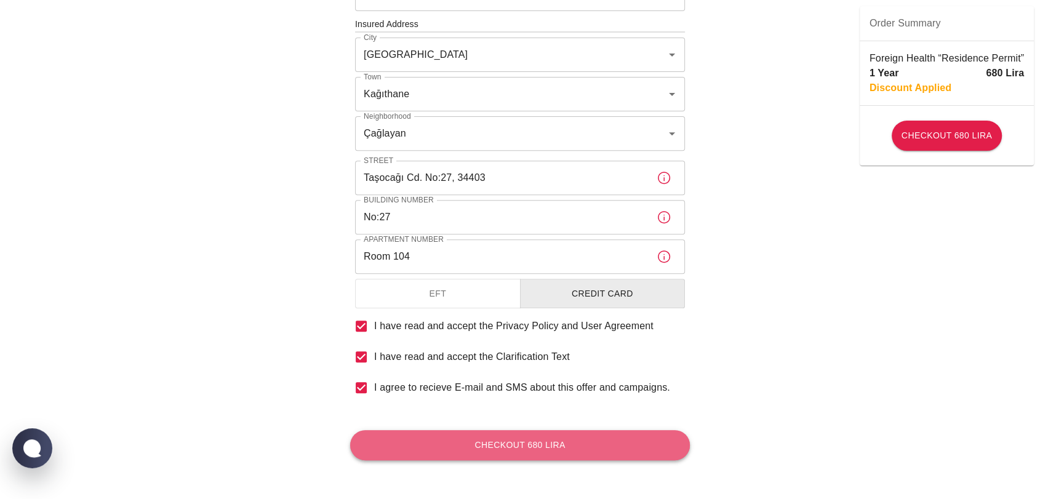
click at [578, 449] on button "Checkout 680 Lira" at bounding box center [520, 445] width 340 height 30
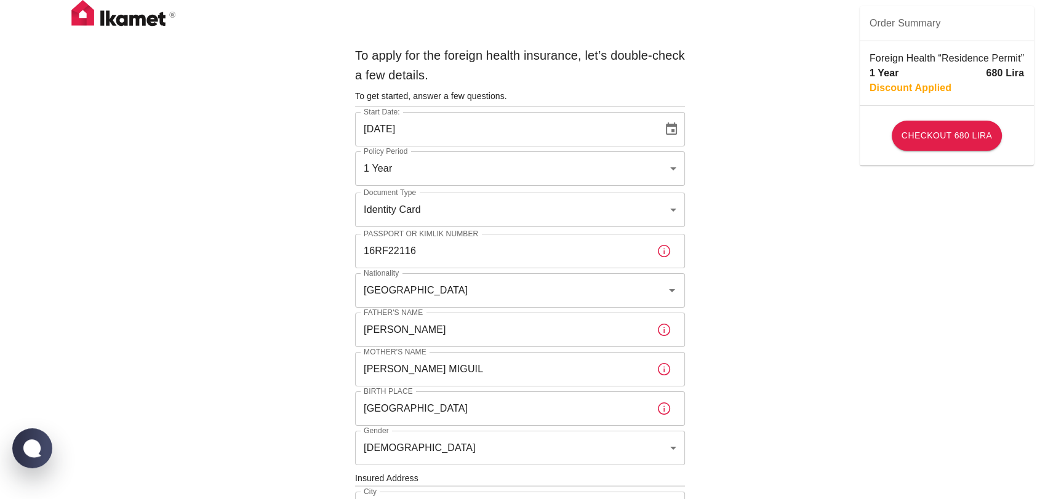
scroll to position [137, 0]
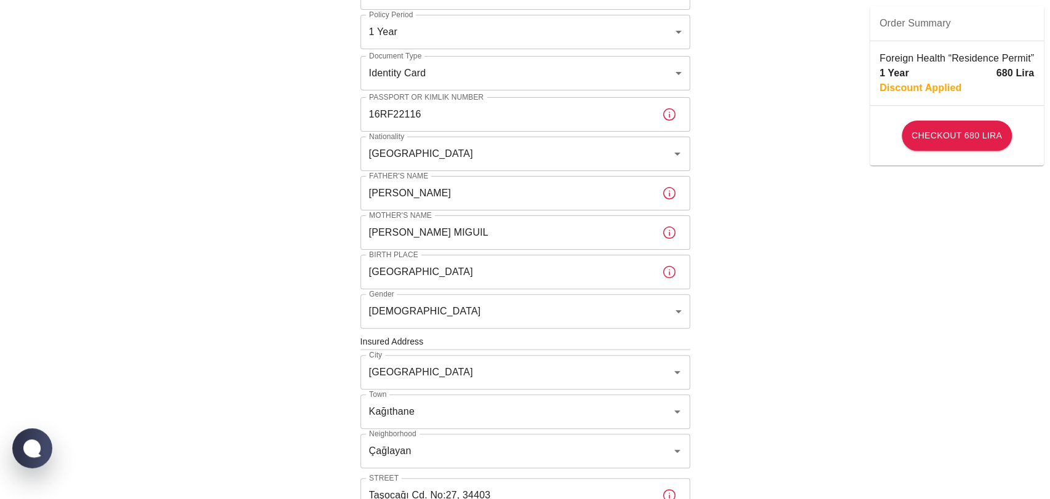
click at [666, 75] on body "To apply for the foreign health insurance, let’s double-check a few details. To…" at bounding box center [525, 340] width 1050 height 954
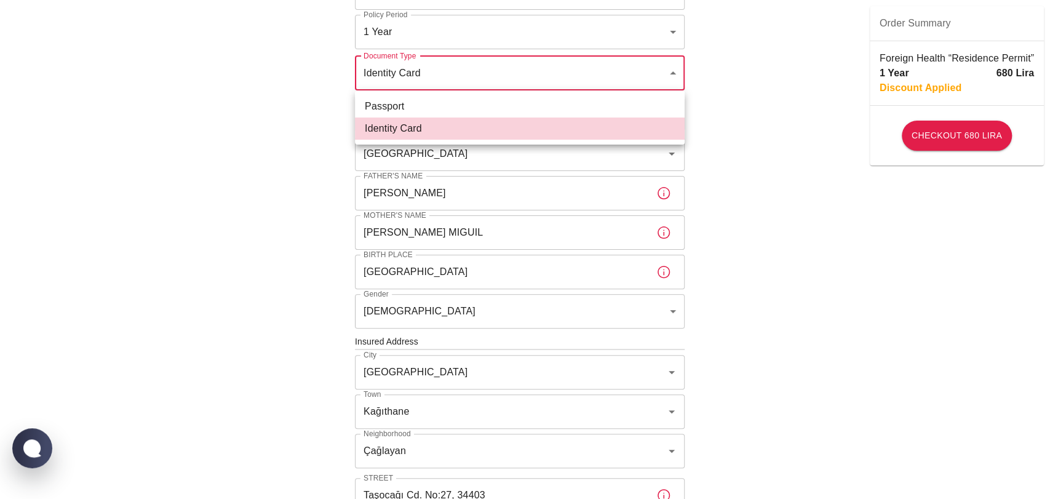
click at [471, 103] on li "Passport" at bounding box center [520, 106] width 330 height 22
type input "passport"
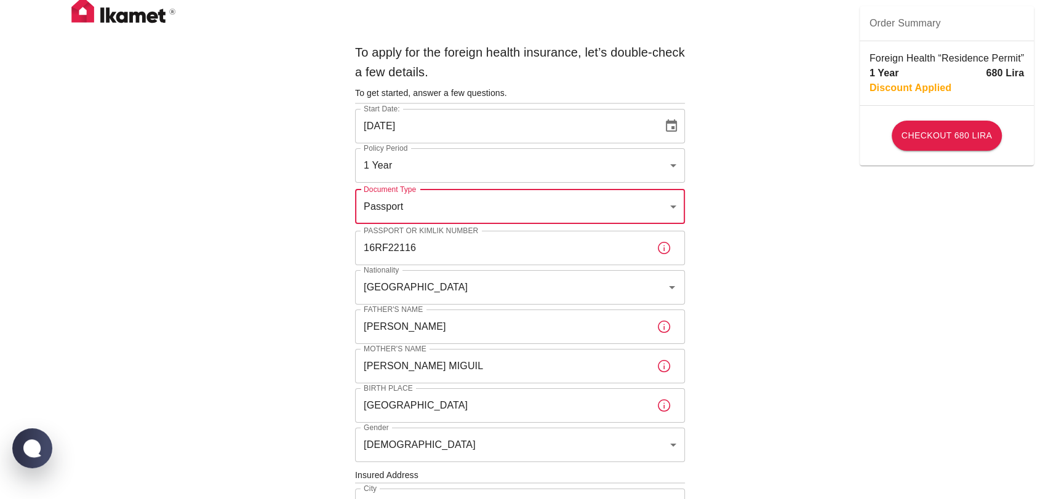
scroll to position [0, 0]
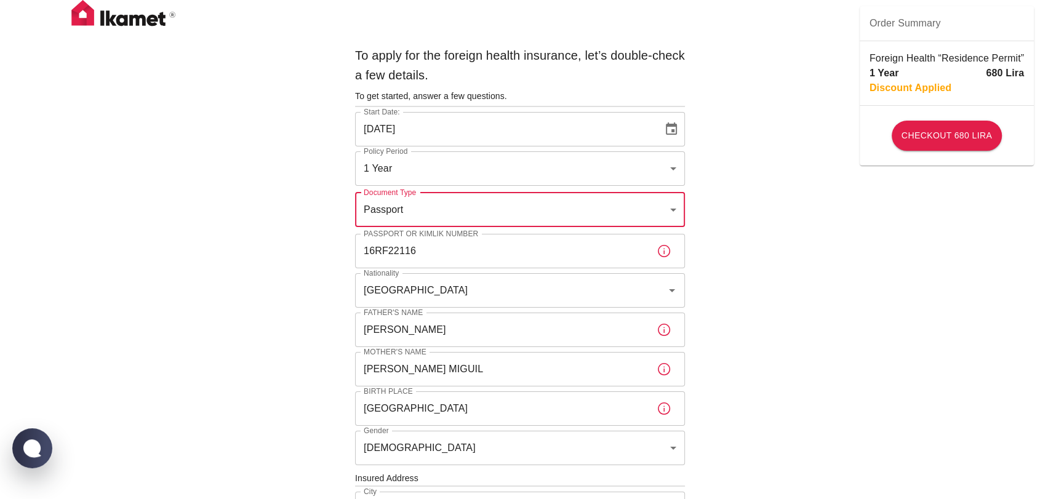
click at [732, 193] on div "To apply for the foreign health insurance, let’s double-check a few details. To…" at bounding box center [520, 477] width 1040 height 954
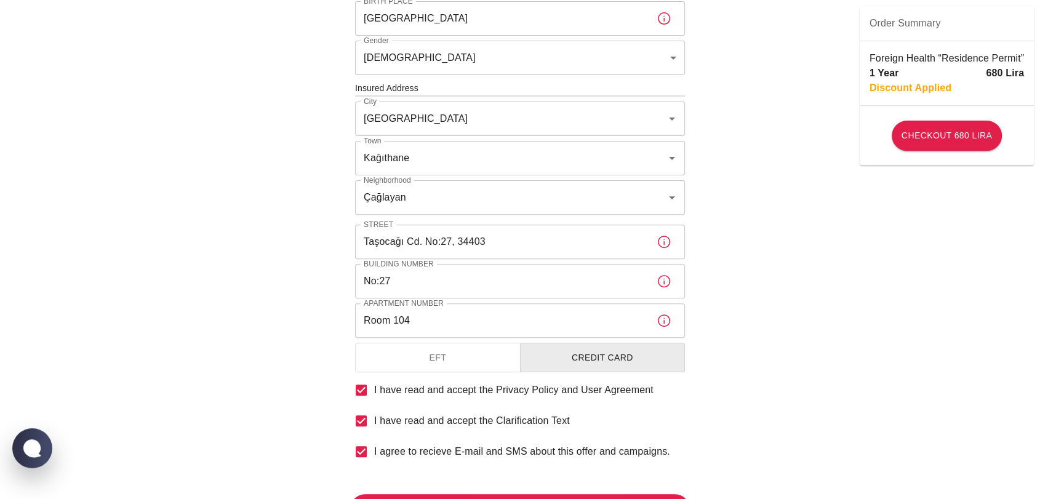
scroll to position [454, 0]
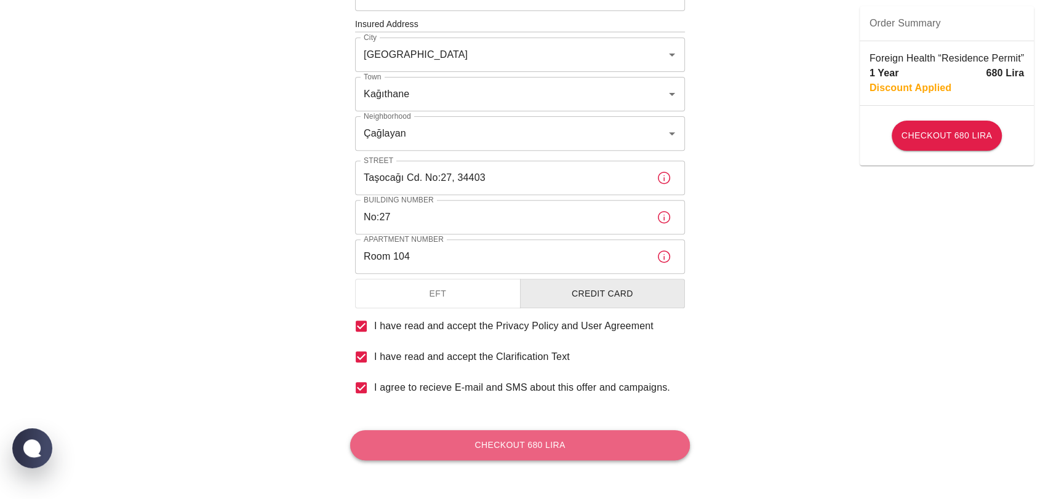
click at [539, 446] on button "Checkout 680 Lira" at bounding box center [520, 445] width 340 height 30
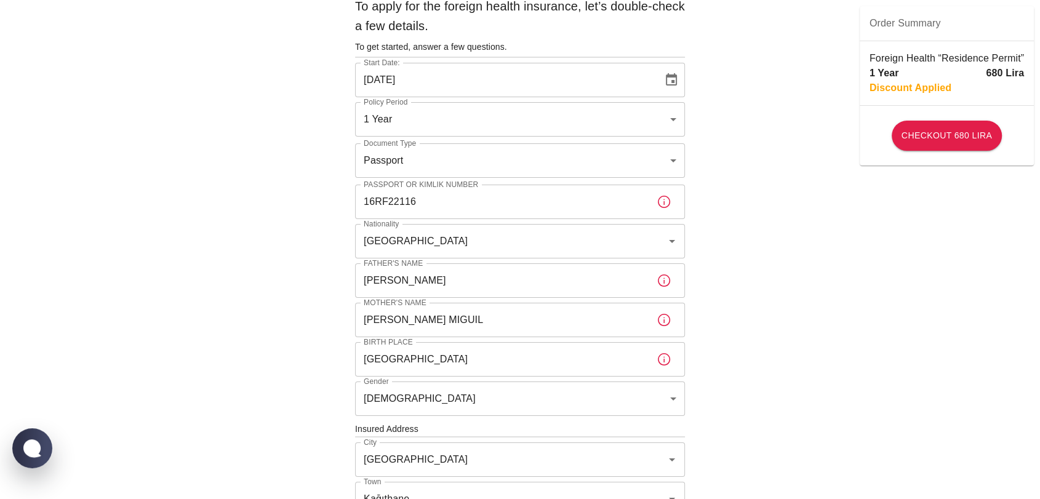
scroll to position [0, 0]
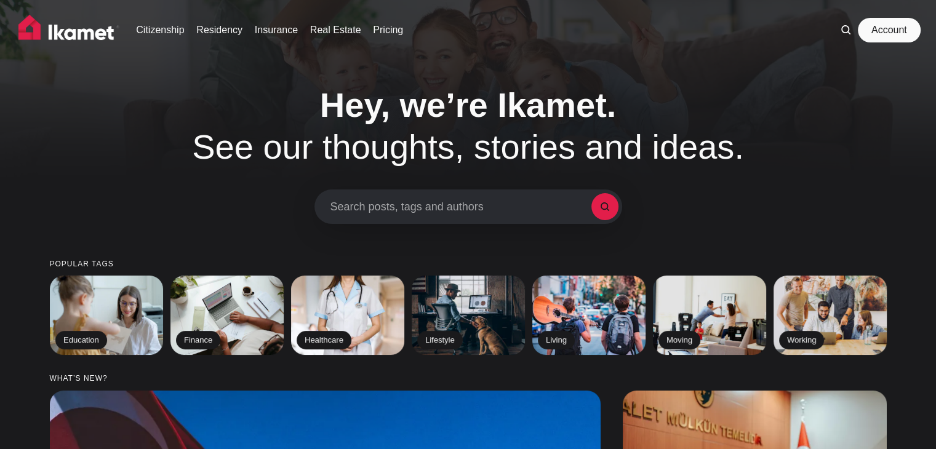
click at [880, 31] on link "Account" at bounding box center [889, 30] width 57 height 25
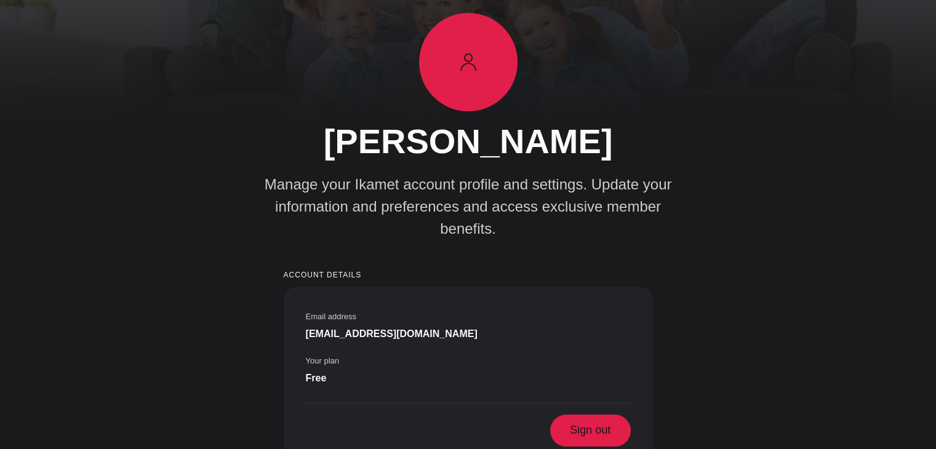
scroll to position [123, 0]
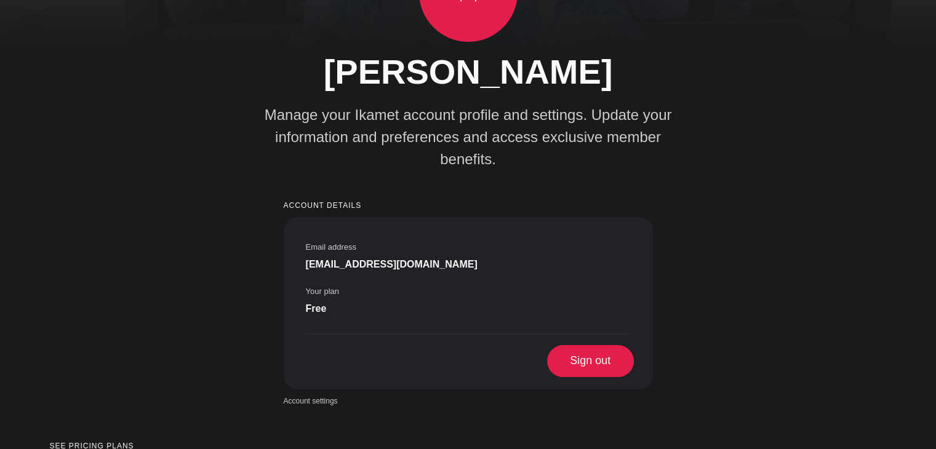
click at [598, 345] on span "Sign out" at bounding box center [590, 361] width 81 height 32
click at [596, 345] on span "Sign out" at bounding box center [590, 361] width 81 height 32
click at [606, 345] on span "Sign out" at bounding box center [590, 361] width 81 height 32
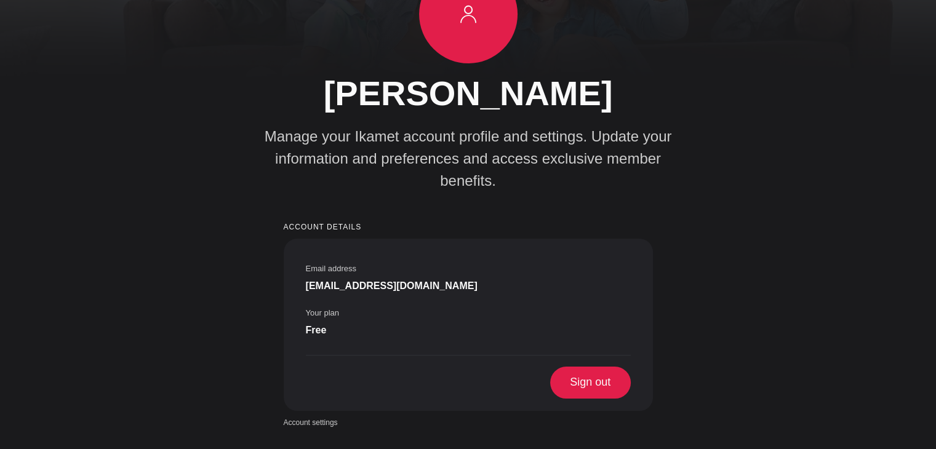
scroll to position [123, 0]
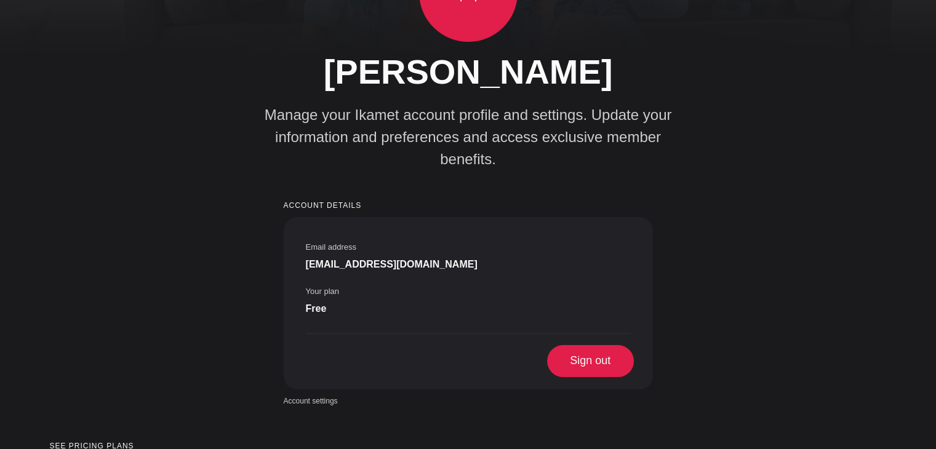
click at [592, 345] on span "Sign out" at bounding box center [590, 361] width 81 height 32
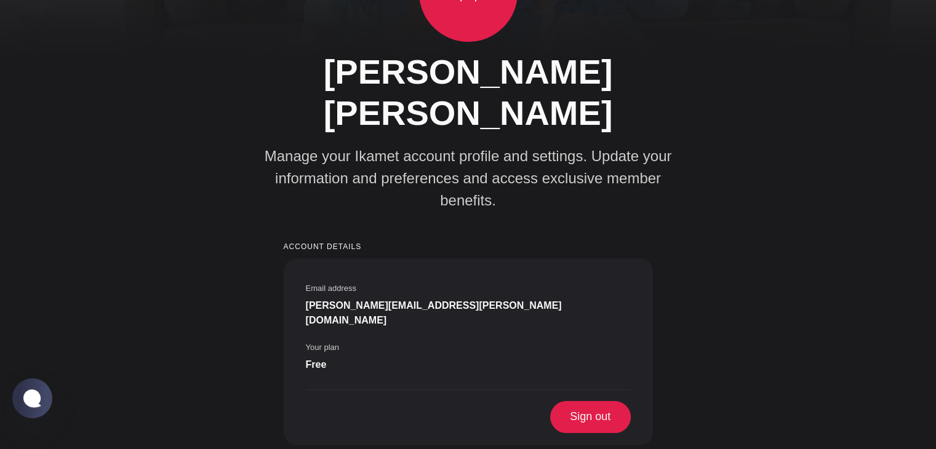
scroll to position [123, 0]
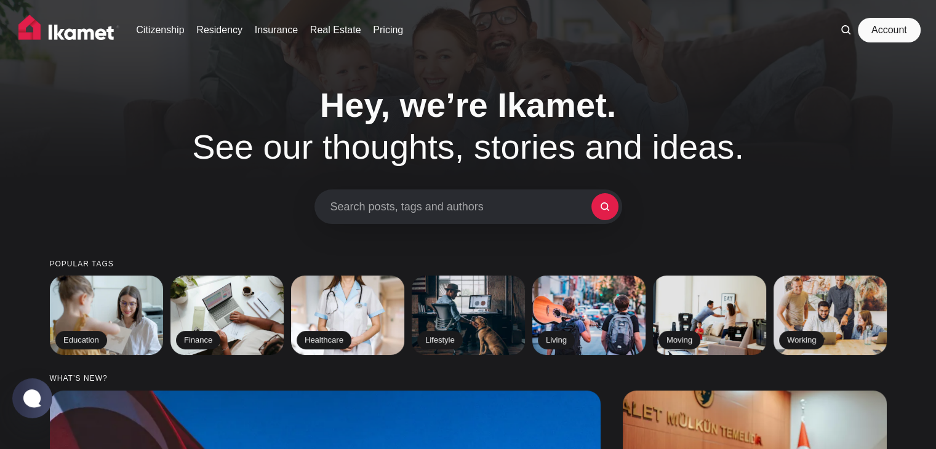
click at [892, 22] on link "Account" at bounding box center [889, 30] width 57 height 25
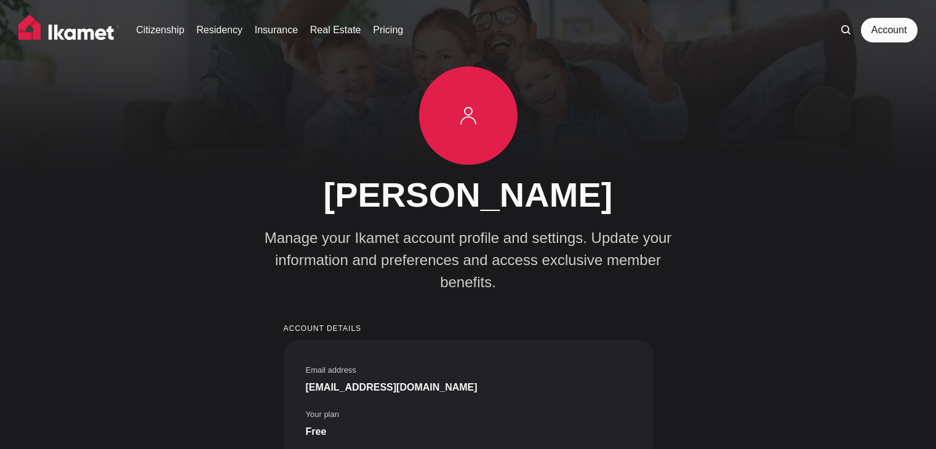
scroll to position [185, 0]
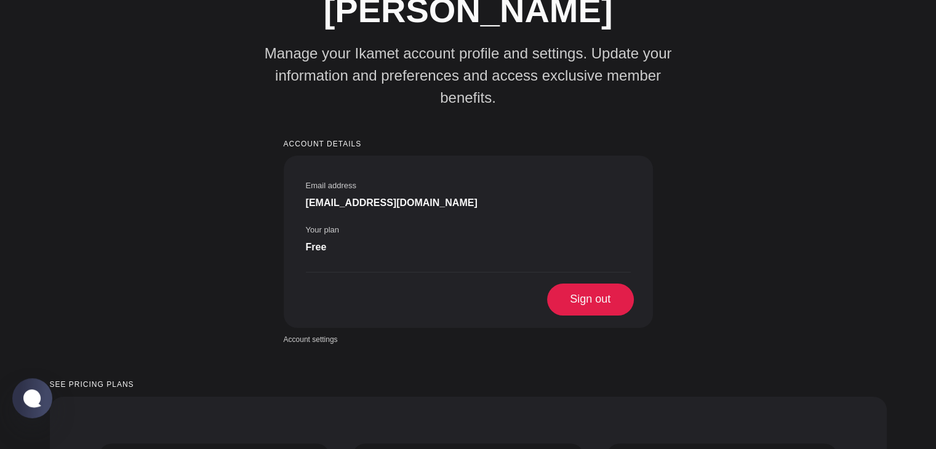
click at [608, 284] on span "Sign out" at bounding box center [590, 300] width 81 height 32
click at [586, 284] on span "Sign out" at bounding box center [590, 300] width 81 height 32
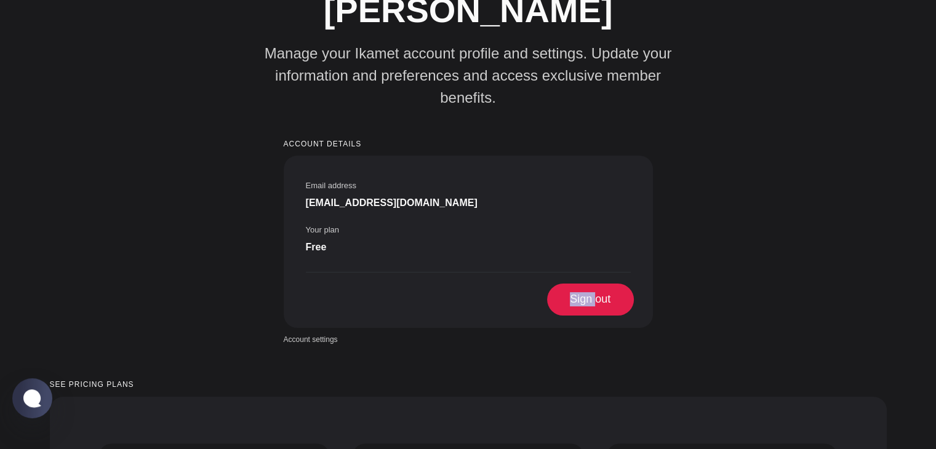
click at [586, 284] on span "Sign out" at bounding box center [590, 300] width 81 height 32
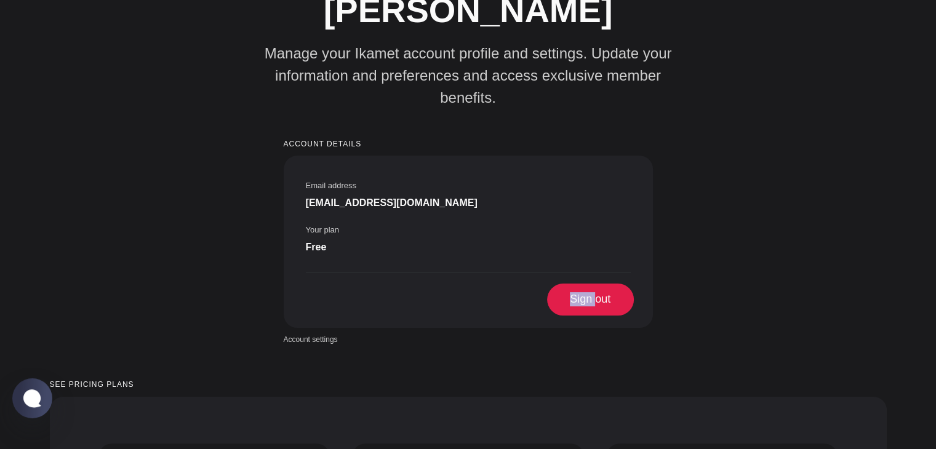
click at [586, 284] on span "Sign out" at bounding box center [590, 300] width 81 height 32
click at [598, 284] on span "Sign out" at bounding box center [590, 300] width 81 height 32
click at [657, 256] on div "Sahal Osman Moussa Manage your Ikamet account profile and settings. Update your…" at bounding box center [467, 113] width 930 height 463
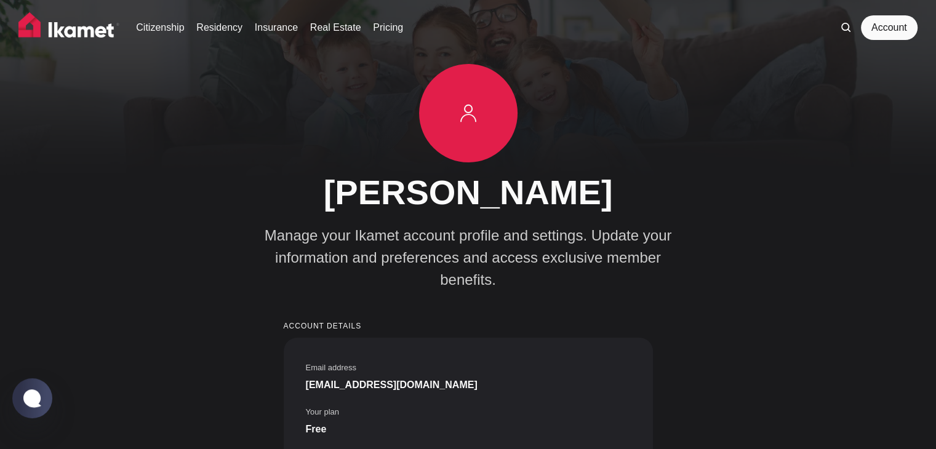
scroll to position [0, 0]
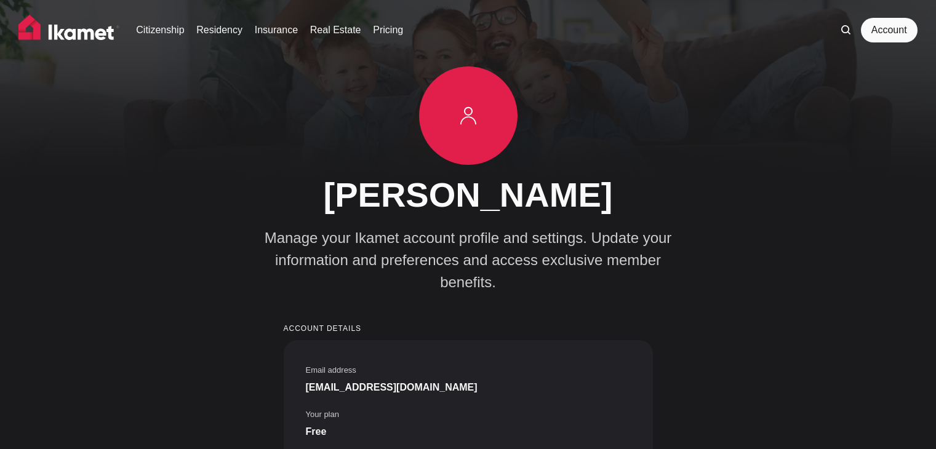
scroll to position [123, 0]
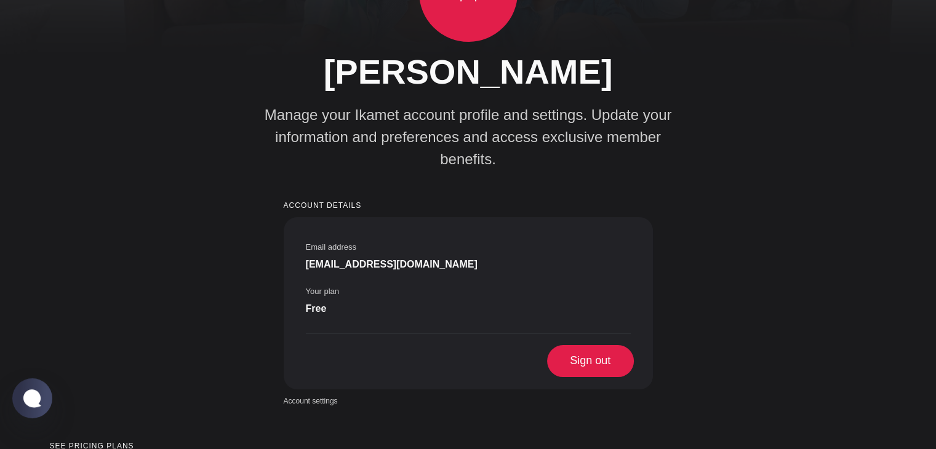
click at [583, 345] on span "Sign out" at bounding box center [590, 361] width 81 height 32
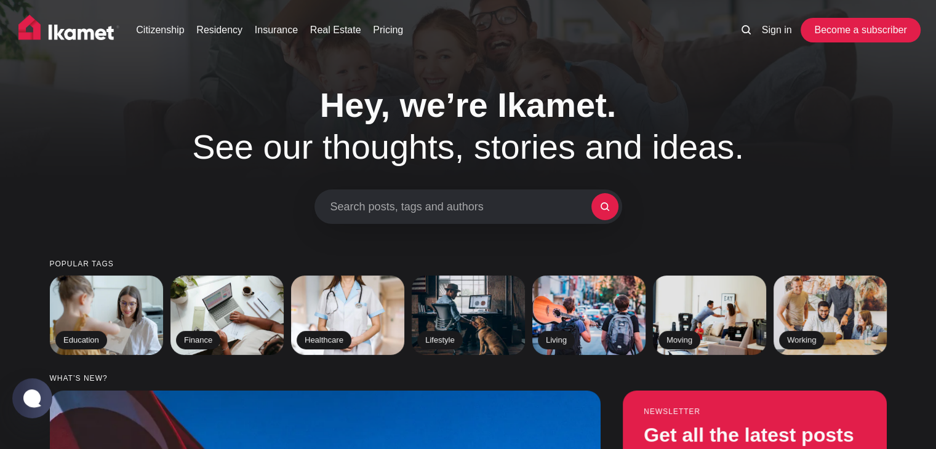
click at [853, 31] on link "Become a subscriber" at bounding box center [860, 30] width 113 height 25
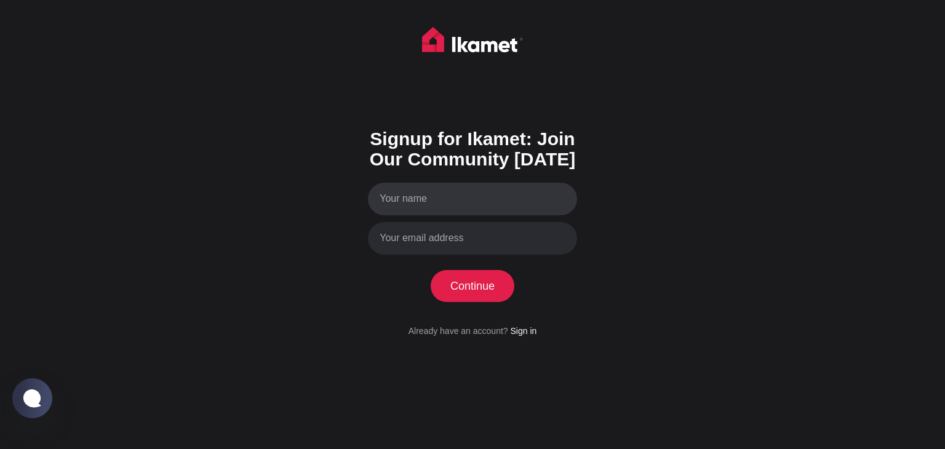
click at [494, 198] on input "Your name" at bounding box center [472, 199] width 209 height 33
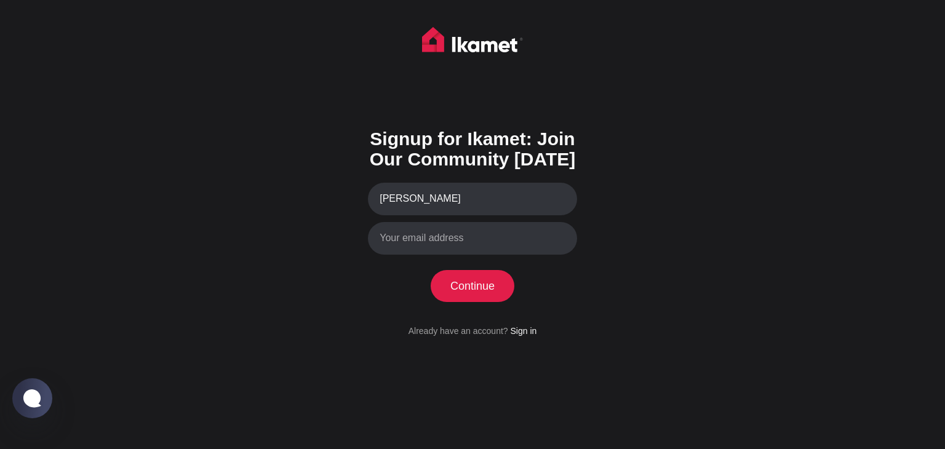
type input "[PERSON_NAME]"
click at [462, 247] on input "Your email address" at bounding box center [472, 238] width 209 height 33
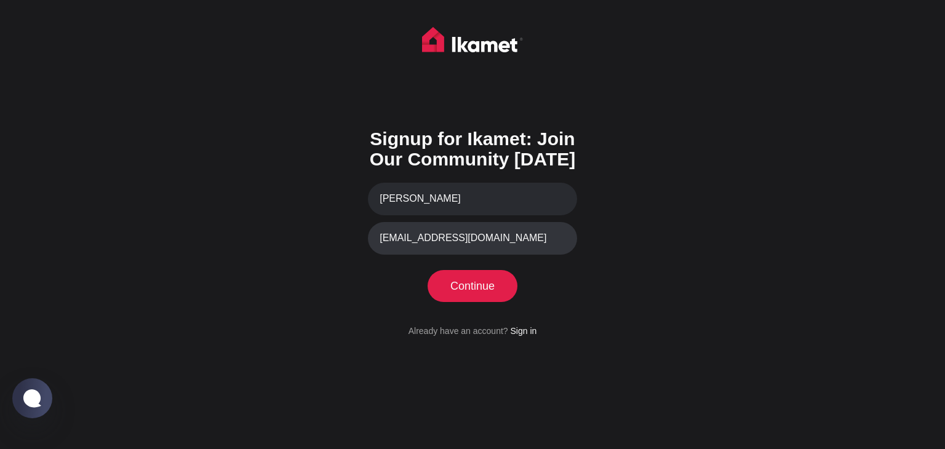
type input "[EMAIL_ADDRESS][DOMAIN_NAME]"
click at [490, 286] on button "Continue" at bounding box center [473, 286] width 84 height 32
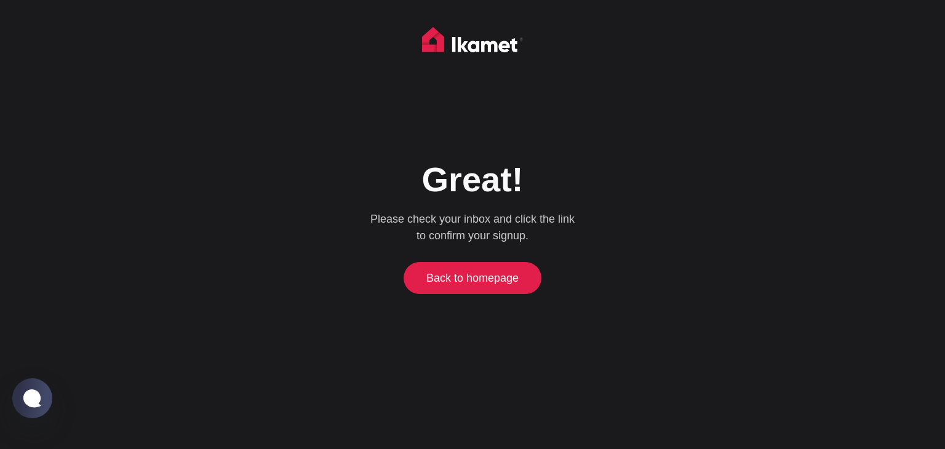
click at [429, 282] on link "Back to homepage" at bounding box center [473, 278] width 132 height 32
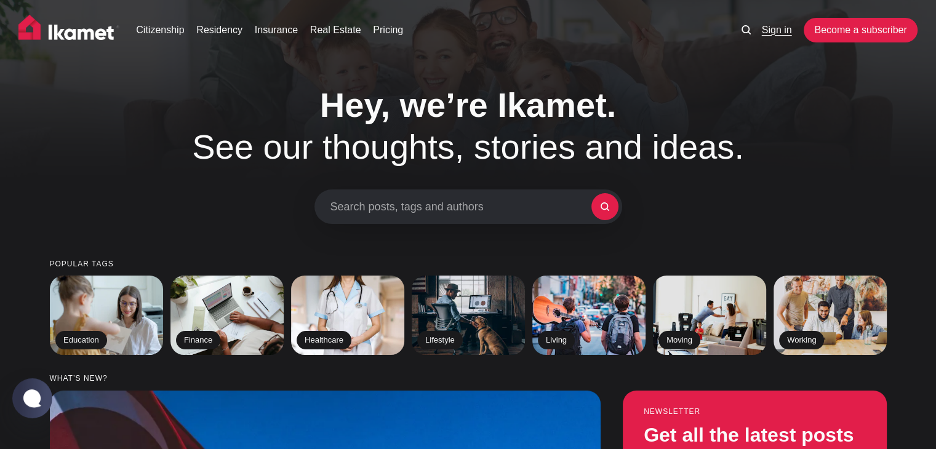
click at [775, 33] on link "Sign in" at bounding box center [777, 30] width 30 height 15
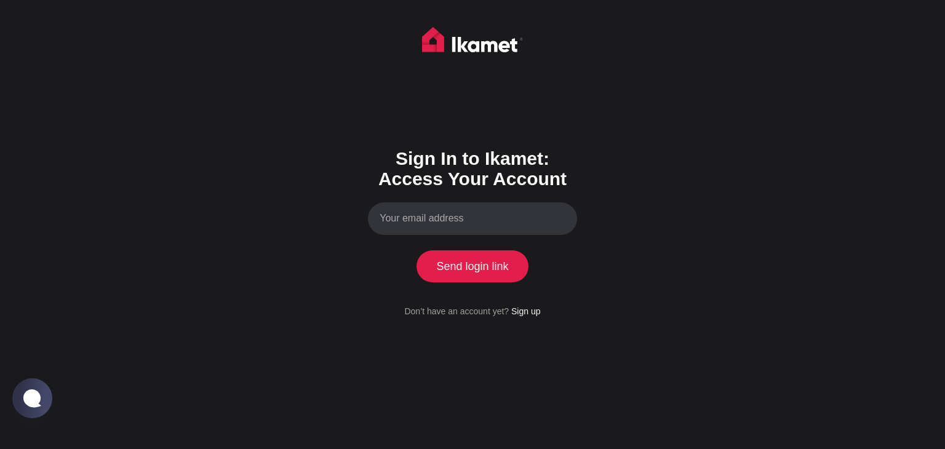
click at [505, 216] on input "Your email address" at bounding box center [472, 218] width 209 height 33
type input "[EMAIL_ADDRESS][DOMAIN_NAME]"
click at [495, 254] on button "Send login link" at bounding box center [473, 266] width 112 height 32
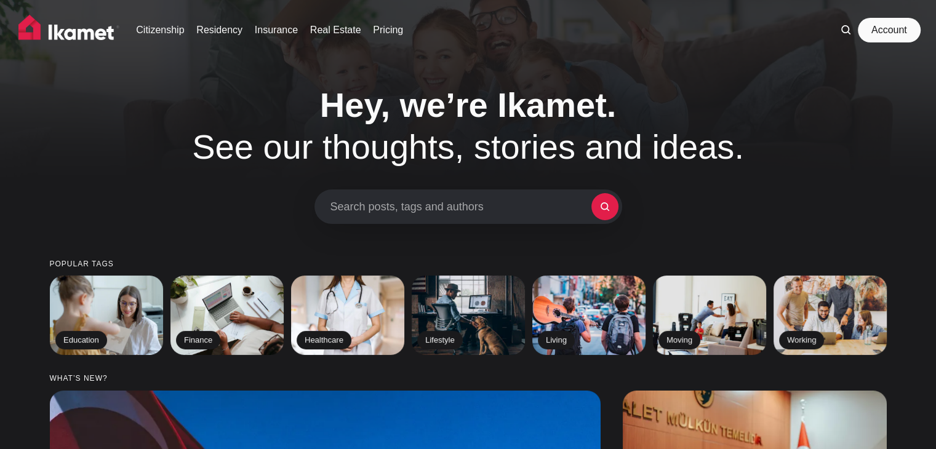
click at [881, 36] on link "Account" at bounding box center [889, 30] width 57 height 25
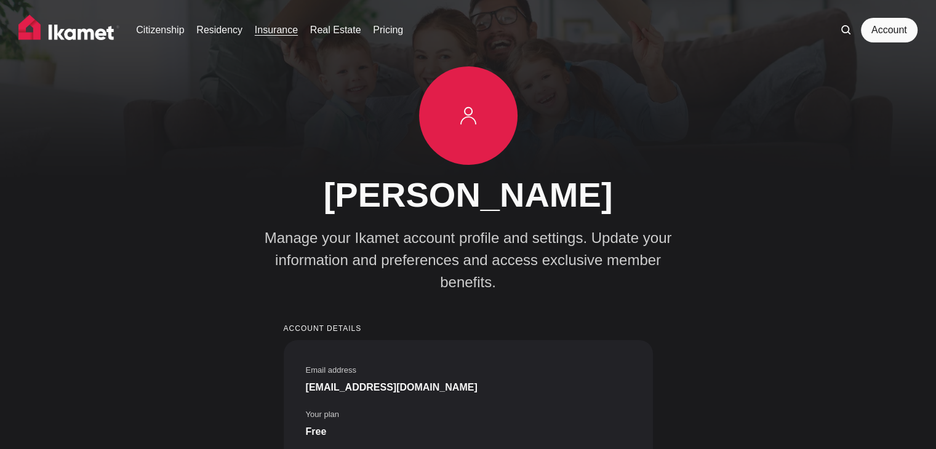
click at [287, 27] on link "Insurance" at bounding box center [276, 30] width 43 height 15
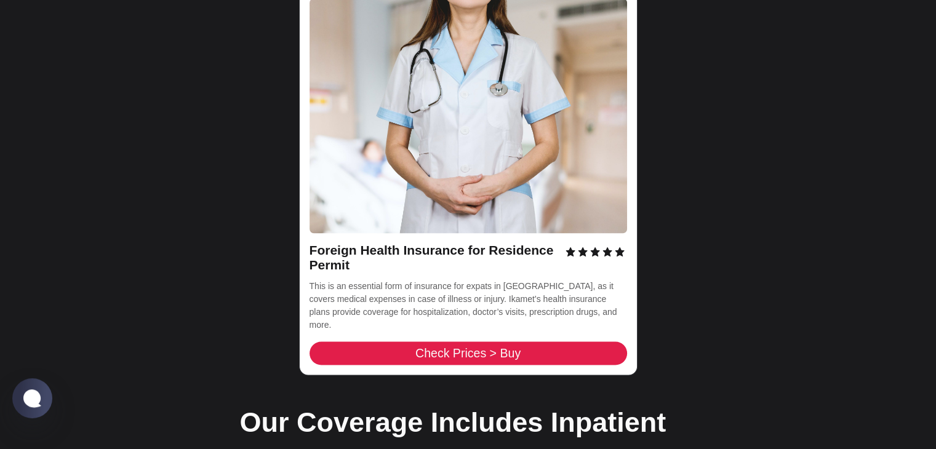
scroll to position [1908, 0]
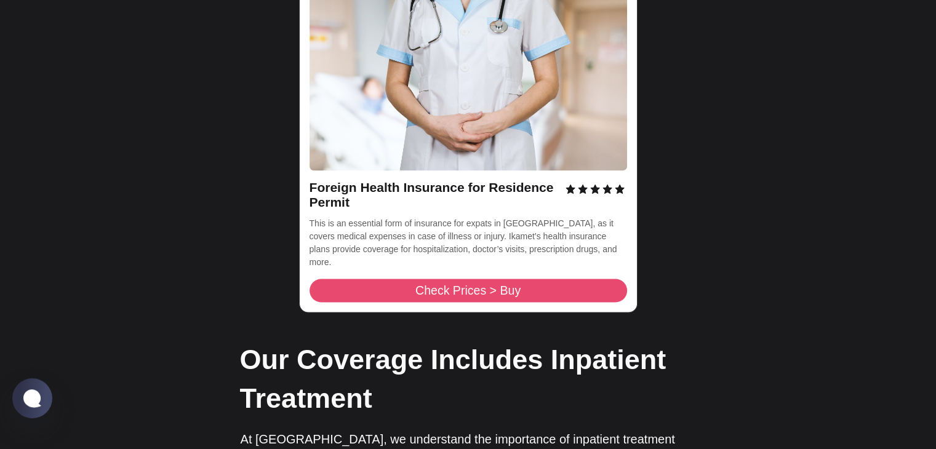
click at [516, 285] on span "Check Prices > Buy" at bounding box center [467, 291] width 105 height 12
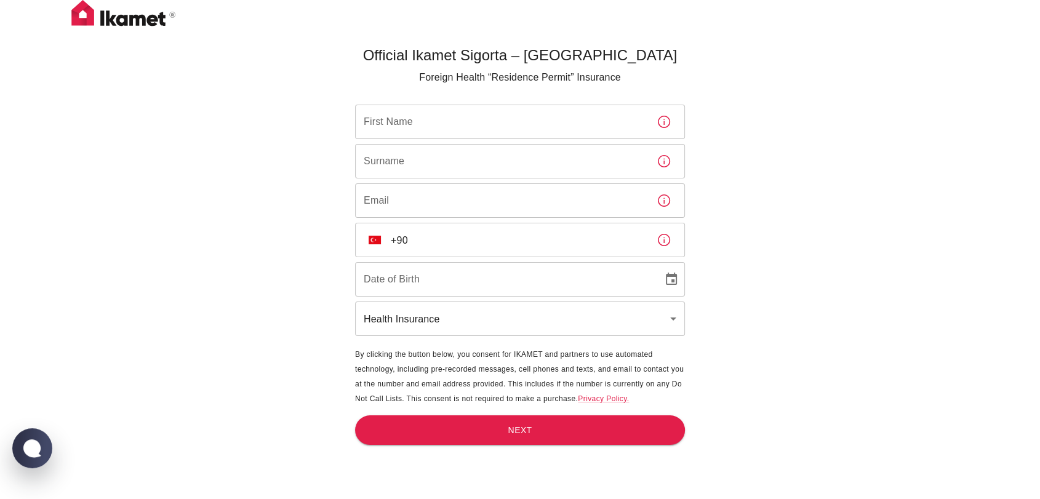
click at [543, 126] on input "First Name" at bounding box center [501, 122] width 292 height 34
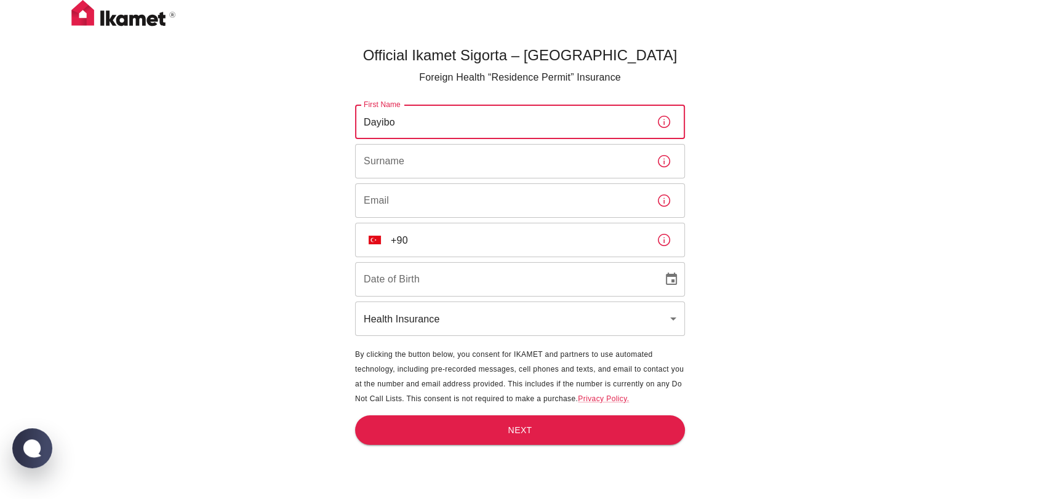
type input "Dayibo"
click at [524, 160] on input "Surname" at bounding box center [501, 161] width 292 height 34
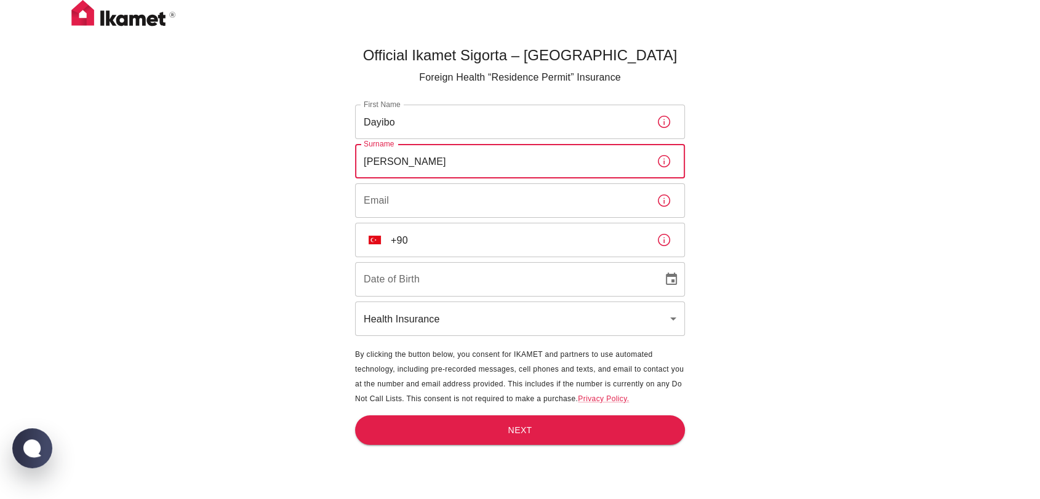
type input "Osman Moussa"
click at [444, 205] on input "Email" at bounding box center [501, 200] width 292 height 34
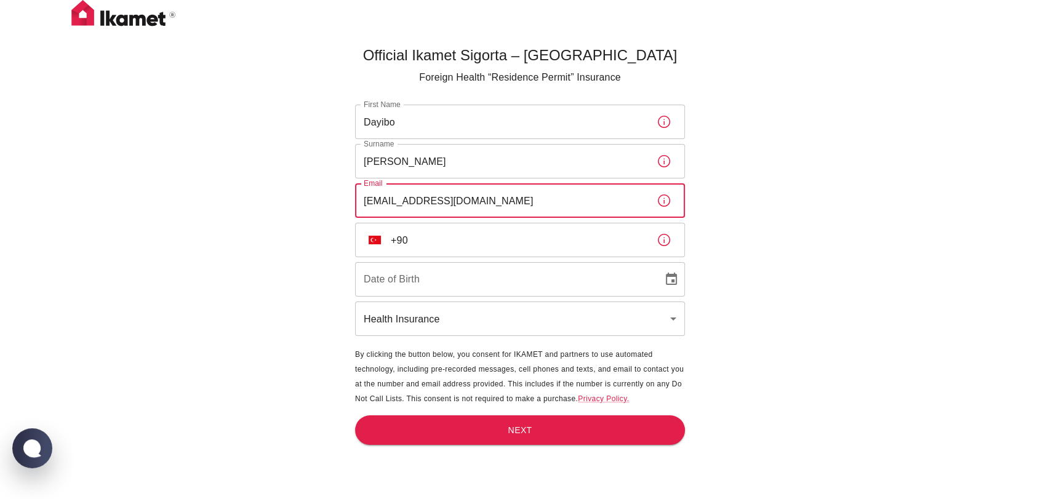
type input "dayiboosmanmoussa@gmail.com"
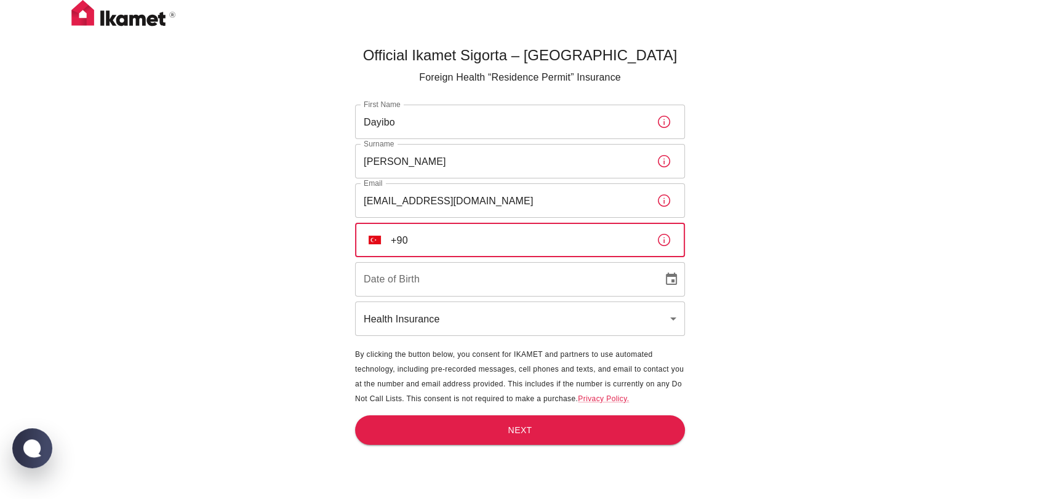
click at [487, 243] on input "+90" at bounding box center [519, 240] width 256 height 34
type input "+90 535 458 53 07"
click at [666, 279] on icon "Choose date" at bounding box center [671, 279] width 11 height 12
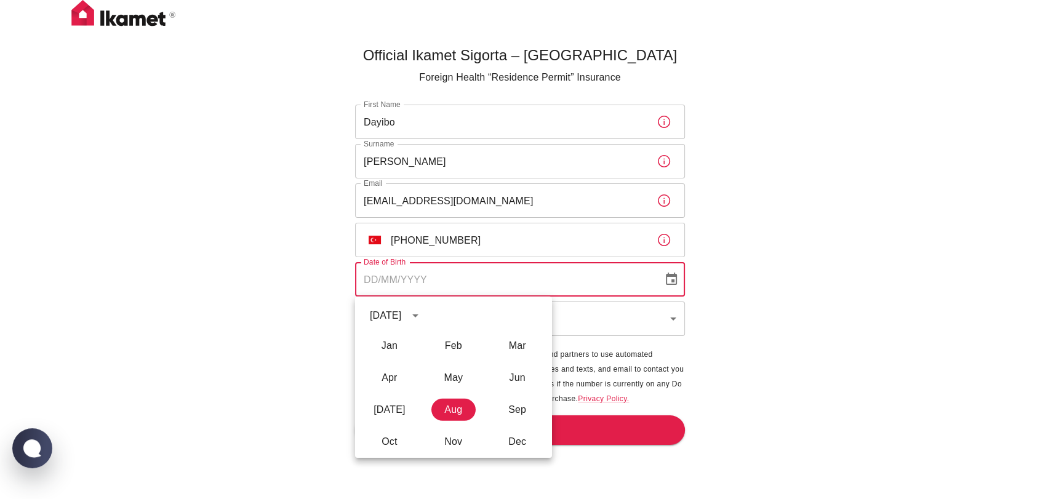
click at [423, 313] on icon "calendar view is open, switch to year view" at bounding box center [415, 315] width 15 height 15
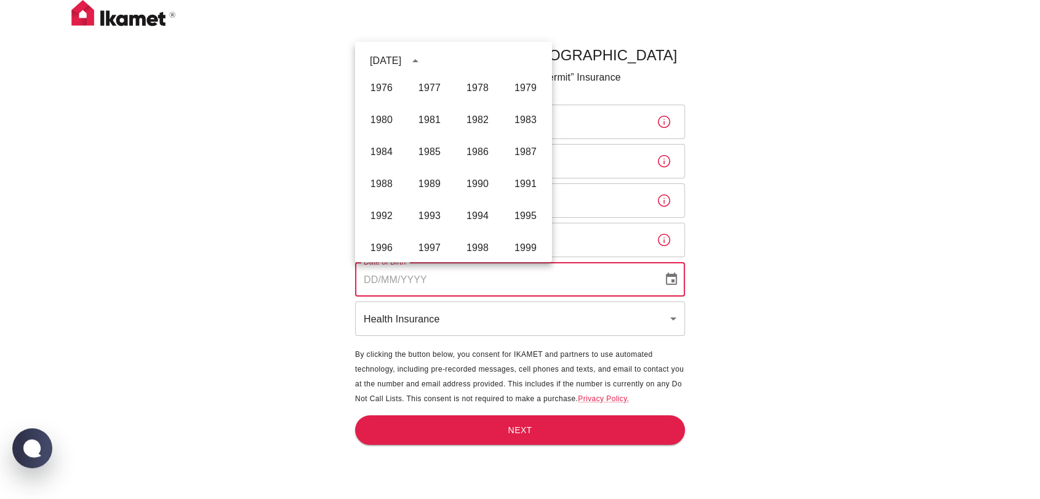
scroll to position [572, 0]
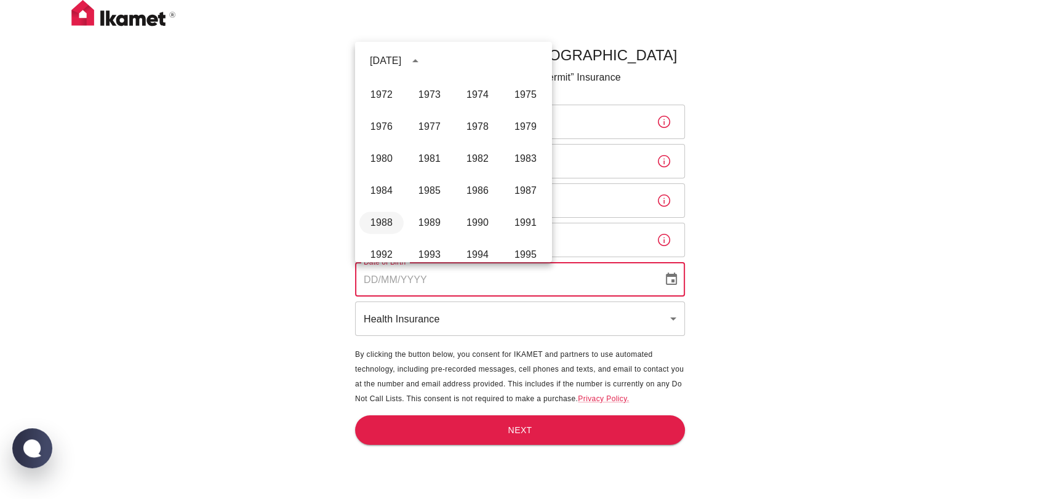
click at [378, 220] on button "1988" at bounding box center [381, 223] width 44 height 22
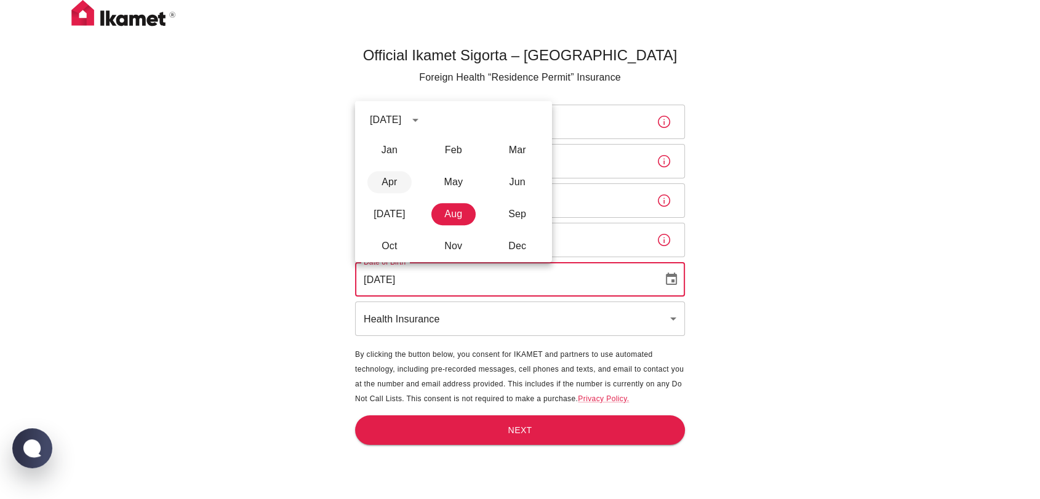
click at [390, 180] on body "Official Ikamet Sigorta – Turkey Foreign Health “Residence Permit” Insurance Fi…" at bounding box center [520, 270] width 1040 height 540
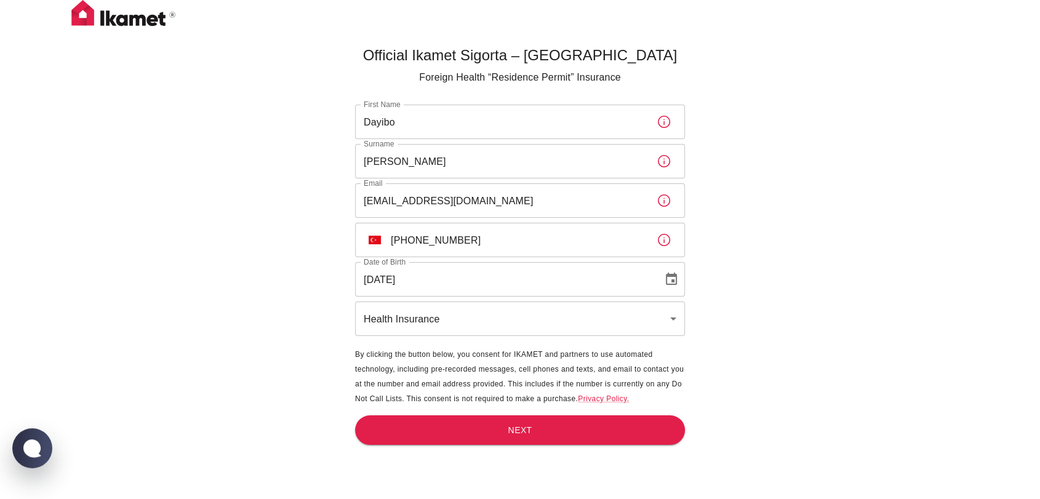
click at [375, 276] on input "25/08/1988" at bounding box center [504, 279] width 299 height 34
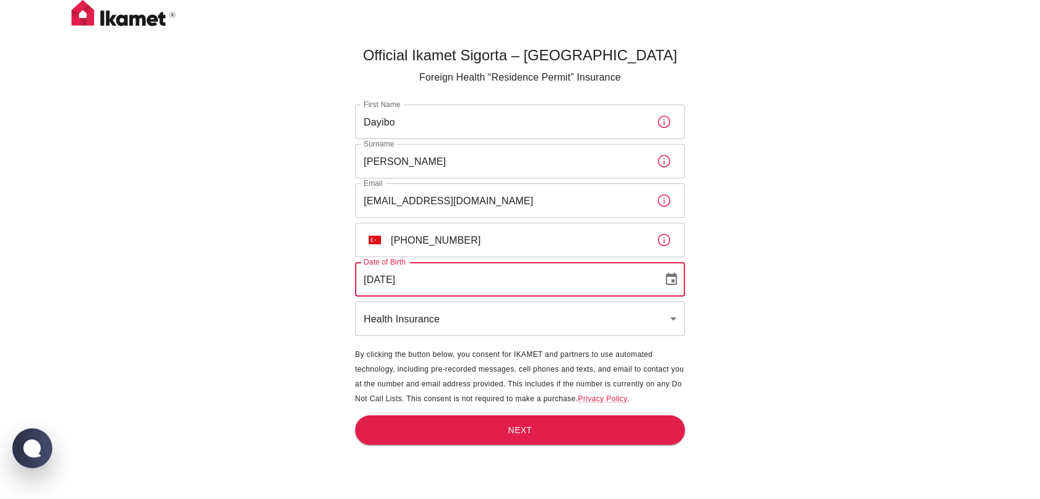
click at [667, 279] on icon "Choose date, selected date is Aug 25, 1988" at bounding box center [671, 279] width 15 height 15
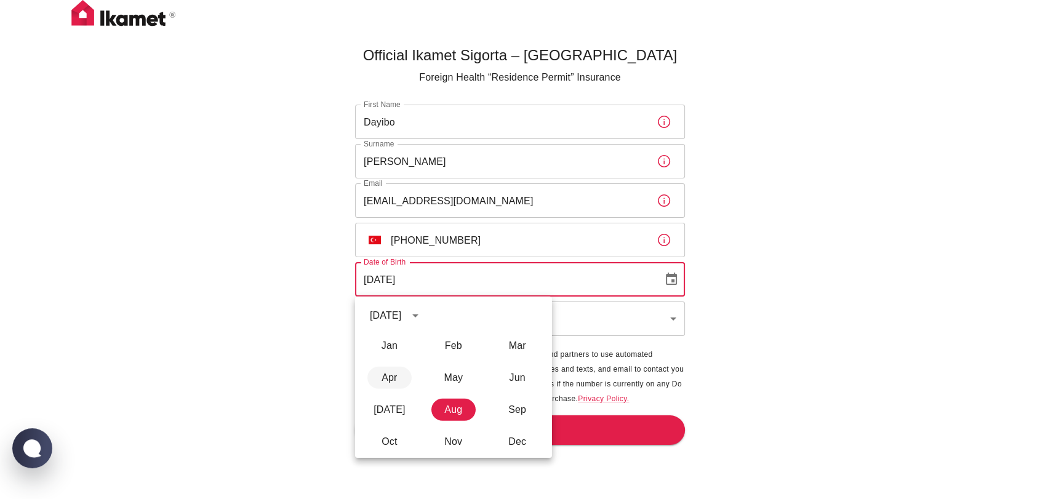
click at [398, 375] on button "Apr" at bounding box center [389, 378] width 44 height 22
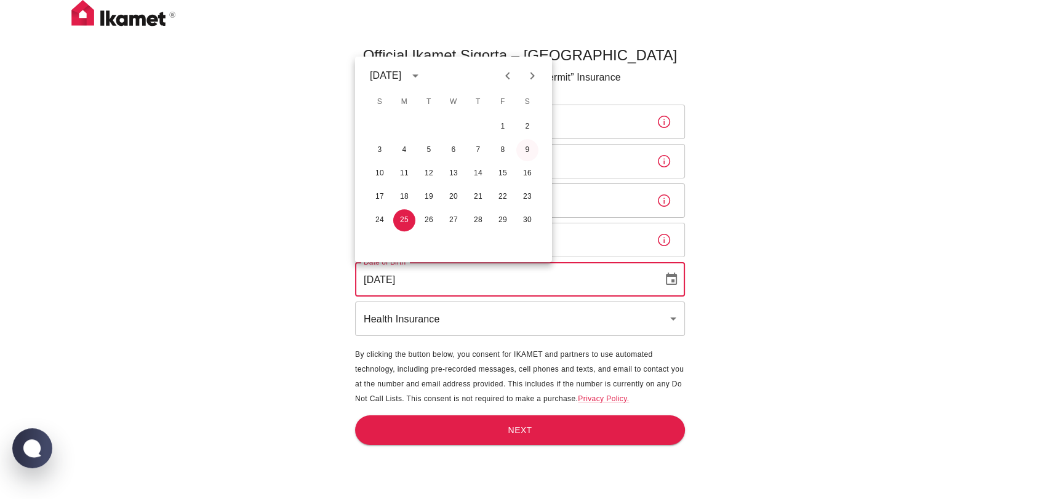
click at [524, 149] on button "9" at bounding box center [527, 150] width 22 height 22
type input "09/04/1988"
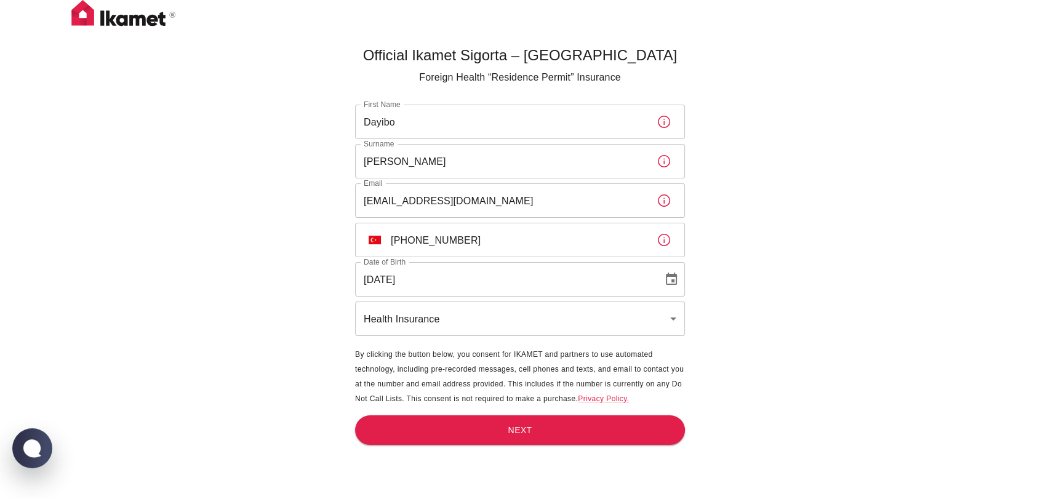
click at [785, 334] on div "Official Ikamet Sigorta – Turkey Foreign Health “Residence Permit” Insurance Fi…" at bounding box center [520, 270] width 1040 height 540
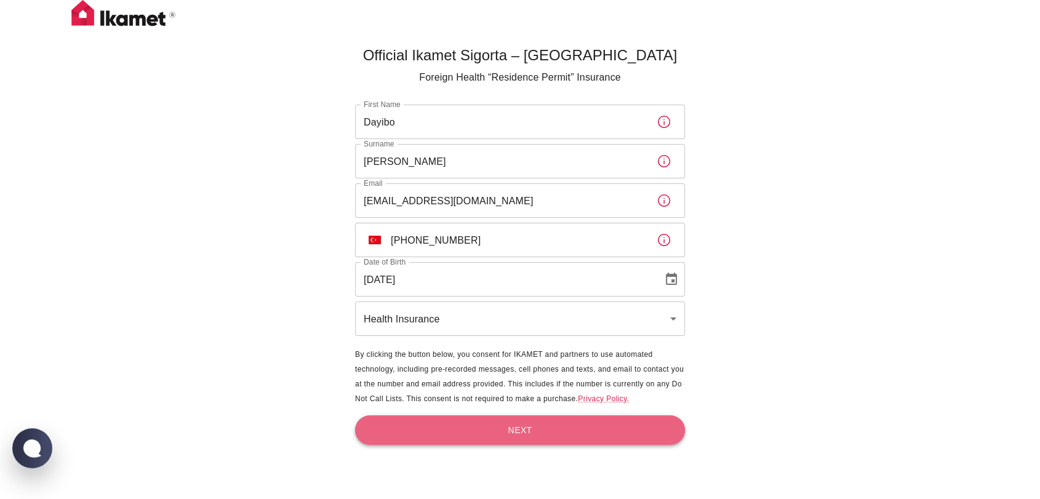
click at [540, 434] on button "Next" at bounding box center [520, 430] width 330 height 30
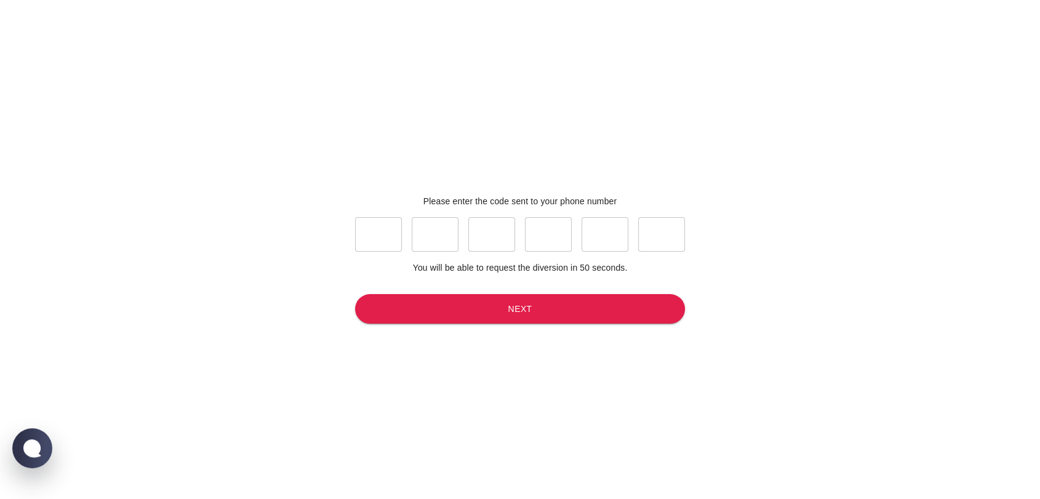
click at [371, 241] on input "text" at bounding box center [378, 234] width 47 height 34
type input "8"
type input "4"
type input "3"
type input "9"
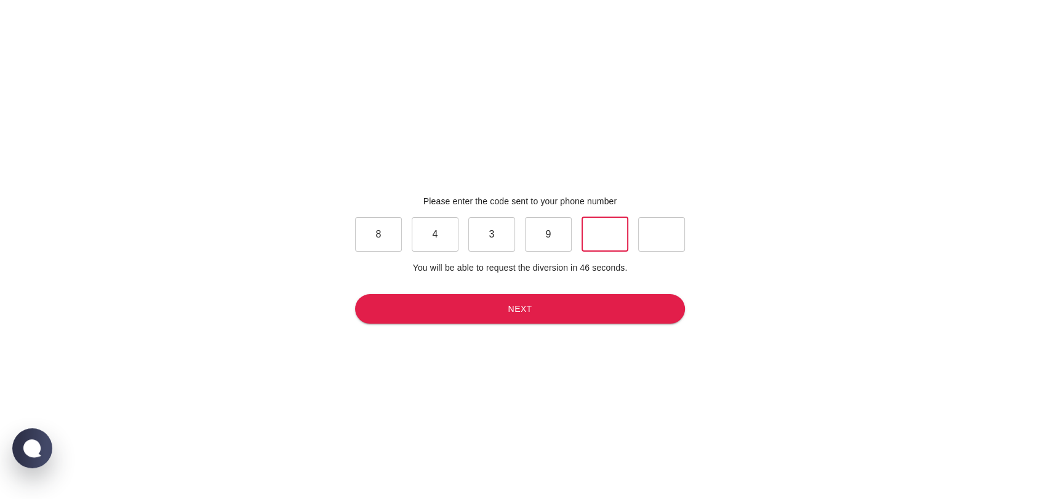
type input "6"
type input "1"
click at [536, 305] on button "Next" at bounding box center [520, 309] width 330 height 30
click at [669, 231] on input "1" at bounding box center [661, 234] width 47 height 34
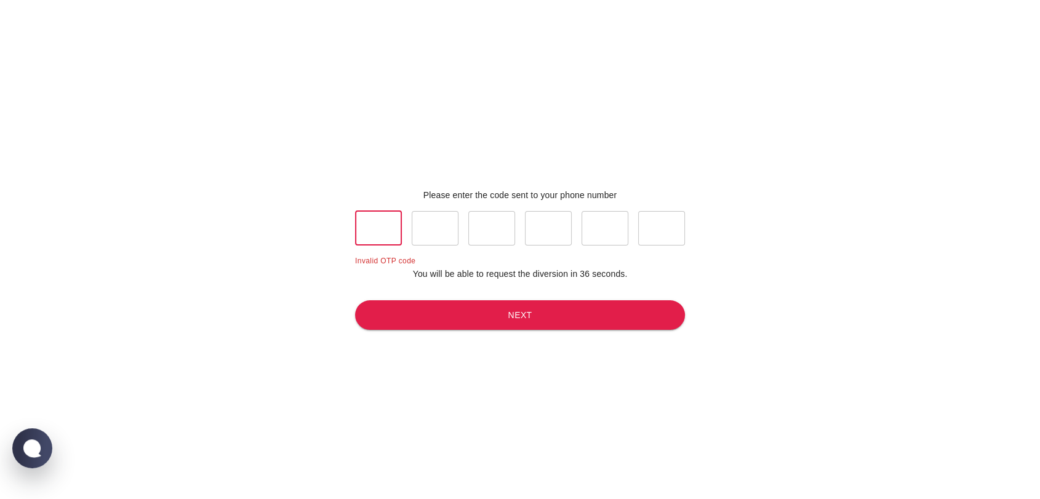
type input "8"
type input "9"
type input "5"
type input "6"
type input "5"
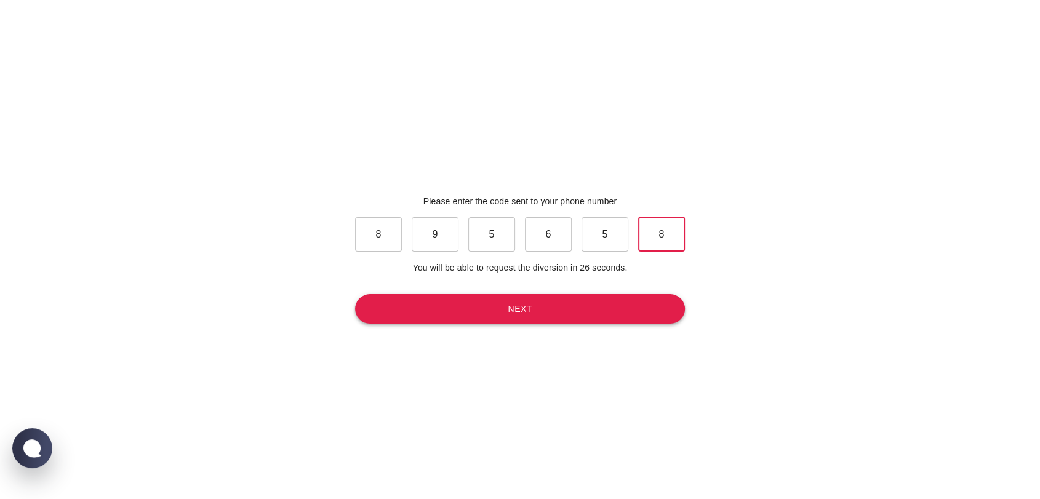
type input "8"
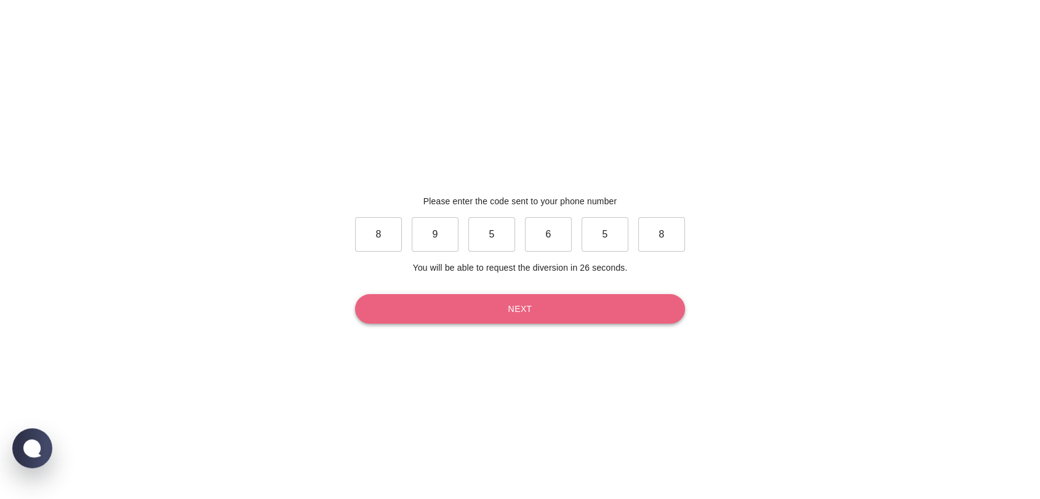
click at [534, 306] on button "Next" at bounding box center [520, 309] width 330 height 30
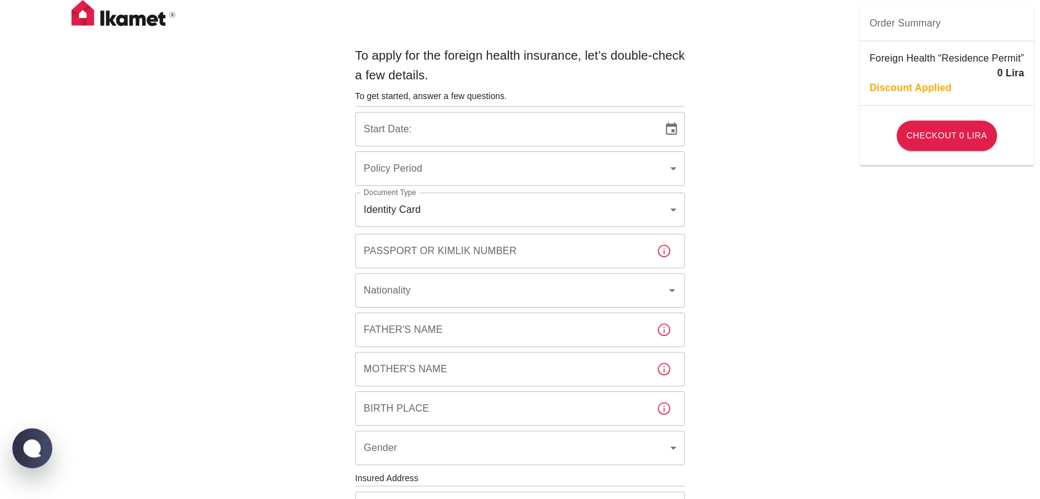
type input "b7343ef8-d55e-4554-96a8-76e30347e985"
type input "[DATE]"
click at [670, 208] on body "To apply for the foreign health insurance, let’s double-check a few details. To…" at bounding box center [520, 477] width 1040 height 954
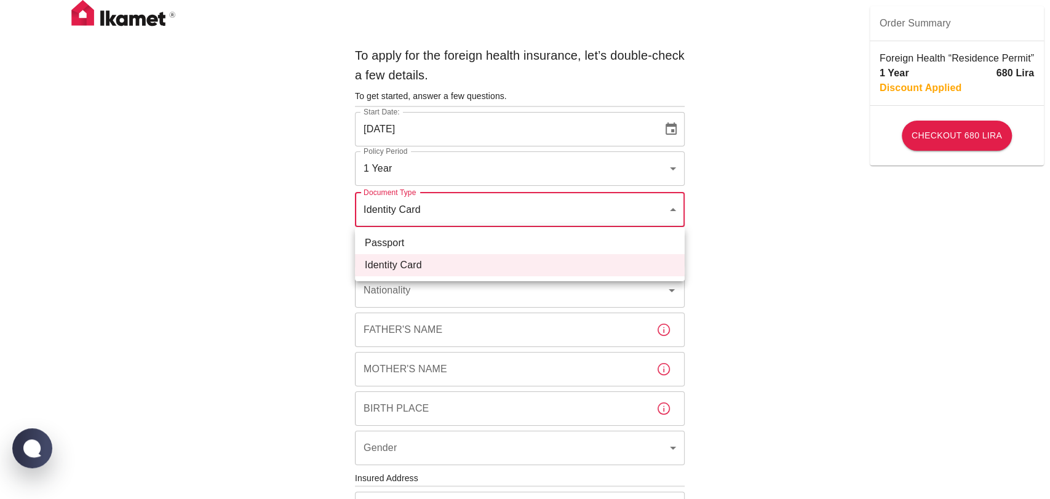
click at [470, 246] on li "Passport" at bounding box center [520, 243] width 330 height 22
type input "passport"
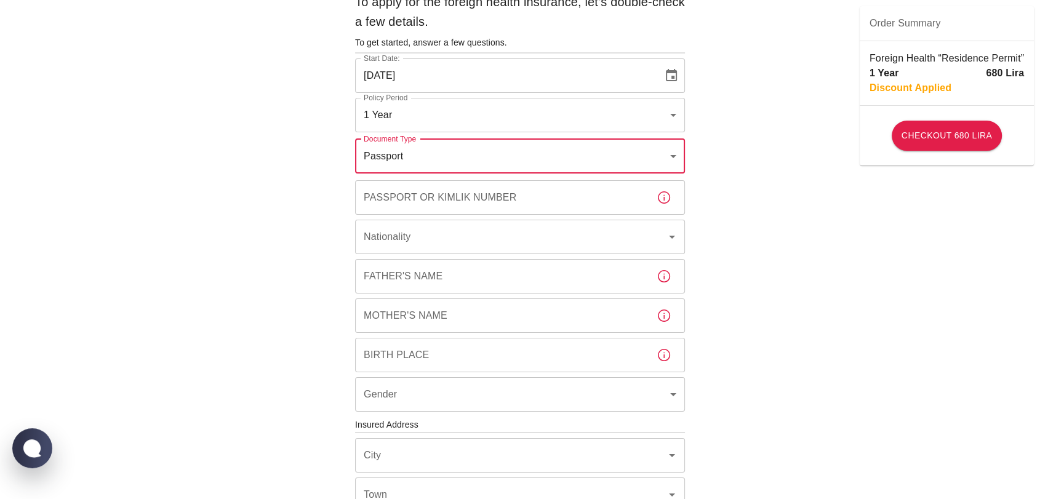
scroll to position [68, 0]
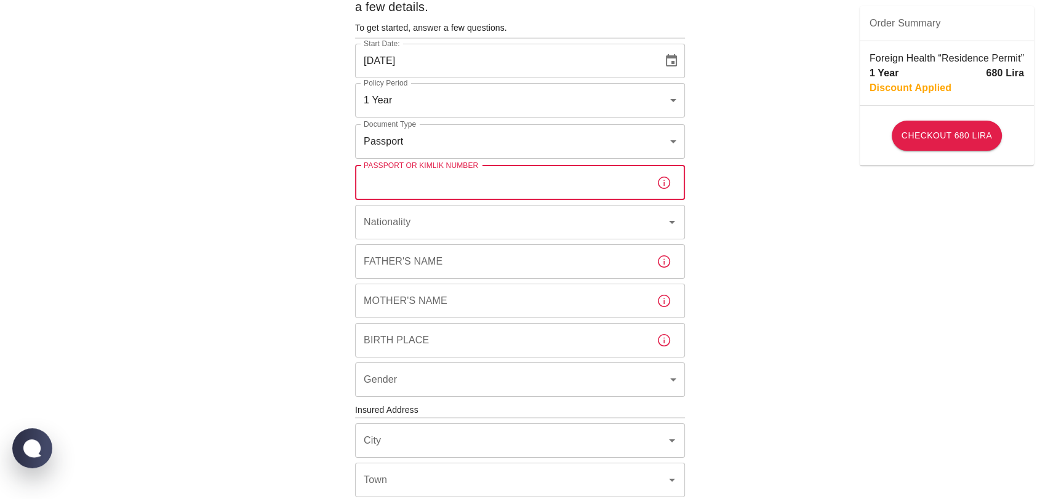
click at [490, 178] on input "Passport or Kimlik Number" at bounding box center [501, 183] width 292 height 34
click at [674, 221] on icon "Open" at bounding box center [672, 222] width 6 height 3
type input "24PP18588"
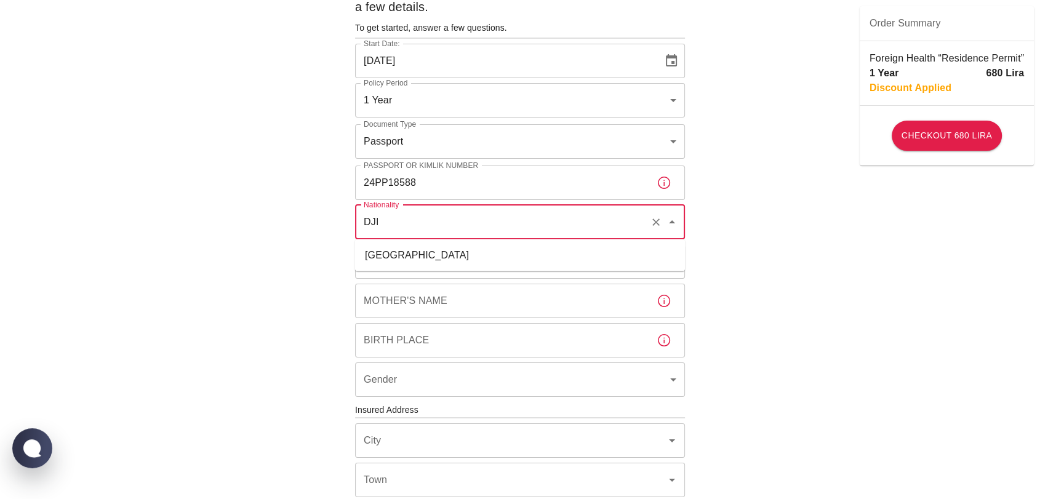
click at [469, 247] on li "[GEOGRAPHIC_DATA]" at bounding box center [520, 255] width 330 height 22
type input "[GEOGRAPHIC_DATA]"
click at [470, 265] on input "Father's Name" at bounding box center [501, 261] width 292 height 34
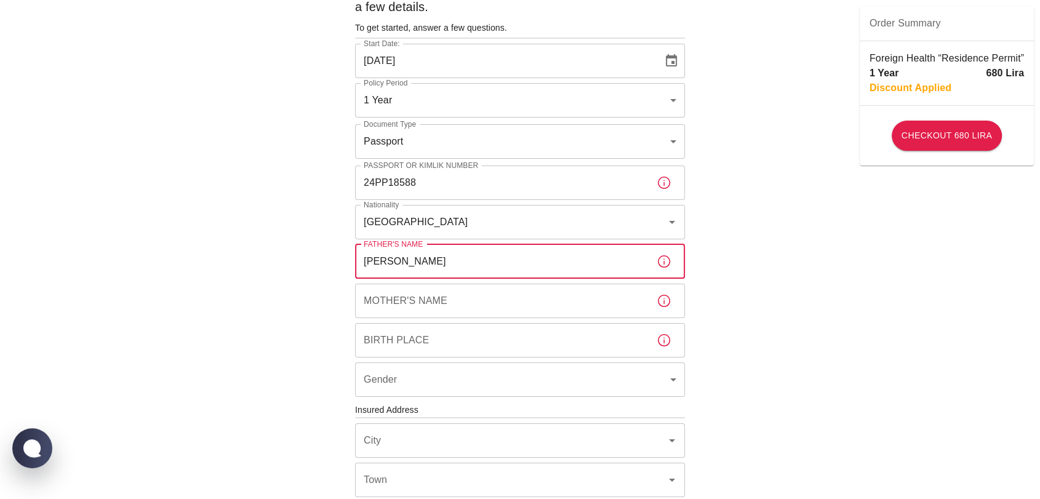
type input "[PERSON_NAME]"
click at [410, 300] on input "Mother's Name" at bounding box center [501, 301] width 292 height 34
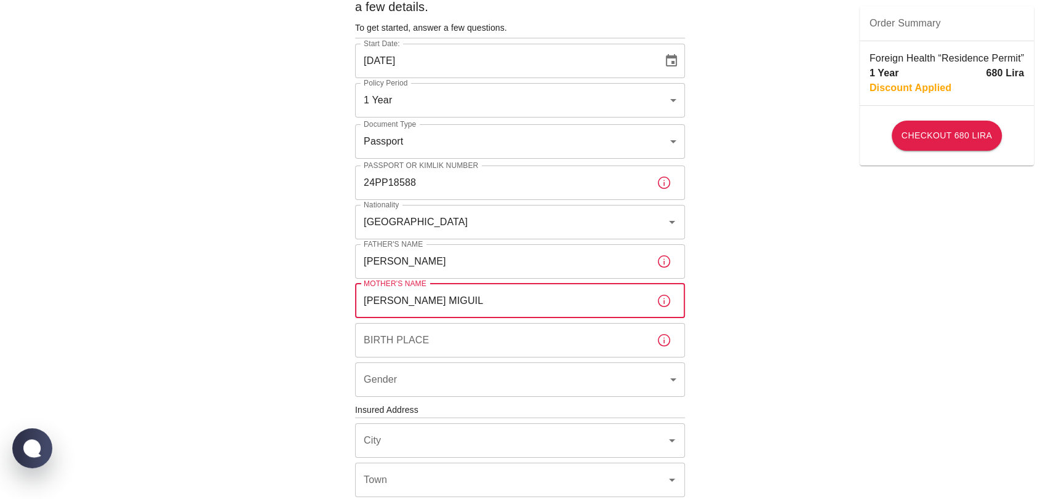
type input "[PERSON_NAME] MIGUIL"
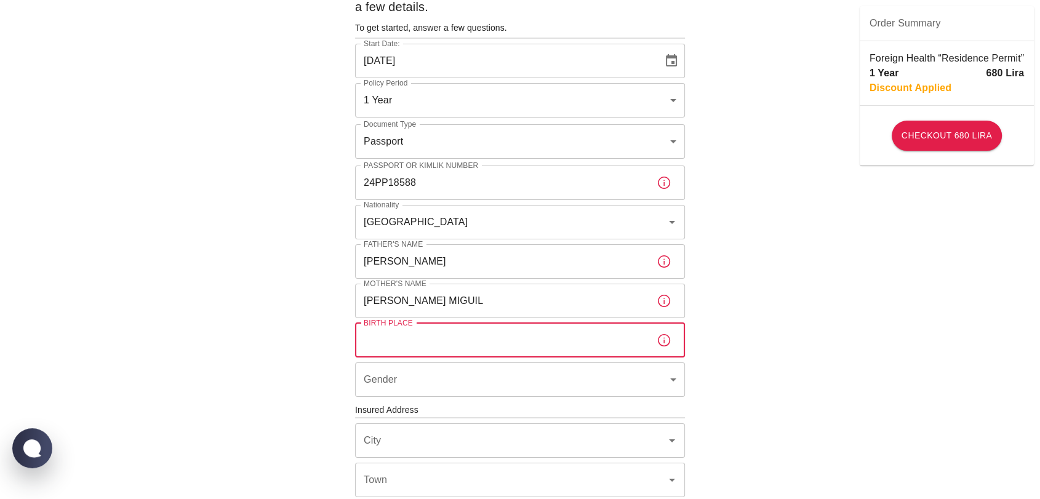
click at [478, 336] on input "Birth Place" at bounding box center [501, 340] width 292 height 34
type input "[GEOGRAPHIC_DATA]"
click at [665, 378] on body "To apply for the foreign health insurance, let’s double-check a few details. To…" at bounding box center [520, 409] width 1040 height 954
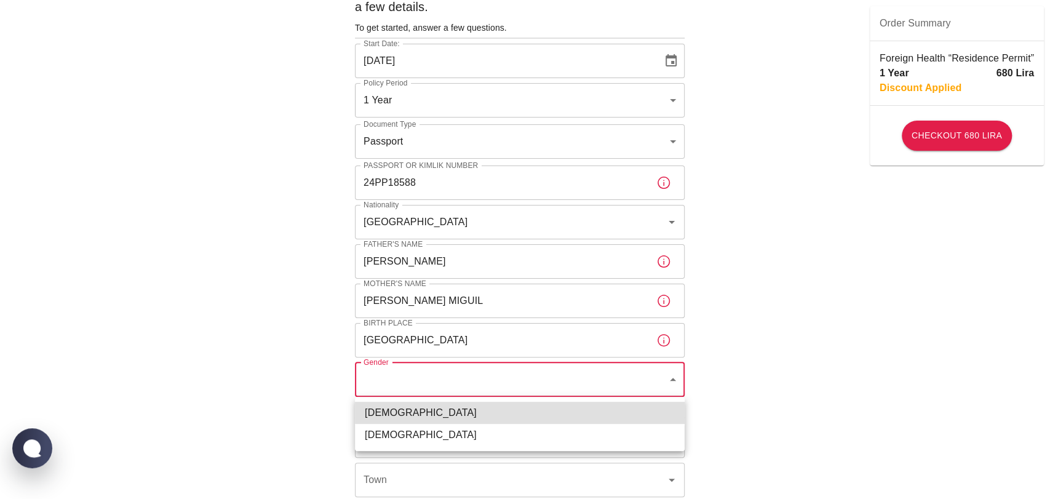
click at [455, 433] on li "[DEMOGRAPHIC_DATA]" at bounding box center [520, 435] width 330 height 22
type input "[DEMOGRAPHIC_DATA]"
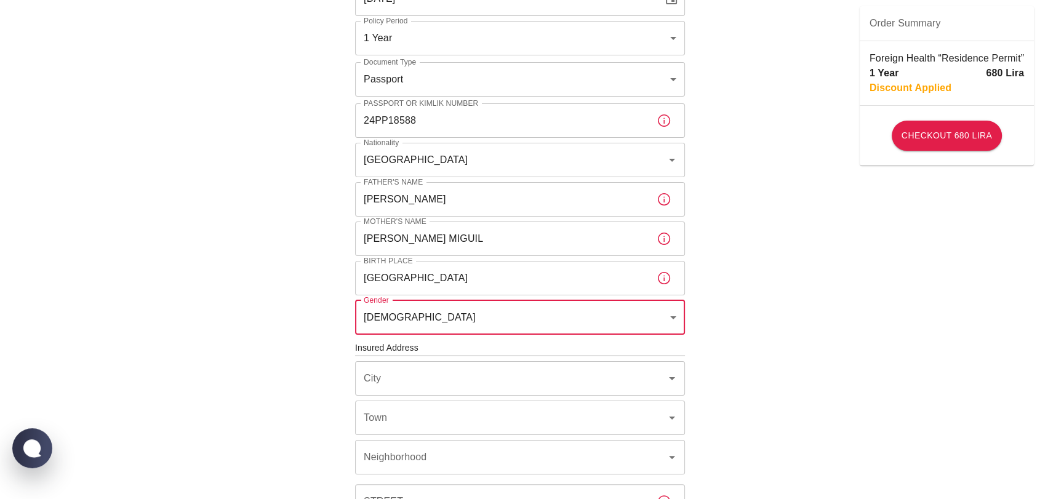
scroll to position [205, 0]
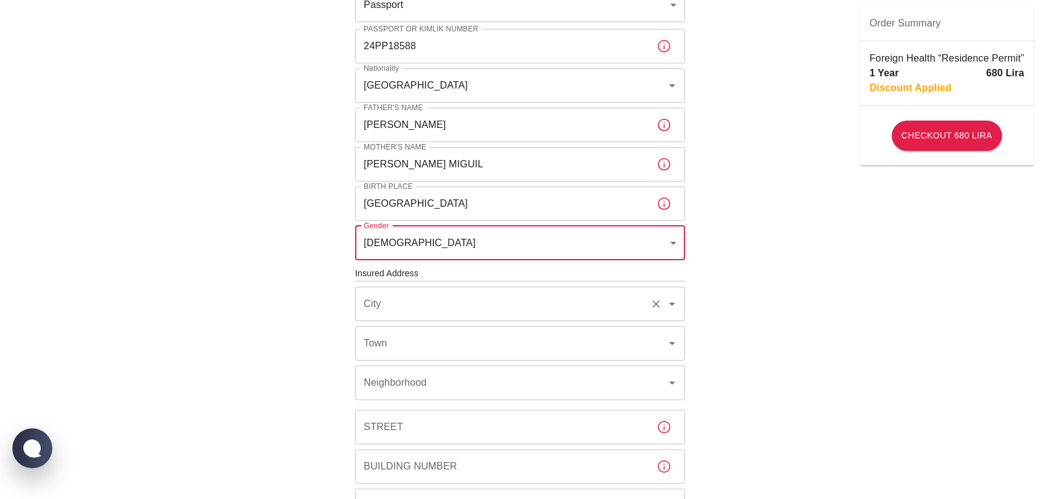
click at [666, 308] on icon "Open" at bounding box center [672, 304] width 15 height 15
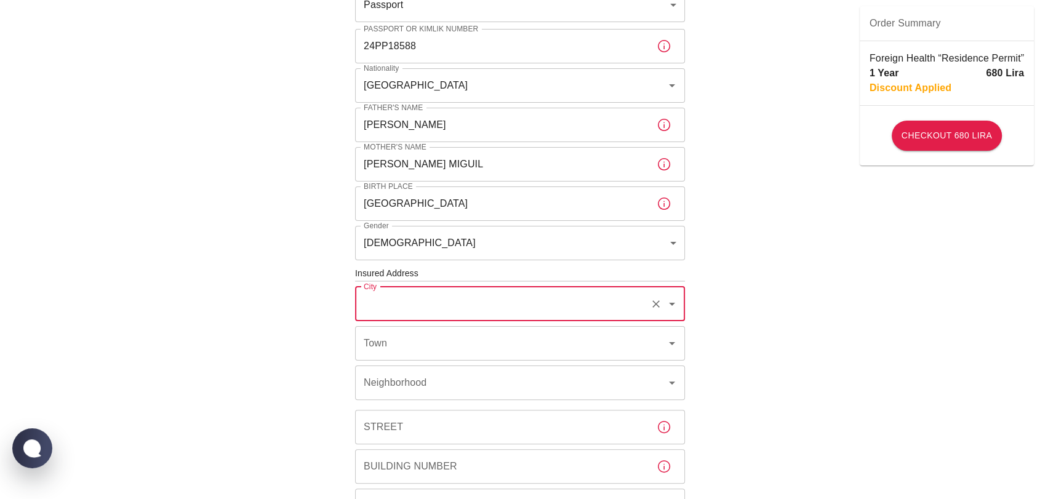
click at [676, 309] on icon "Open" at bounding box center [672, 304] width 15 height 15
click at [416, 333] on li "İstanbul" at bounding box center [520, 337] width 330 height 22
click at [675, 345] on icon "Open" at bounding box center [672, 343] width 15 height 15
type input "İstanbul"
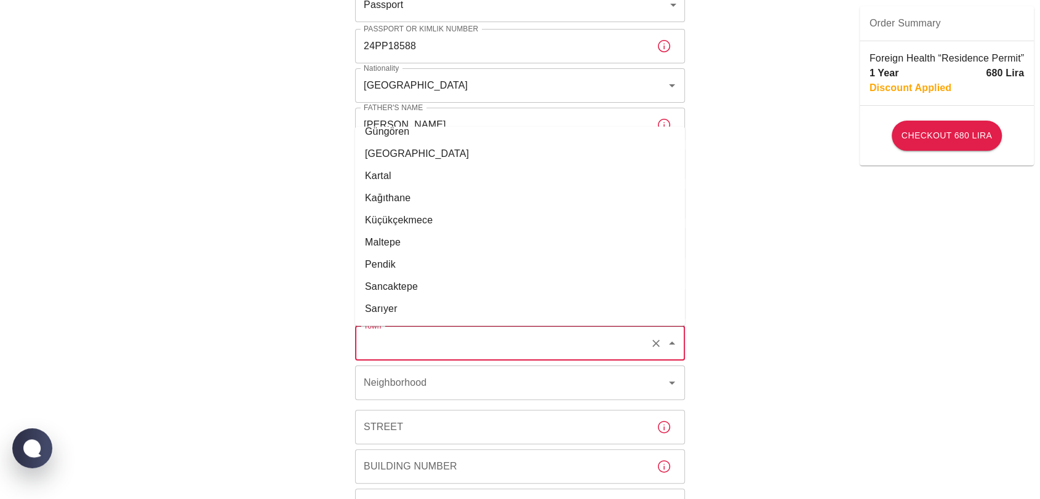
scroll to position [410, 0]
click at [508, 223] on li "Kağıthane" at bounding box center [520, 220] width 330 height 22
type input "Kağıthane"
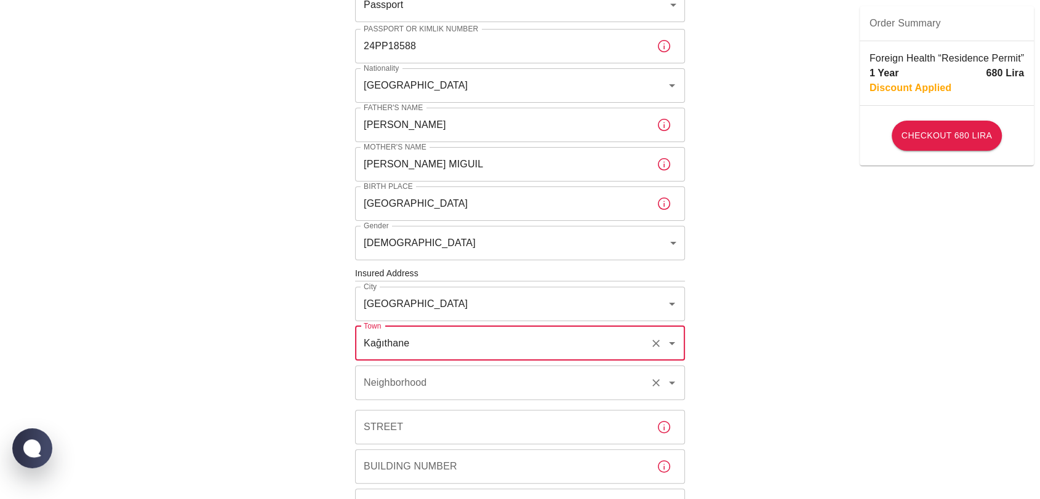
click at [672, 385] on icon "Open" at bounding box center [672, 382] width 15 height 15
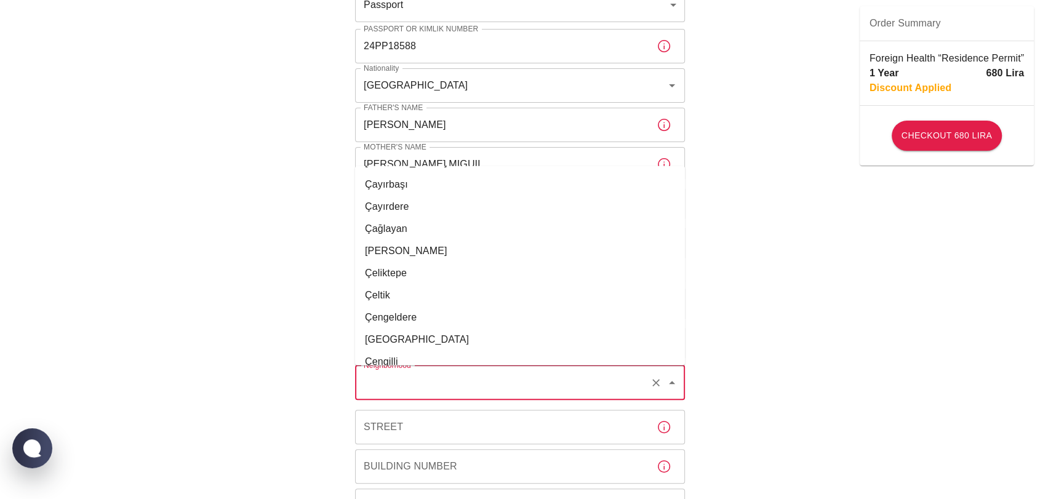
scroll to position [15658, 0]
click at [448, 299] on li "Çağlayan" at bounding box center [520, 297] width 330 height 22
type input "Çağlayan"
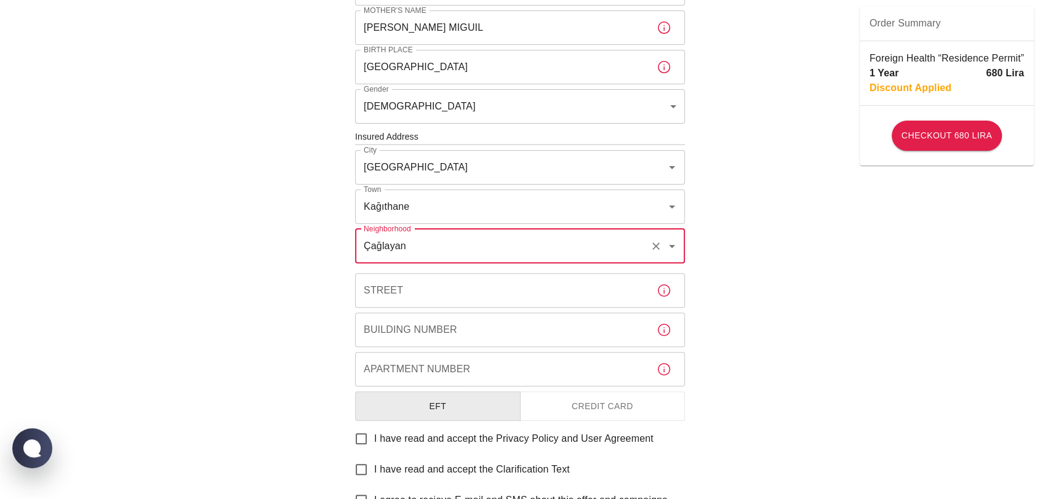
scroll to position [410, 0]
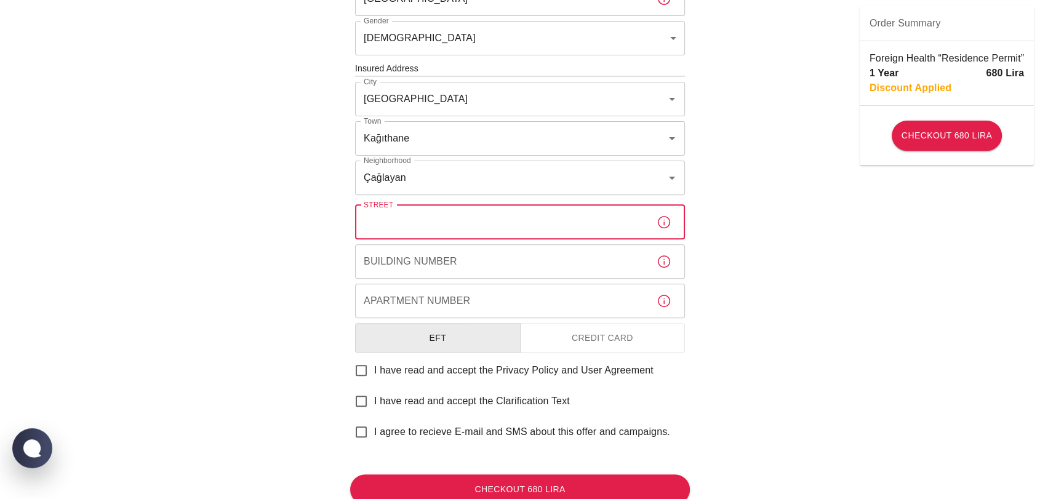
click at [455, 216] on input "Street" at bounding box center [501, 222] width 292 height 34
click at [578, 336] on button "Credit Card" at bounding box center [603, 338] width 166 height 30
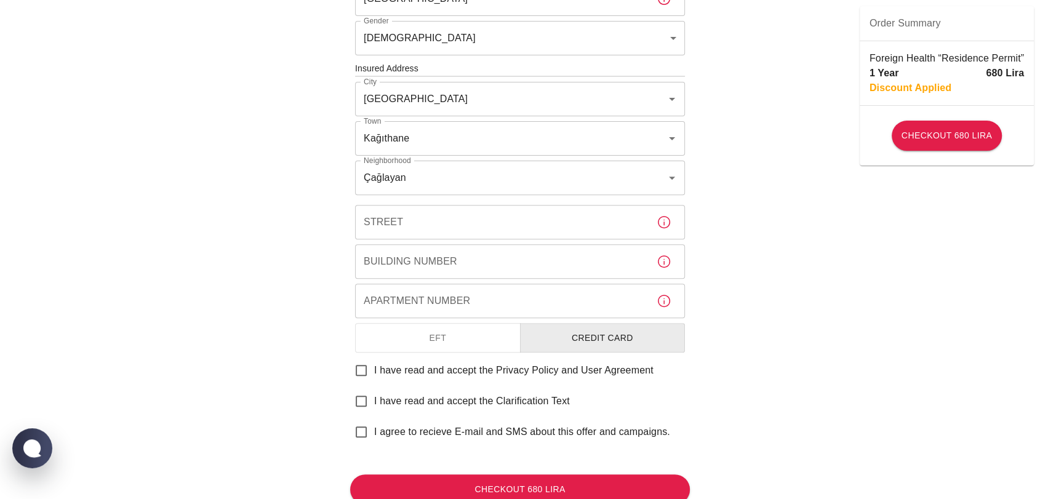
click at [396, 372] on span "I have read and accept the Privacy Policy and User Agreement" at bounding box center [513, 370] width 279 height 15
click at [374, 372] on input "I have read and accept the Privacy Policy and User Agreement" at bounding box center [361, 371] width 26 height 26
checkbox input "true"
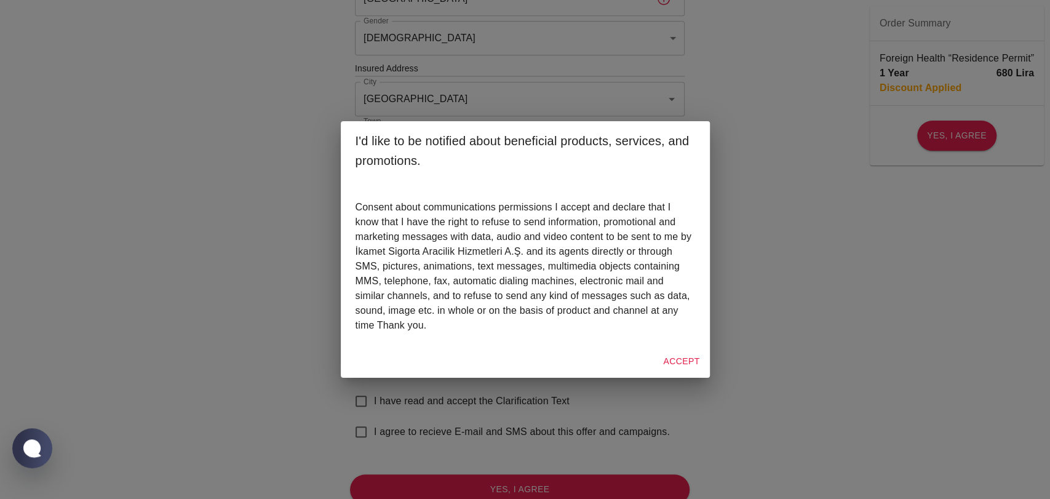
click at [674, 363] on button "Accept" at bounding box center [681, 361] width 46 height 23
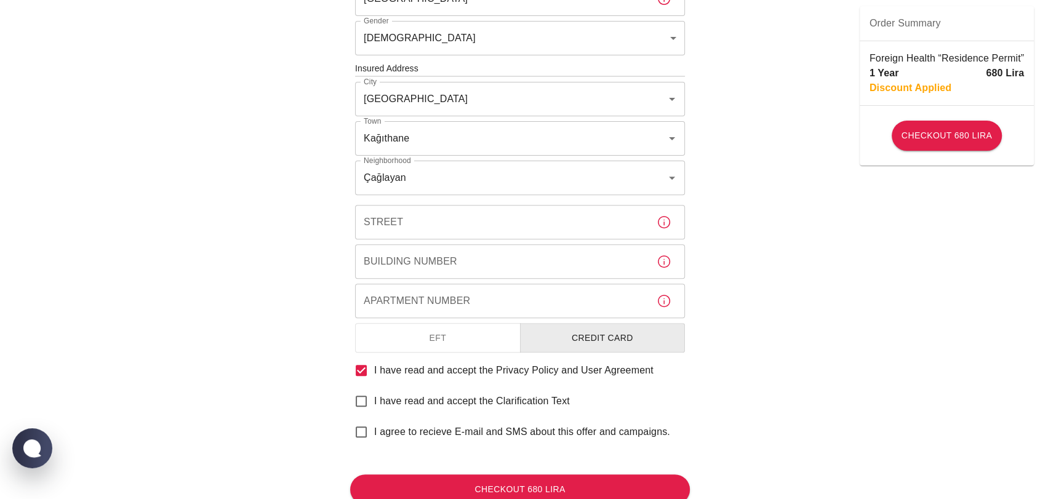
click at [436, 398] on span "I have read and accept the Clarification Text" at bounding box center [472, 401] width 196 height 15
click at [374, 398] on input "I have read and accept the Clarification Text" at bounding box center [361, 401] width 26 height 26
checkbox input "true"
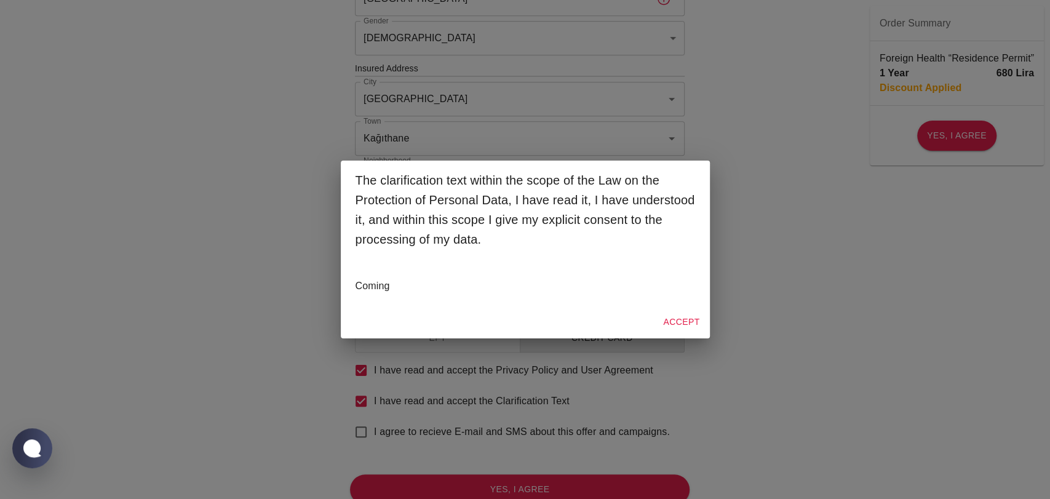
click at [672, 321] on button "Accept" at bounding box center [681, 322] width 46 height 23
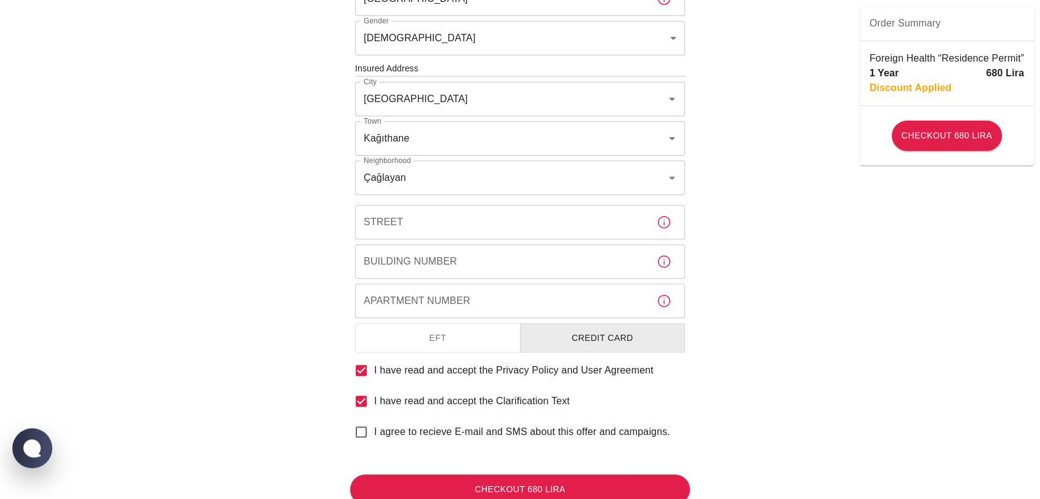
click at [434, 433] on span "I agree to recieve E-mail and SMS about this offer and campaigns." at bounding box center [522, 432] width 296 height 15
click at [374, 433] on input "I agree to recieve E-mail and SMS about this offer and campaigns." at bounding box center [361, 432] width 26 height 26
checkbox input "true"
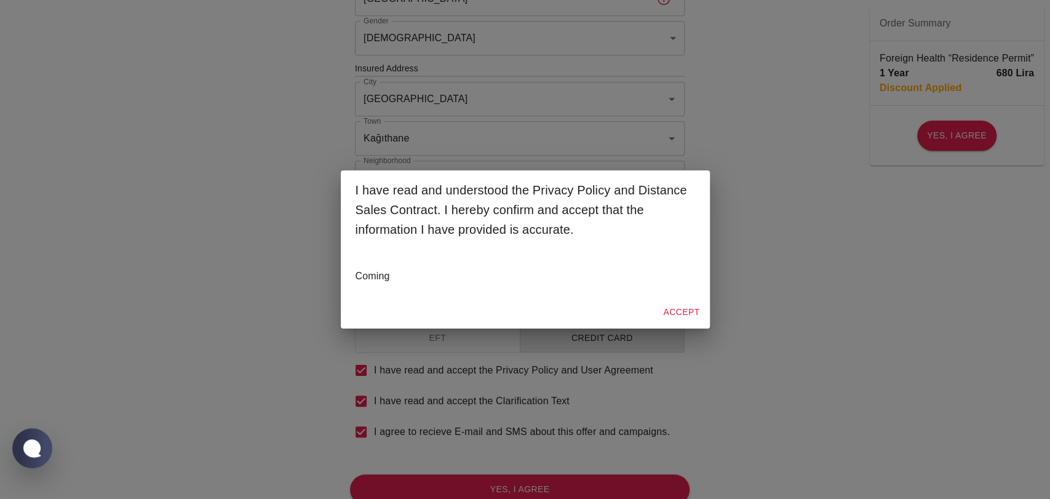
click at [682, 313] on button "Accept" at bounding box center [681, 312] width 46 height 23
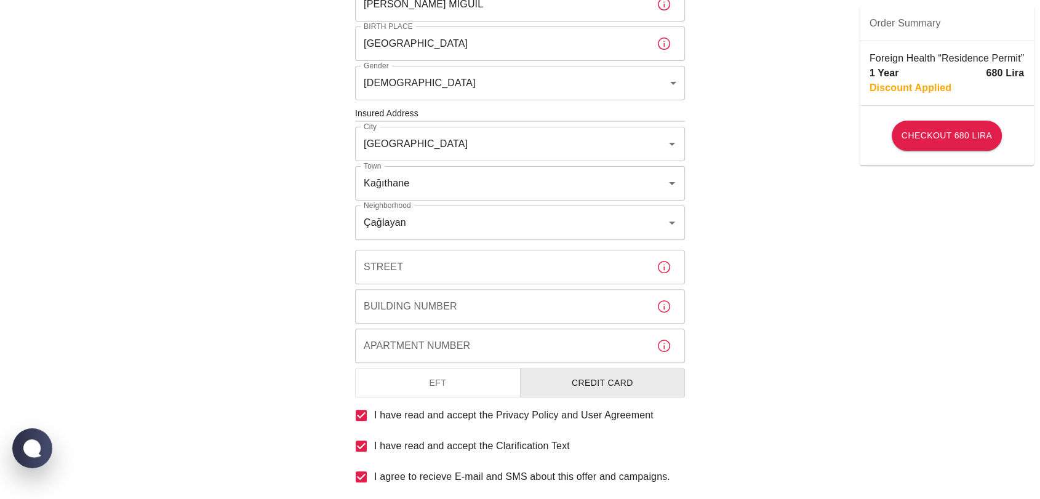
scroll to position [342, 0]
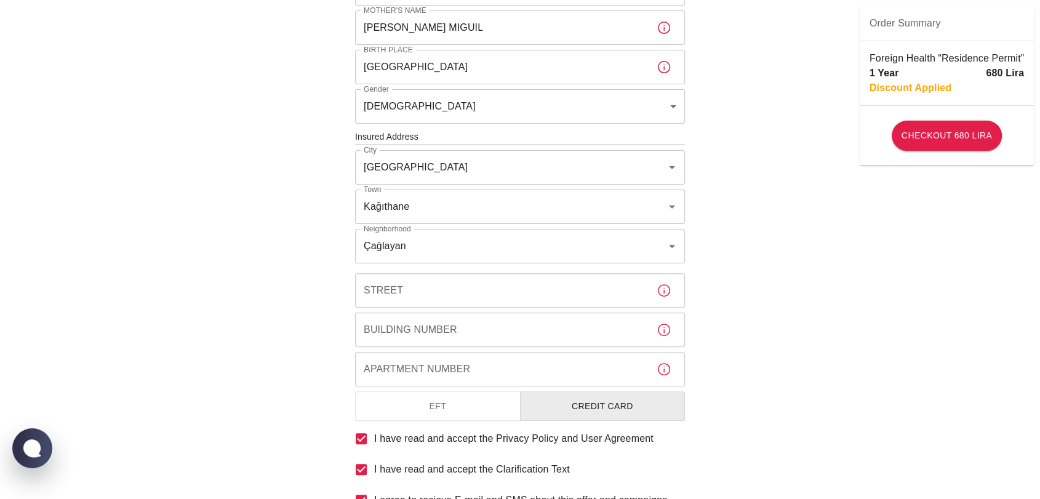
click at [458, 288] on input "Street" at bounding box center [501, 290] width 292 height 34
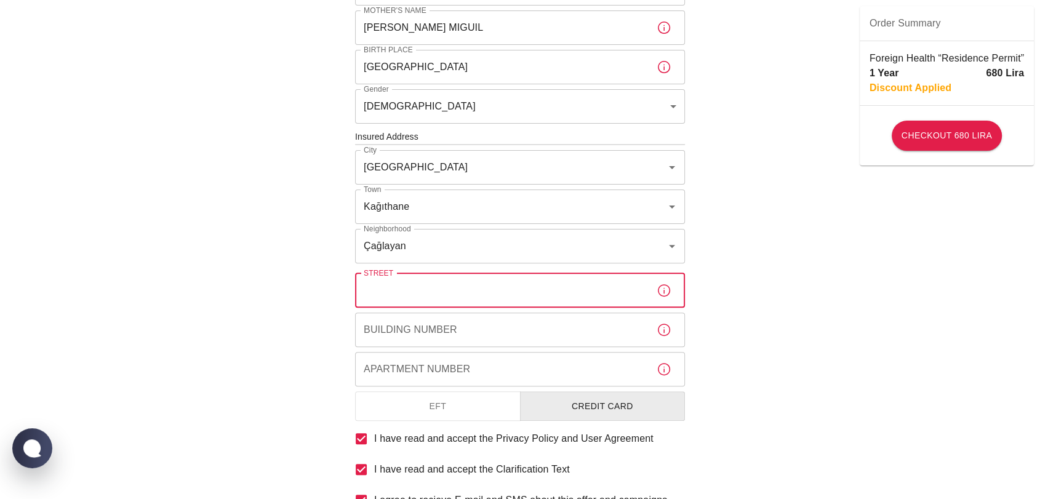
paste input "Çağlayan, Taşocağı Cd. No:27, 34403"
click at [416, 287] on input "Çağlayan, Taşocağı Cd. No:27, 34403" at bounding box center [501, 290] width 292 height 34
click at [418, 287] on input "Çağlayan, Taşocağı Cd. No:27, 34403" at bounding box center [501, 290] width 292 height 34
click at [414, 290] on input "Çağlayan, Taşocağı Cd. No:27, 34403" at bounding box center [501, 290] width 292 height 34
type input "Taşocağı Cd. No:27, 34403"
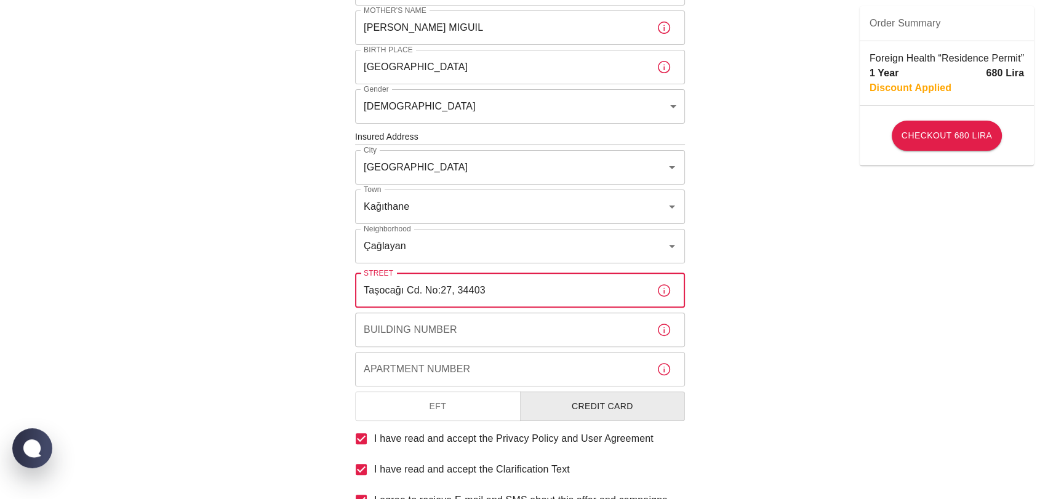
click at [446, 370] on input "Apartment Number" at bounding box center [501, 369] width 292 height 34
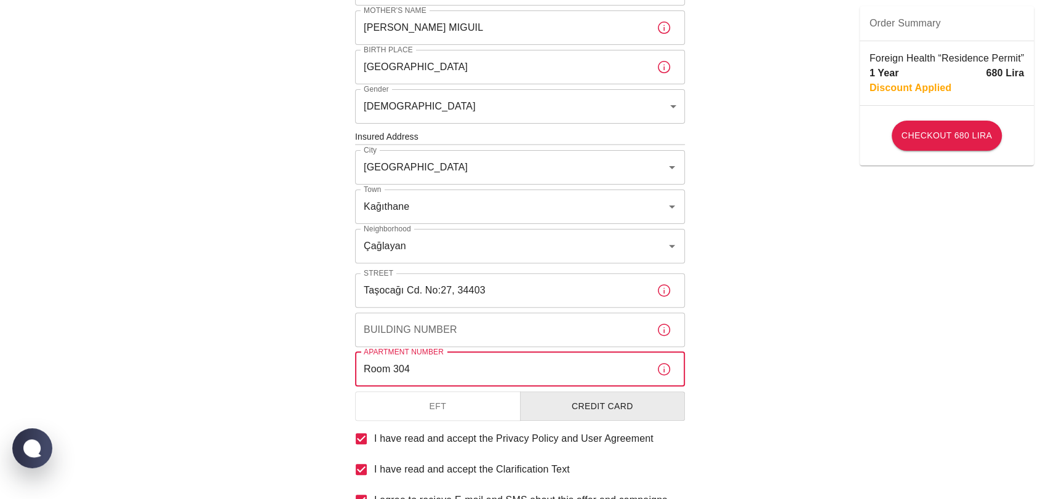
type input "Room 304"
click at [456, 336] on input "Building Number" at bounding box center [501, 330] width 292 height 34
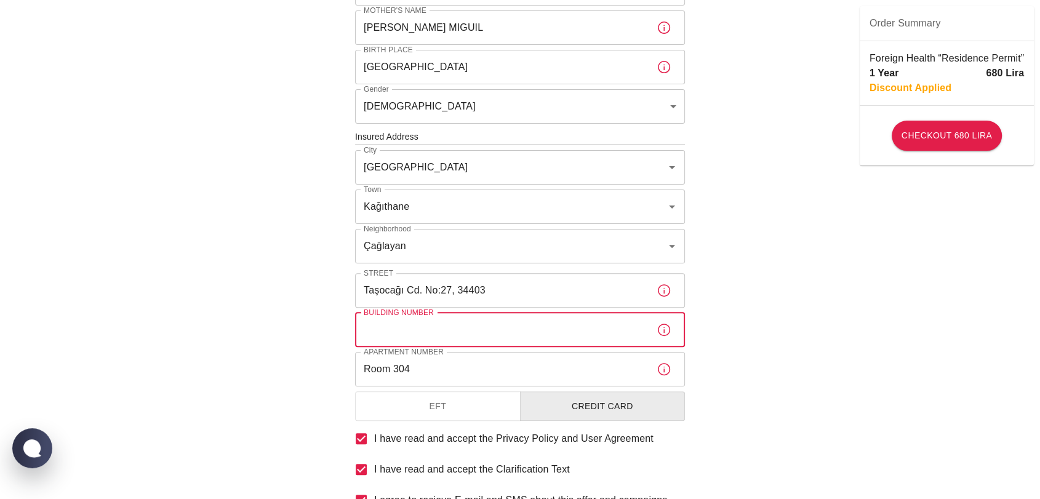
paste input "Çağlayan, Taşocağı Cd. No:27, 34403"
click at [442, 322] on input "No:27, 34403" at bounding box center [501, 330] width 292 height 34
type input "No:27"
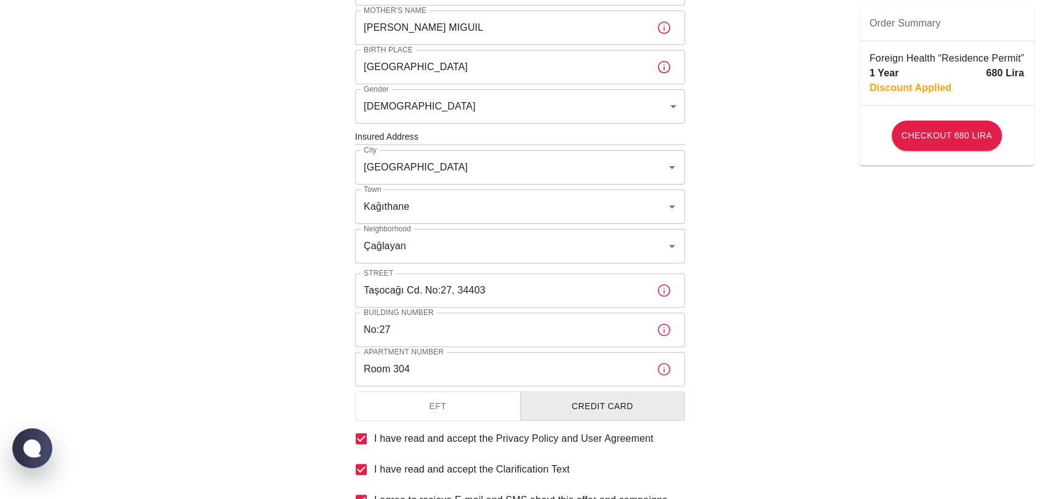
click at [714, 338] on div "To apply for the foreign health insurance, let’s double-check a few details. To…" at bounding box center [520, 135] width 1040 height 954
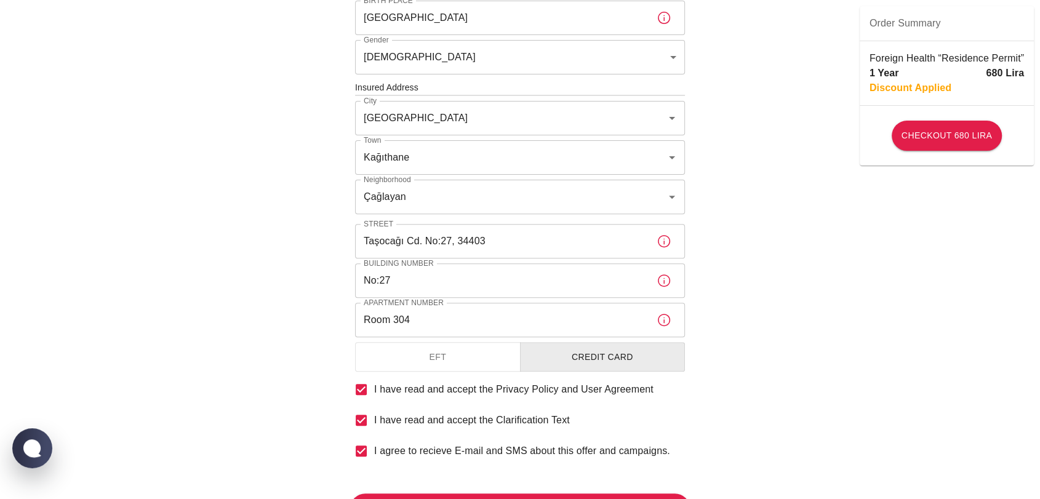
scroll to position [454, 0]
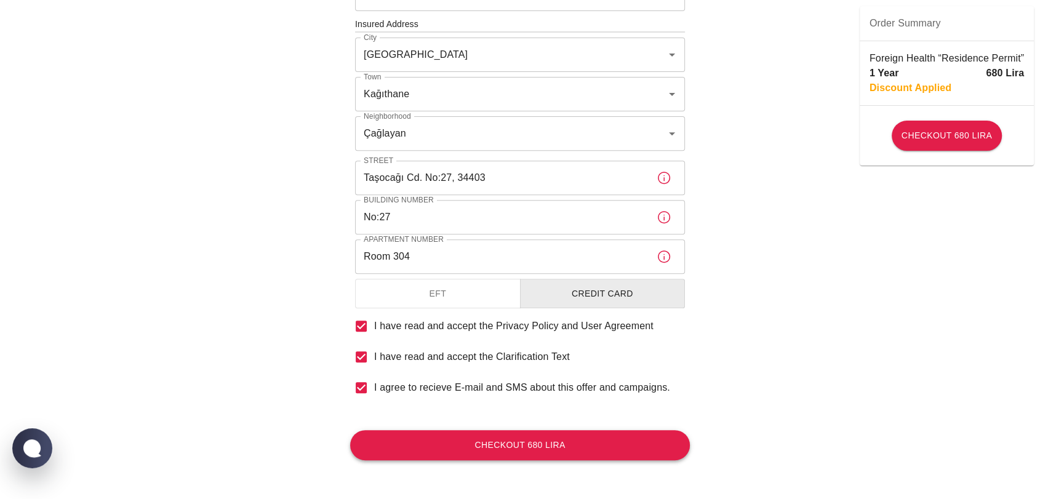
click at [577, 439] on button "Checkout 680 Lira" at bounding box center [520, 445] width 340 height 30
click at [570, 442] on button "Checkout 680 Lira" at bounding box center [520, 445] width 340 height 30
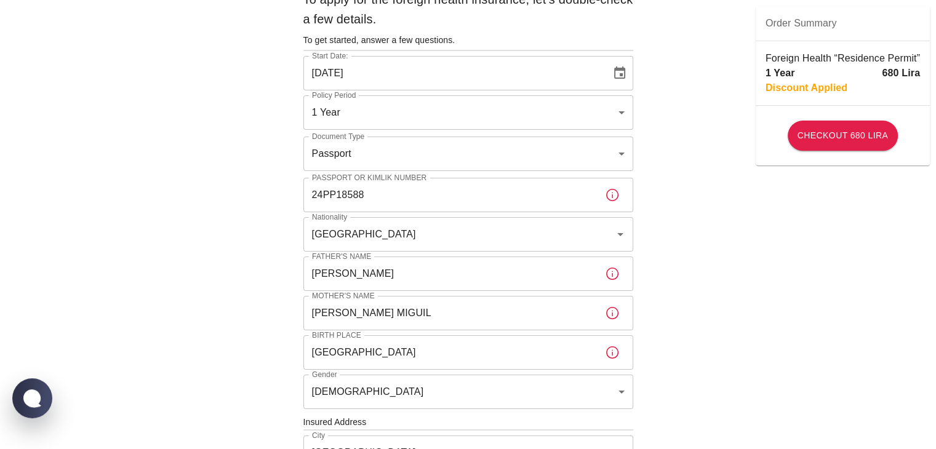
scroll to position [0, 0]
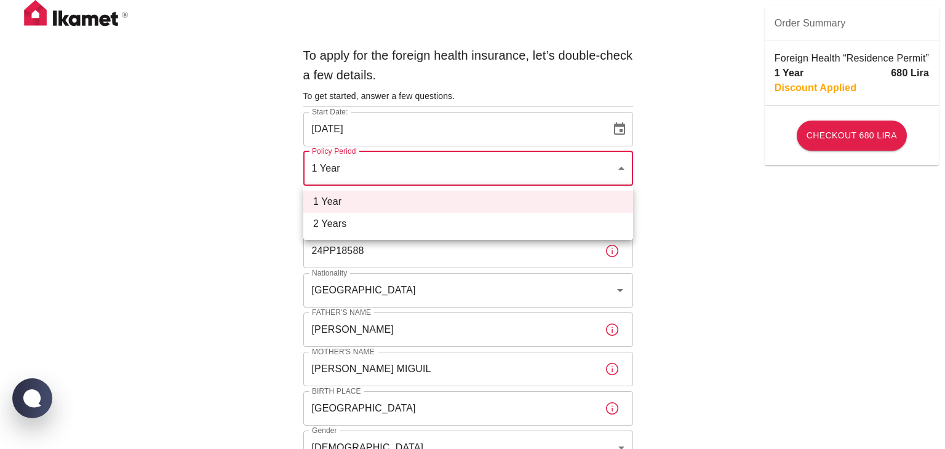
click at [618, 174] on div at bounding box center [472, 224] width 945 height 449
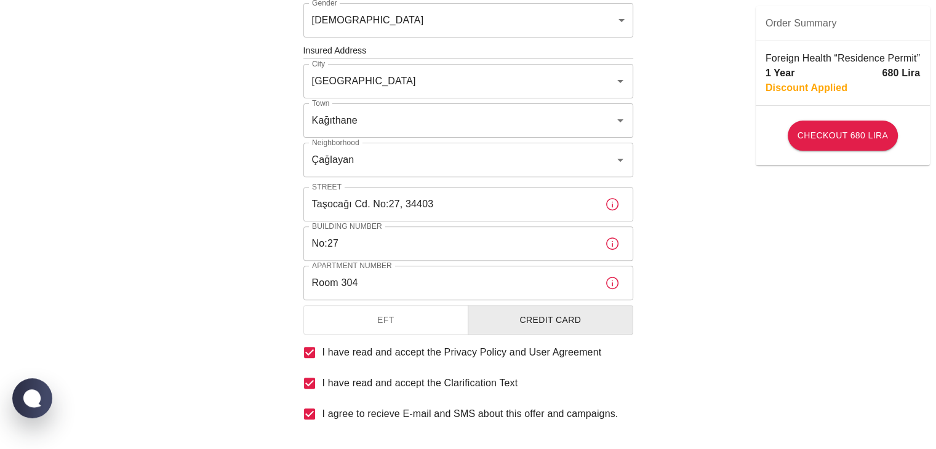
scroll to position [492, 0]
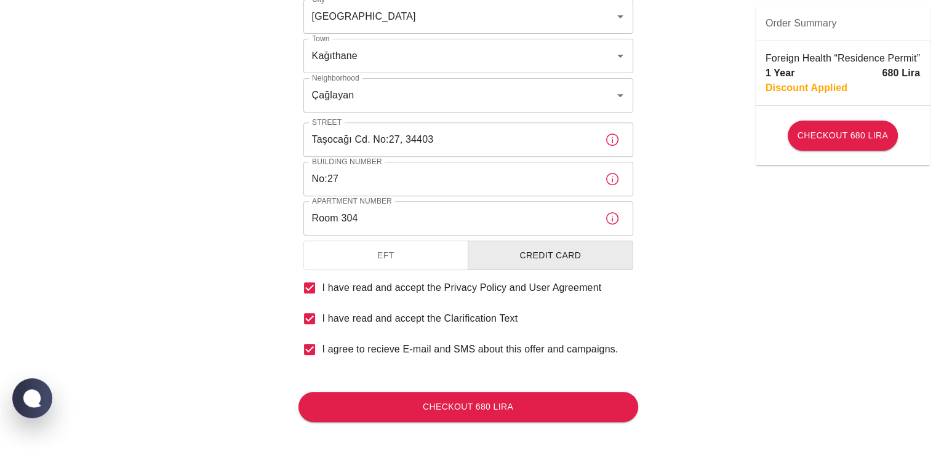
click at [404, 250] on button "EFT" at bounding box center [386, 256] width 166 height 30
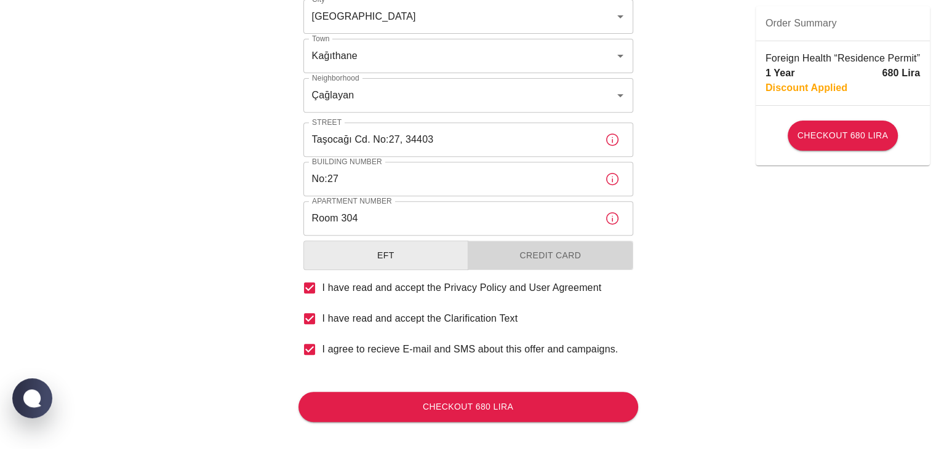
click at [507, 261] on button "Credit Card" at bounding box center [551, 256] width 166 height 30
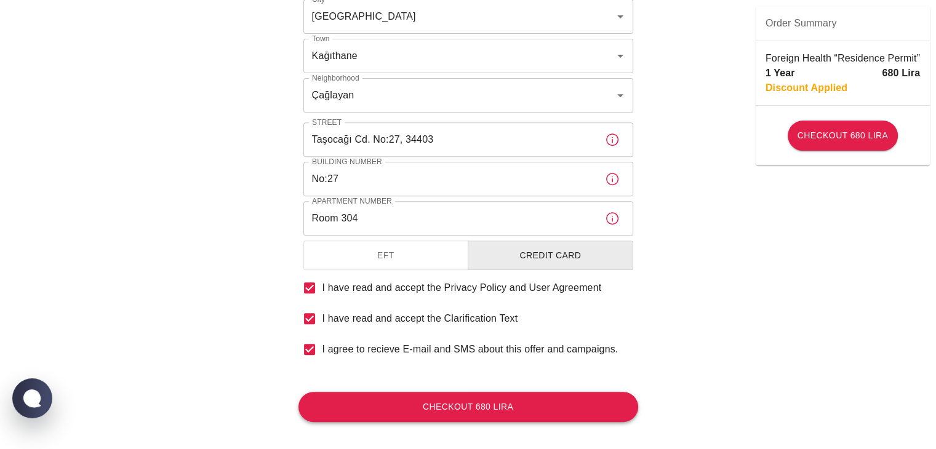
type button "ccp"
click at [479, 407] on button "Checkout 680 Lira" at bounding box center [468, 407] width 340 height 30
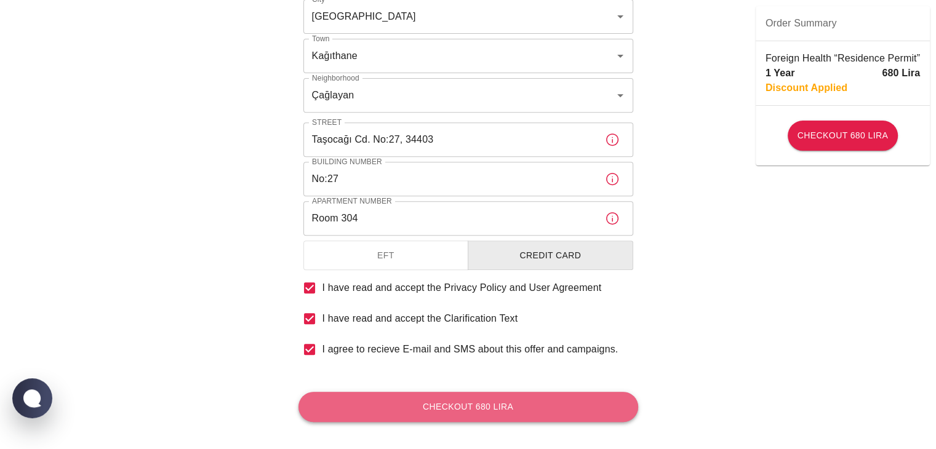
click at [479, 407] on button "Checkout 680 Lira" at bounding box center [468, 407] width 340 height 30
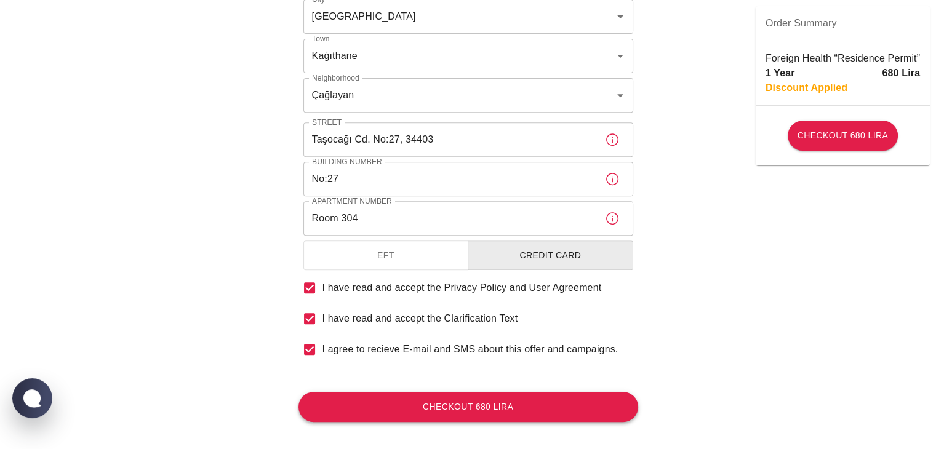
click at [524, 410] on button "Checkout 680 Lira" at bounding box center [468, 407] width 340 height 30
click at [820, 140] on button "Checkout 680 Lira" at bounding box center [843, 136] width 110 height 30
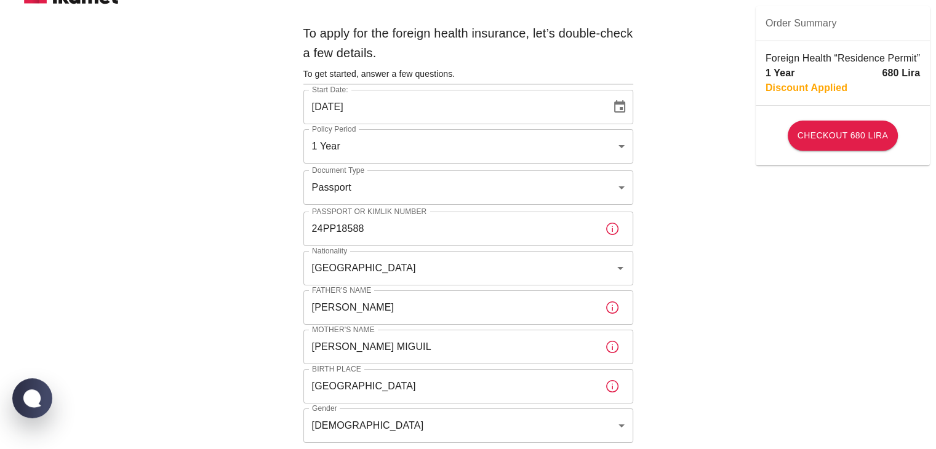
scroll to position [0, 0]
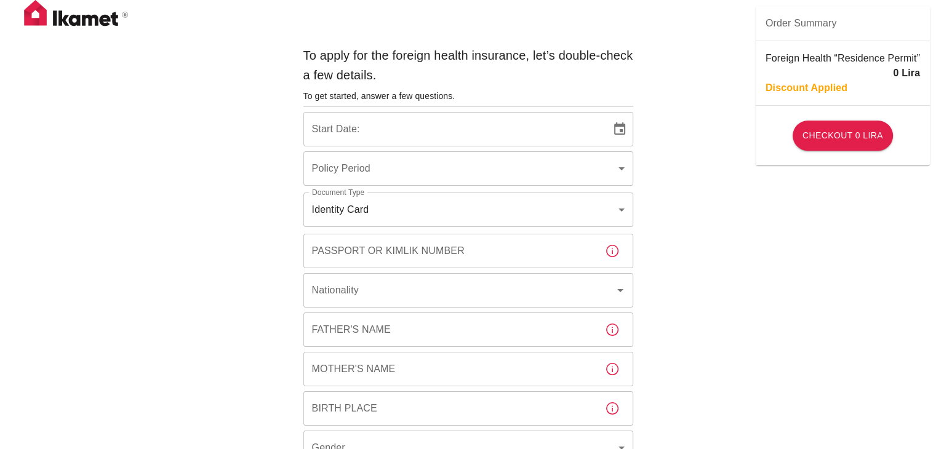
type input "b7343ef8-d55e-4554-96a8-76e30347e985"
type input "[DATE]"
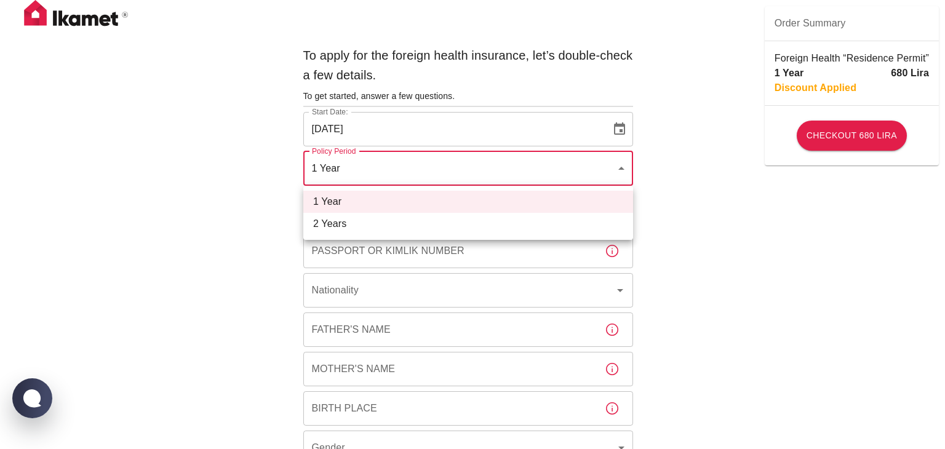
click at [627, 170] on div at bounding box center [472, 224] width 945 height 449
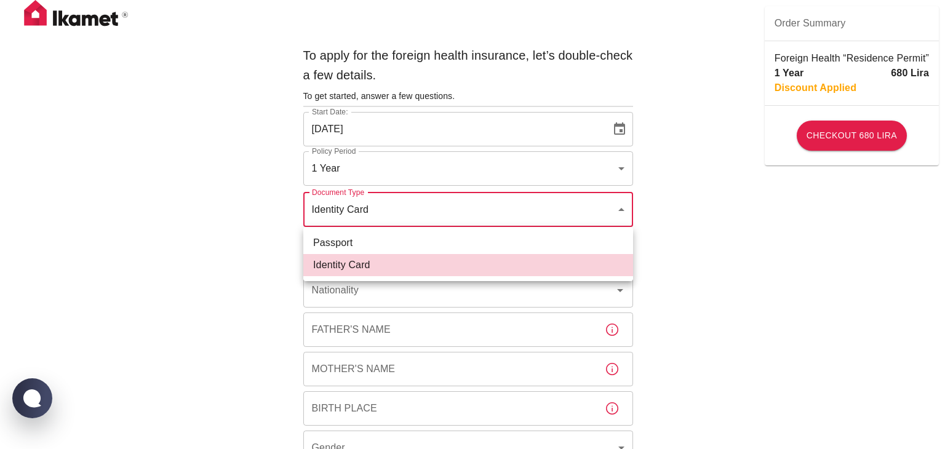
click at [424, 247] on li "Passport" at bounding box center [468, 243] width 330 height 22
type input "passport"
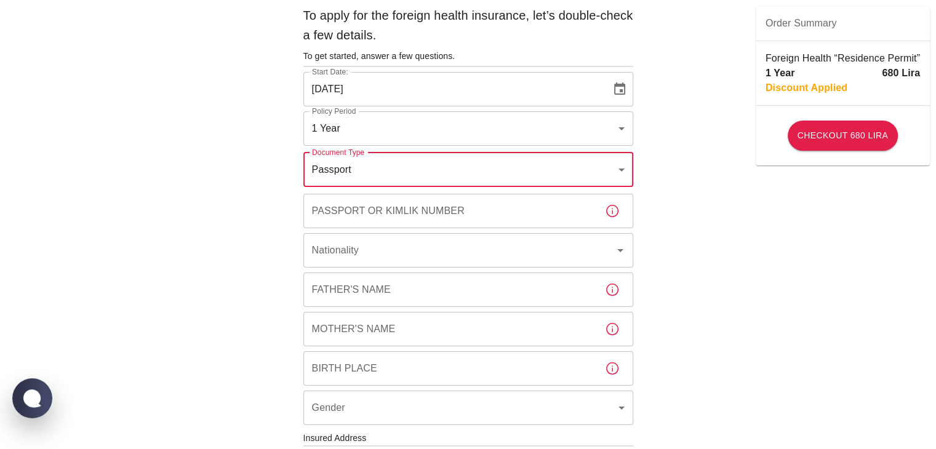
scroll to position [62, 0]
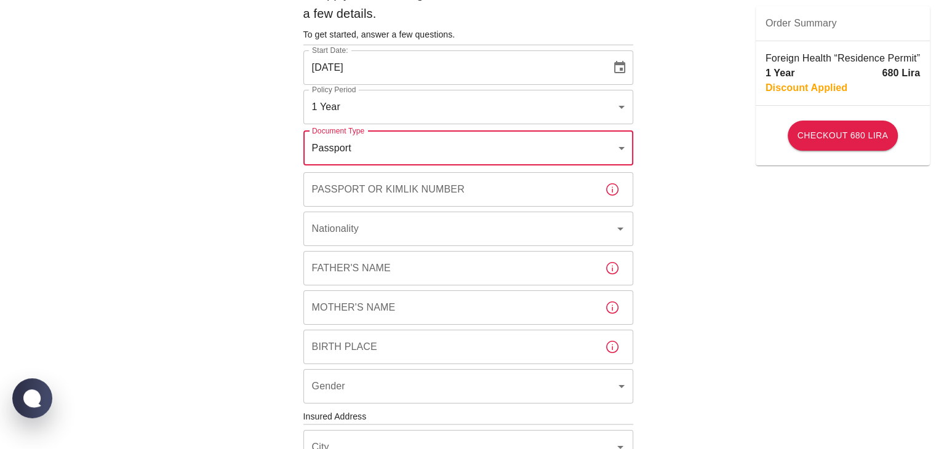
click at [428, 197] on input "Passport or Kimlik Number" at bounding box center [449, 189] width 292 height 34
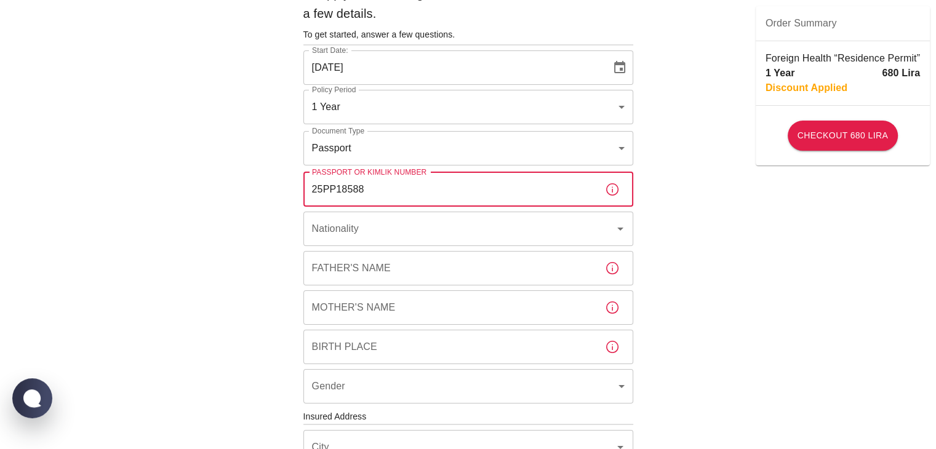
click at [322, 189] on input "25PP18588" at bounding box center [449, 189] width 292 height 34
click at [374, 193] on input "24PP18588" at bounding box center [449, 189] width 292 height 34
click at [616, 230] on icon "Open" at bounding box center [620, 229] width 15 height 15
type input "24PP18588"
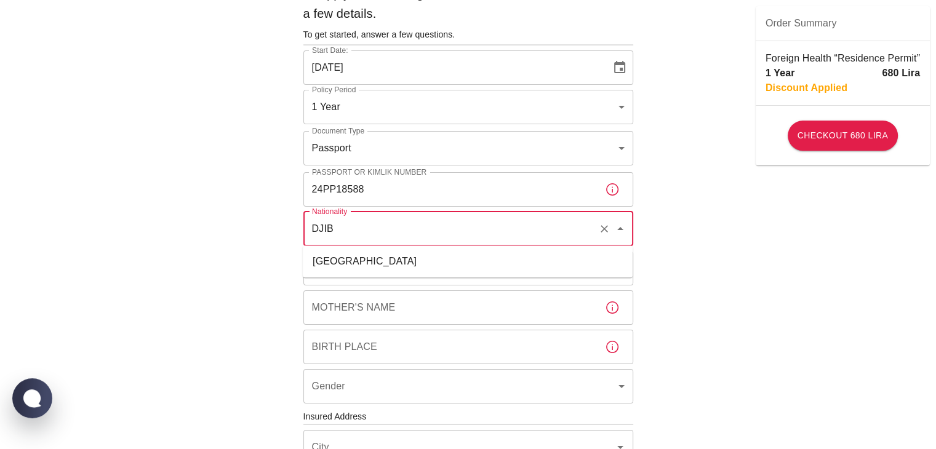
click at [404, 255] on li "[GEOGRAPHIC_DATA]" at bounding box center [468, 261] width 330 height 22
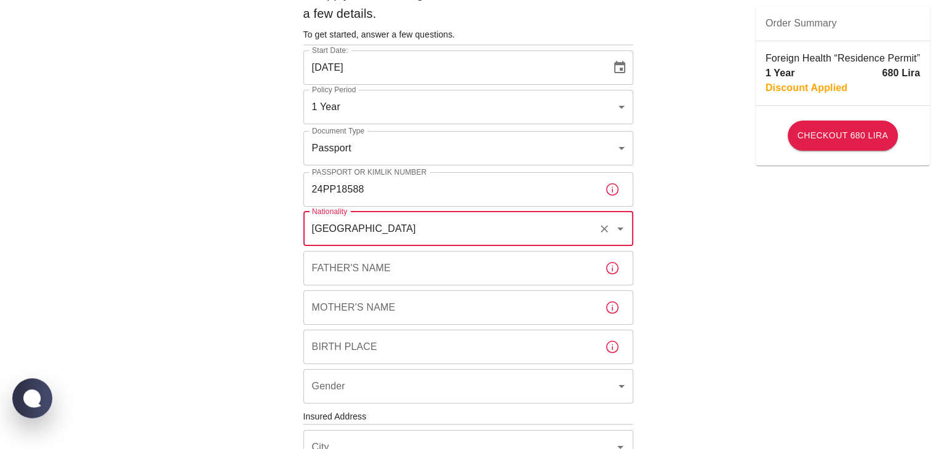
type input "[GEOGRAPHIC_DATA]"
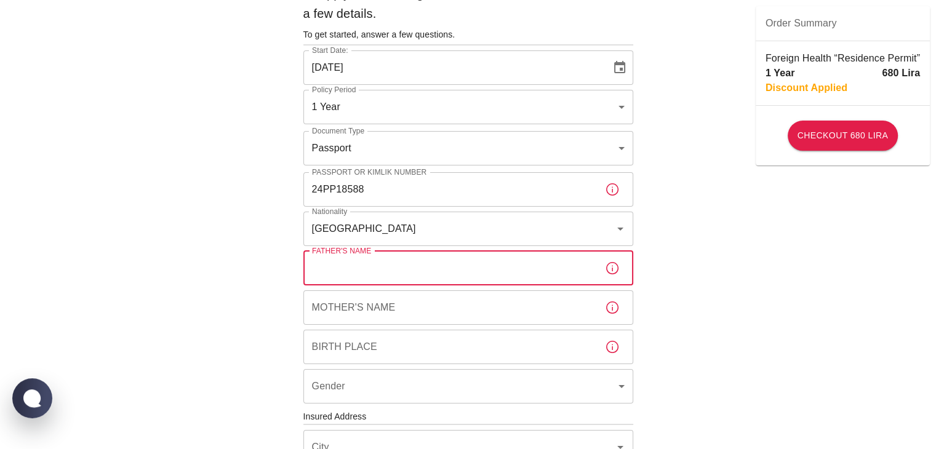
click at [415, 279] on input "Father's Name" at bounding box center [449, 268] width 292 height 34
type input "[PERSON_NAME]"
click at [384, 296] on input "Mother's Name" at bounding box center [449, 307] width 292 height 34
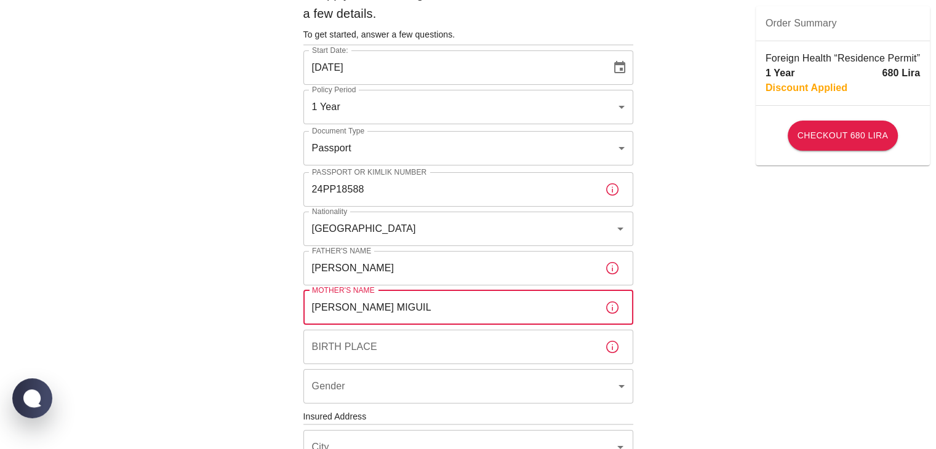
type input "[PERSON_NAME] MIGUIL"
click at [409, 348] on input "Birth Place" at bounding box center [449, 347] width 292 height 34
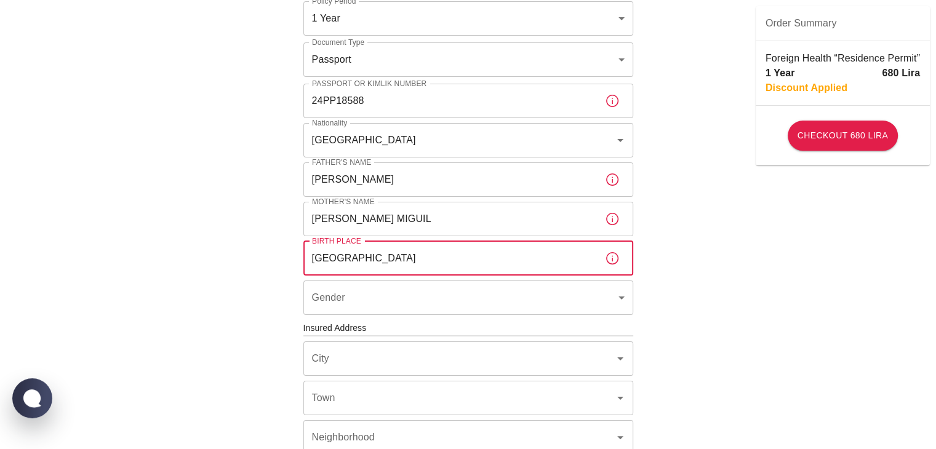
scroll to position [185, 0]
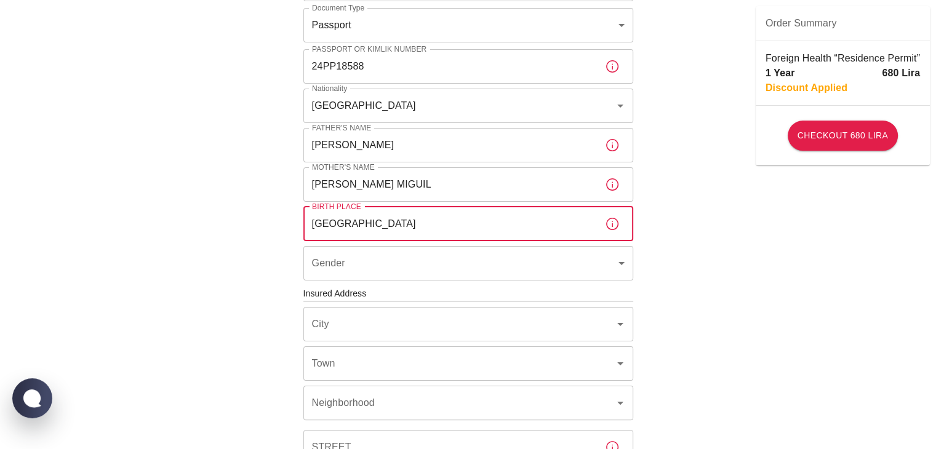
type input "[GEOGRAPHIC_DATA]"
click at [620, 264] on body "To apply for the foreign health insurance, let’s double-check a few details. To…" at bounding box center [472, 292] width 945 height 954
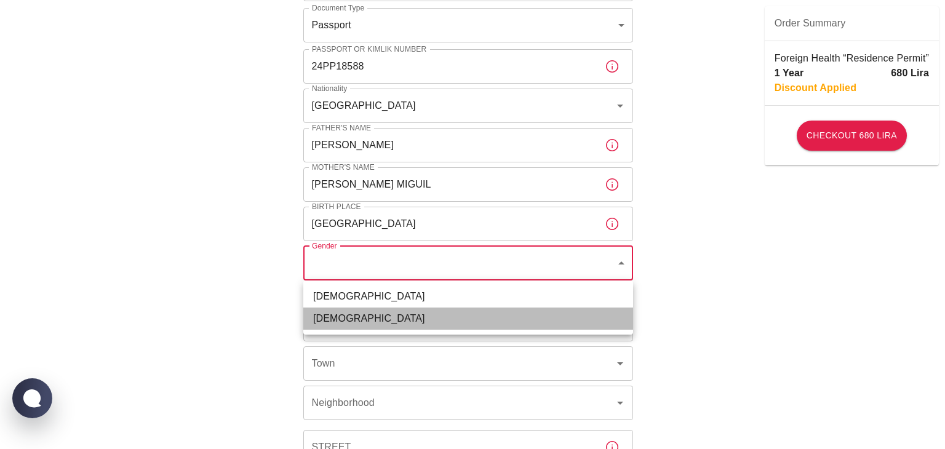
click at [424, 314] on li "[DEMOGRAPHIC_DATA]" at bounding box center [468, 319] width 330 height 22
type input "[DEMOGRAPHIC_DATA]"
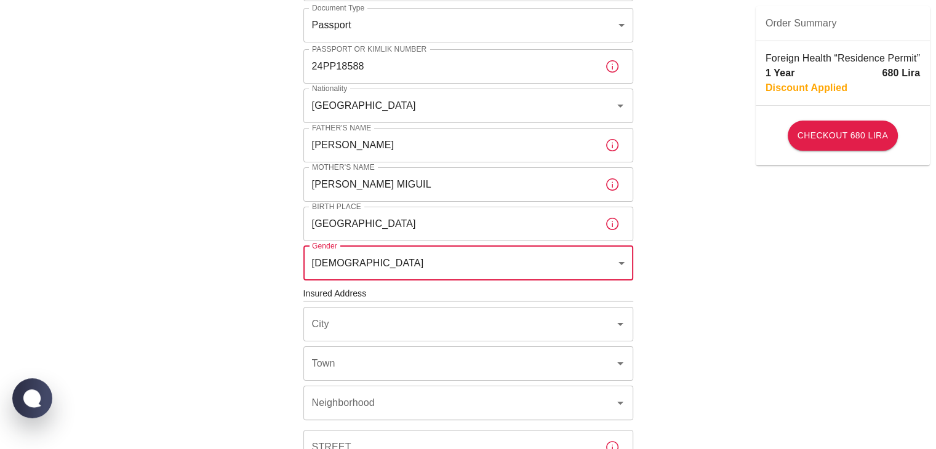
scroll to position [308, 0]
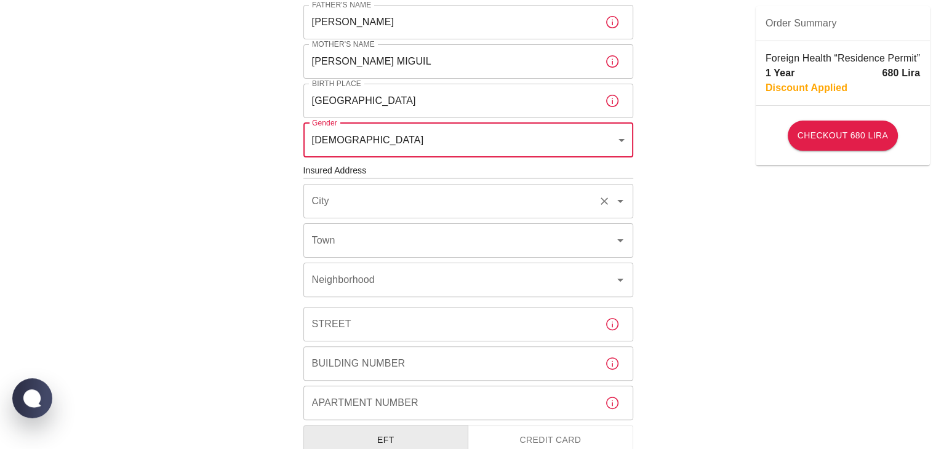
click at [618, 207] on icon "Open" at bounding box center [620, 201] width 15 height 15
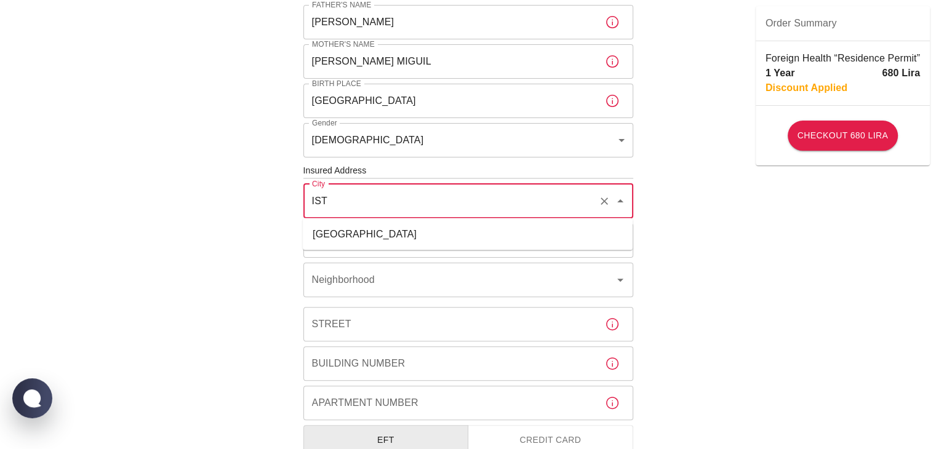
click at [357, 226] on li "[GEOGRAPHIC_DATA]" at bounding box center [468, 234] width 330 height 22
click at [625, 240] on icon "Open" at bounding box center [620, 240] width 15 height 15
type input "İstanbul"
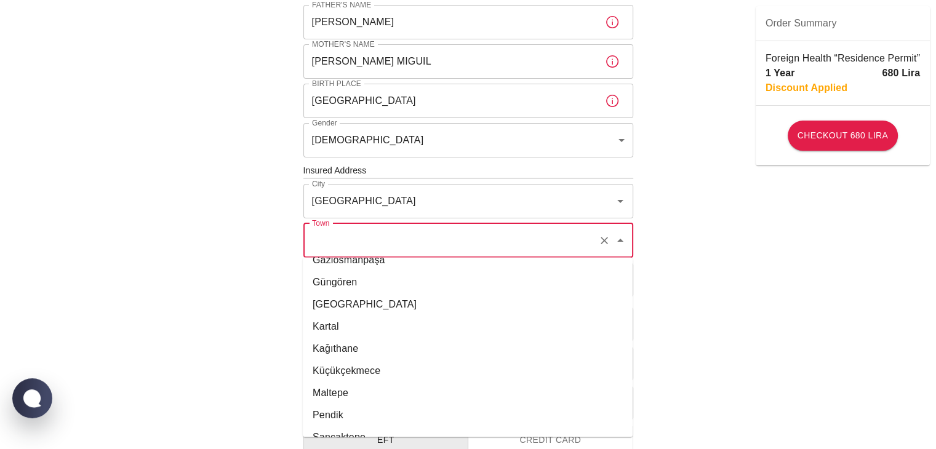
scroll to position [431, 0]
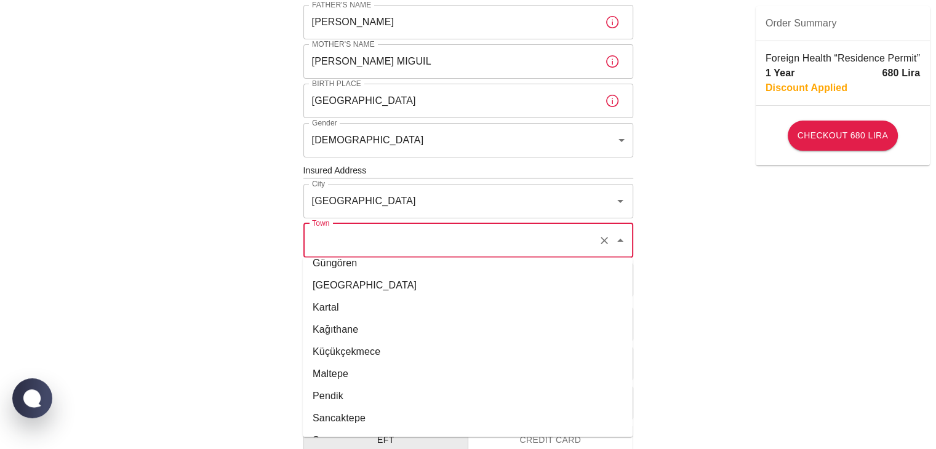
click at [411, 323] on li "Kağıthane" at bounding box center [468, 330] width 330 height 22
type input "Kağıthane"
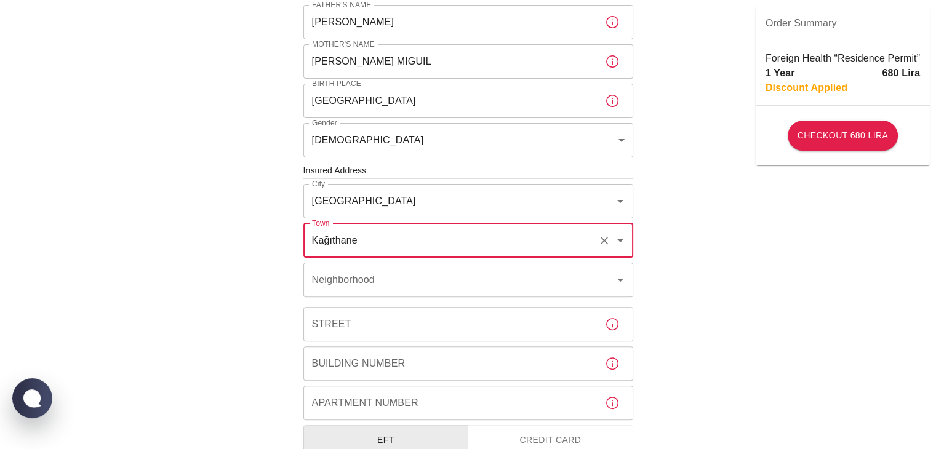
click at [261, 275] on div "To apply for the foreign health insurance, let’s double-check a few details. To…" at bounding box center [468, 169] width 936 height 954
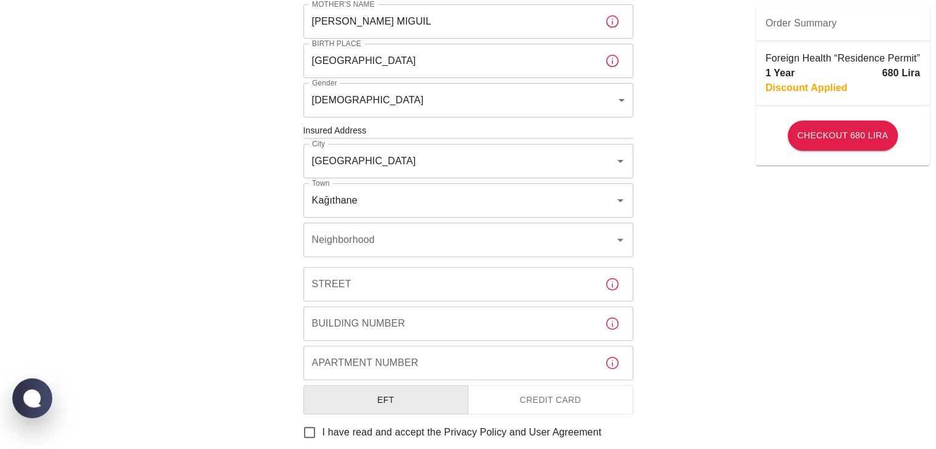
scroll to position [369, 0]
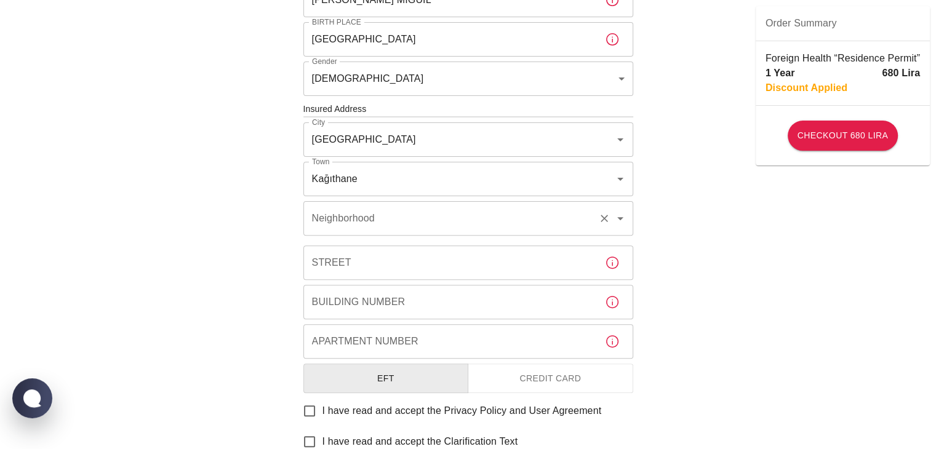
click at [625, 221] on icon "Open" at bounding box center [620, 218] width 15 height 15
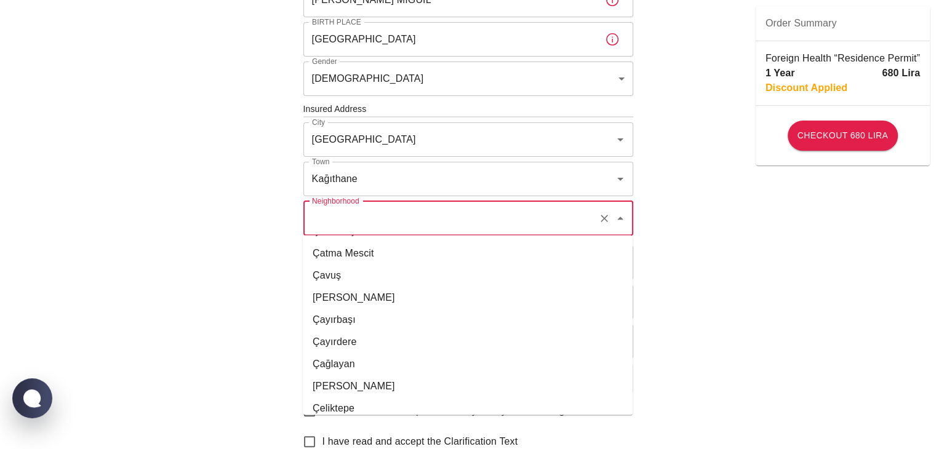
scroll to position [15722, 0]
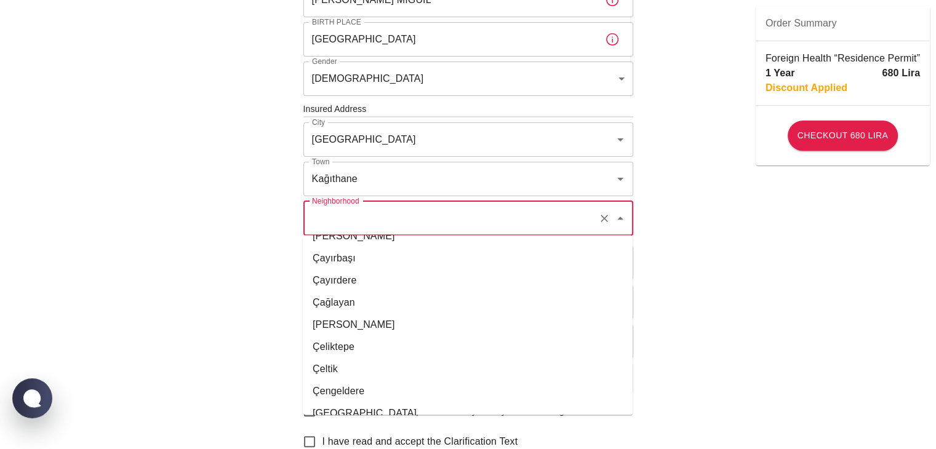
click at [393, 306] on li "Çağlayan" at bounding box center [468, 303] width 330 height 22
type input "Çağlayan"
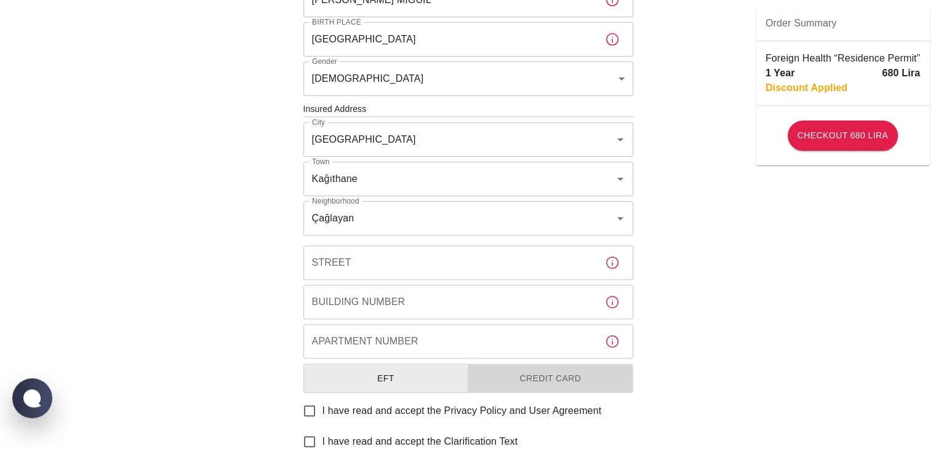
click at [544, 380] on button "Credit Card" at bounding box center [551, 379] width 166 height 30
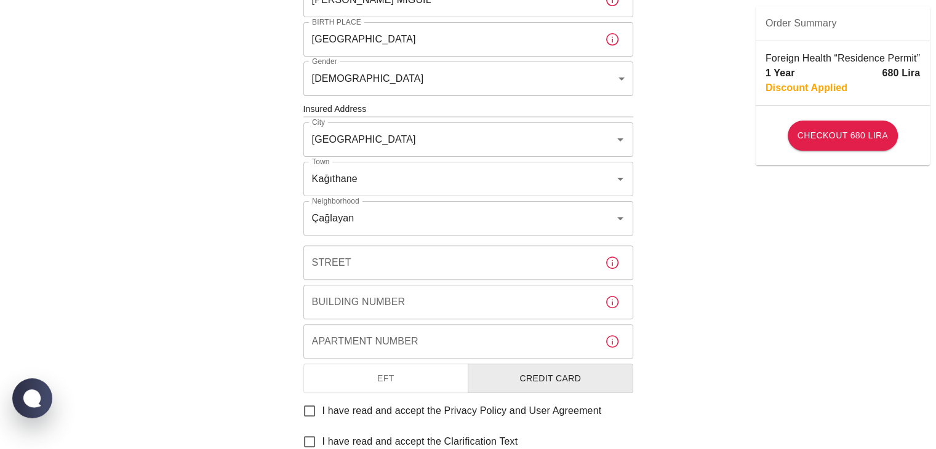
click at [367, 265] on input "Street" at bounding box center [449, 263] width 292 height 34
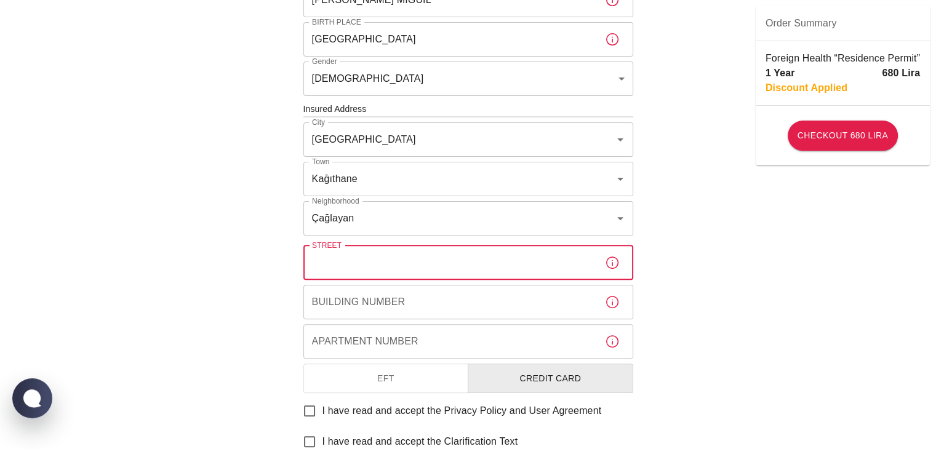
paste input "Çağlayan, Taşocağı Cd. No:27, 34403"
click at [363, 258] on input "Çağlayan, Taşocağı Cd. No:27, 34403" at bounding box center [449, 263] width 292 height 34
drag, startPoint x: 374, startPoint y: 260, endPoint x: 397, endPoint y: 261, distance: 22.8
click at [398, 261] on input "Taşocağı Cd. No:27, 34403" at bounding box center [449, 263] width 292 height 34
click at [396, 261] on input "Taşocağı Cd. No:27, 34403" at bounding box center [449, 263] width 292 height 34
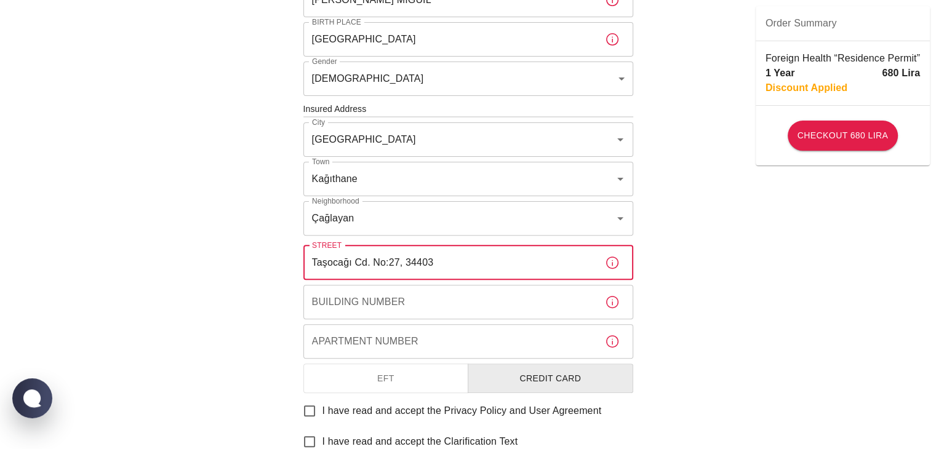
type input "Taşocağı Cd. No:27, 34403"
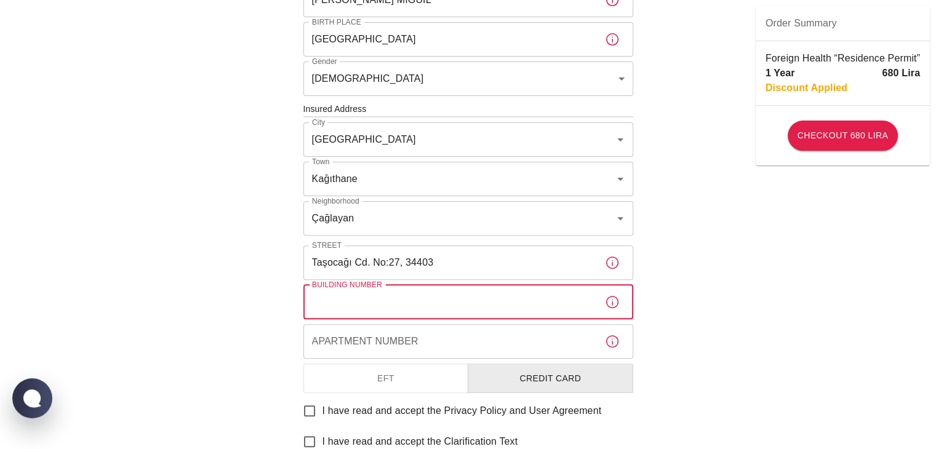
click at [388, 298] on input "Building Number" at bounding box center [449, 302] width 292 height 34
paste input "No:27"
type input "No:27"
click at [391, 345] on input "Apartment Number" at bounding box center [449, 341] width 292 height 34
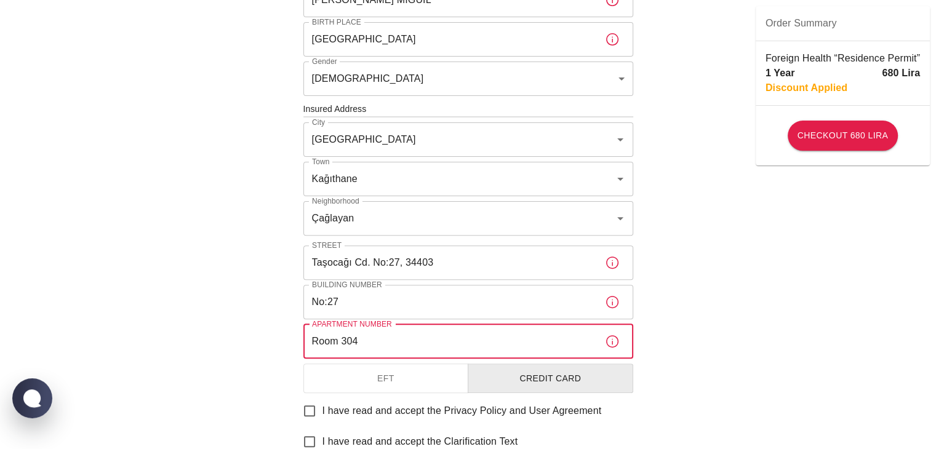
type input "Room 304"
click at [744, 375] on div "To apply for the foreign health insurance, let’s double-check a few details. To…" at bounding box center [468, 108] width 936 height 954
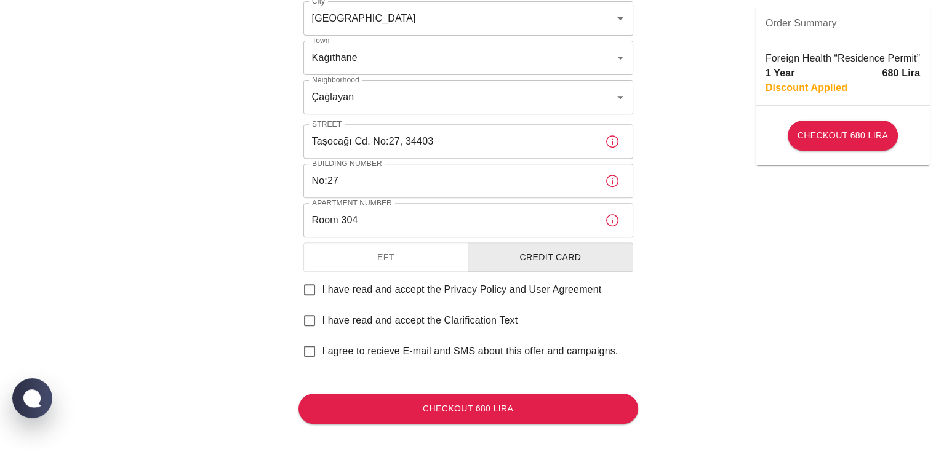
scroll to position [492, 0]
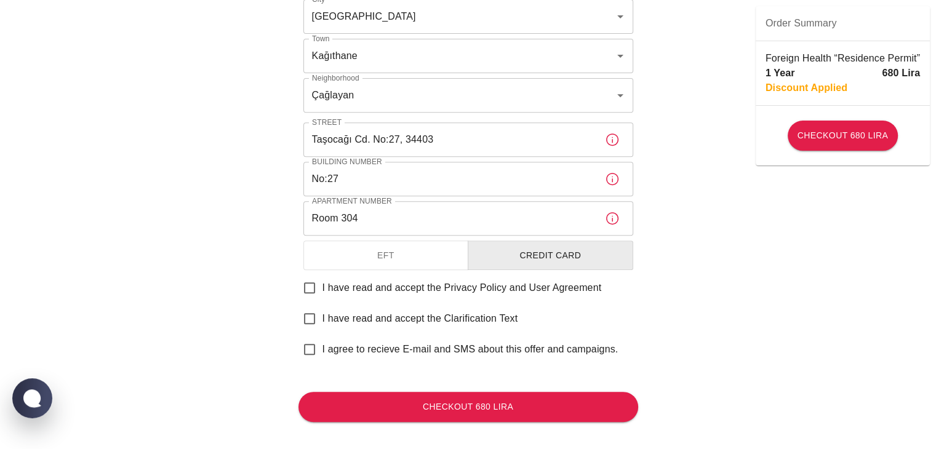
click at [313, 288] on input "I have read and accept the Privacy Policy and User Agreement" at bounding box center [310, 288] width 26 height 26
checkbox input "true"
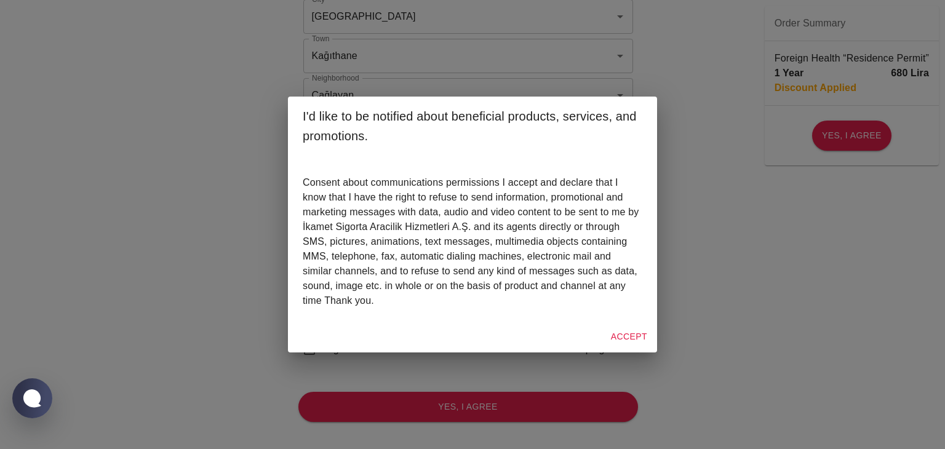
click at [640, 334] on button "Accept" at bounding box center [629, 337] width 46 height 23
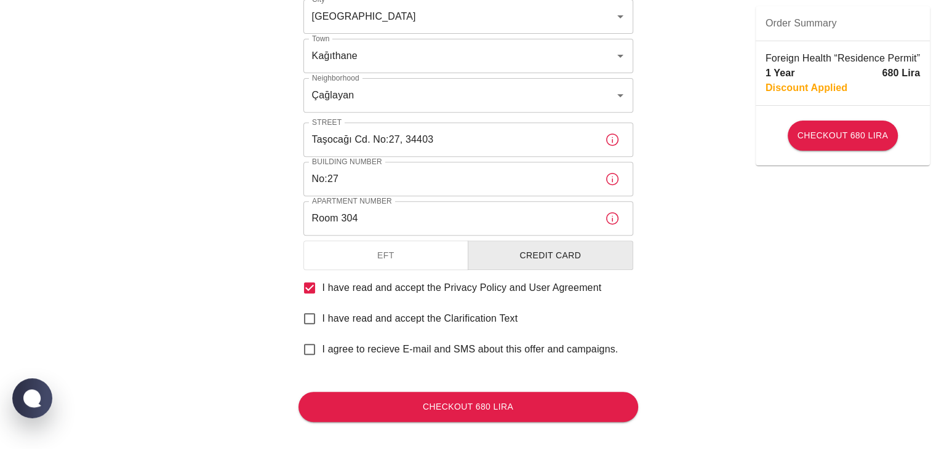
click at [305, 318] on input "I have read and accept the Clarification Text" at bounding box center [310, 319] width 26 height 26
checkbox input "true"
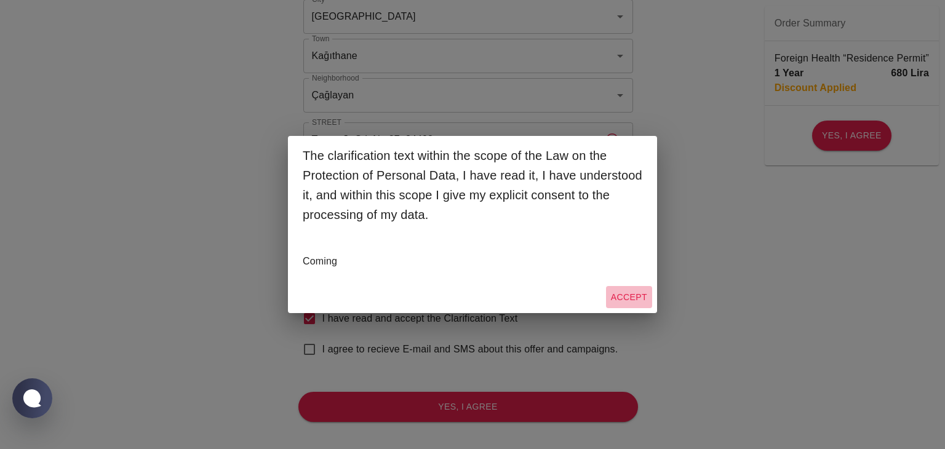
click at [620, 297] on button "Accept" at bounding box center [629, 297] width 46 height 23
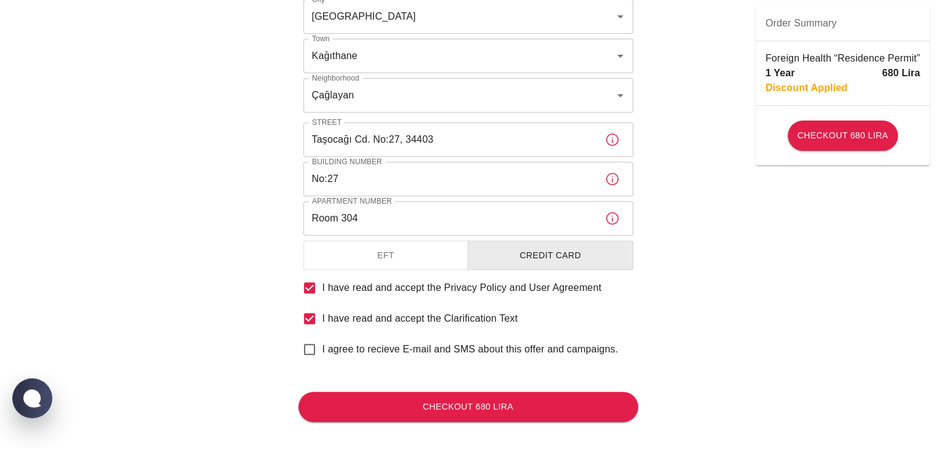
click at [313, 347] on input "I agree to recieve E-mail and SMS about this offer and campaigns." at bounding box center [310, 350] width 26 height 26
checkbox input "true"
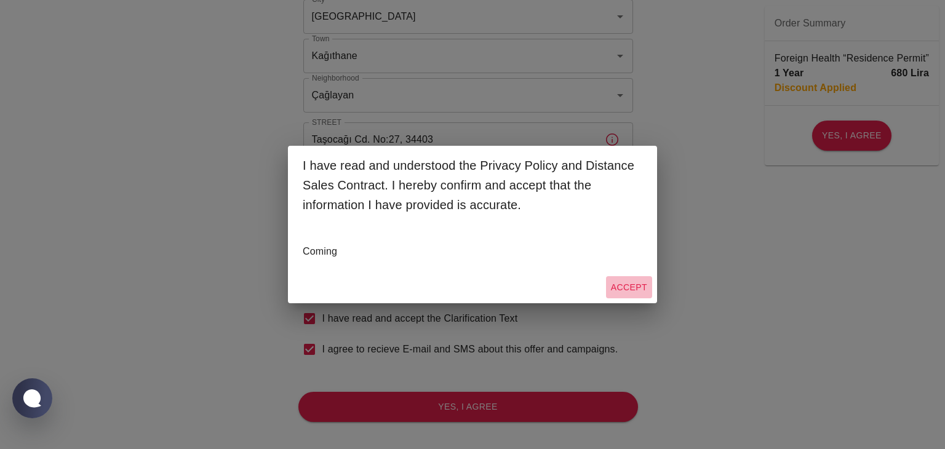
click at [628, 295] on button "Accept" at bounding box center [629, 287] width 46 height 23
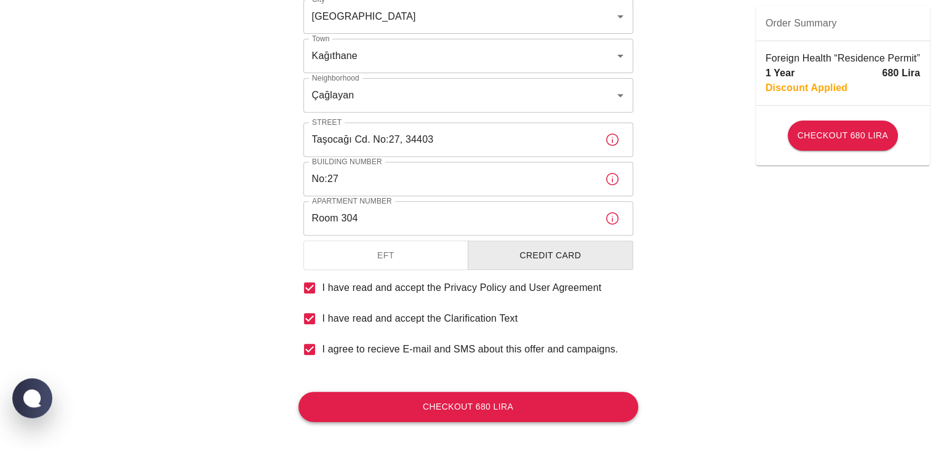
click at [522, 407] on button "Checkout 680 Lira" at bounding box center [468, 407] width 340 height 30
